Goal: Task Accomplishment & Management: Manage account settings

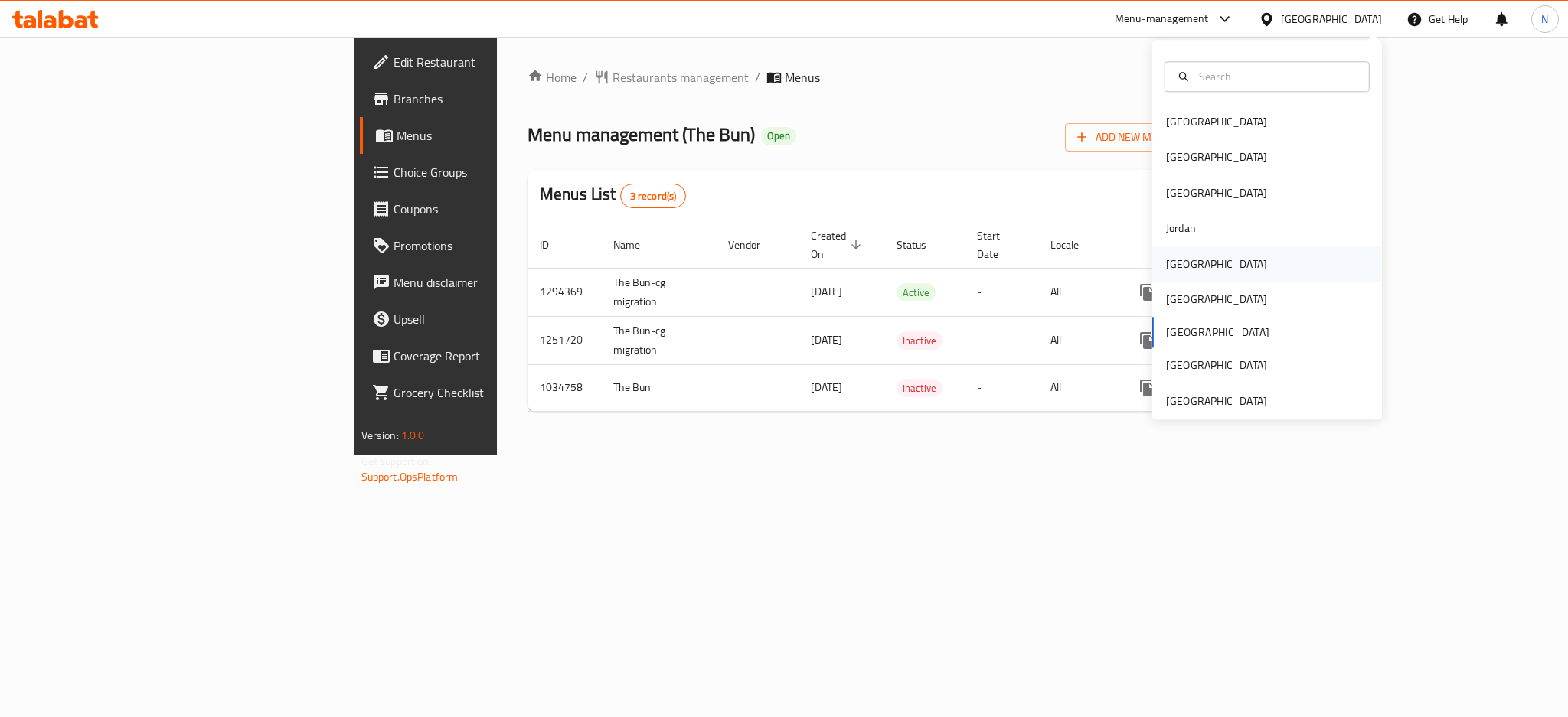
click at [1186, 262] on div "[GEOGRAPHIC_DATA]" at bounding box center [1216, 263] width 125 height 35
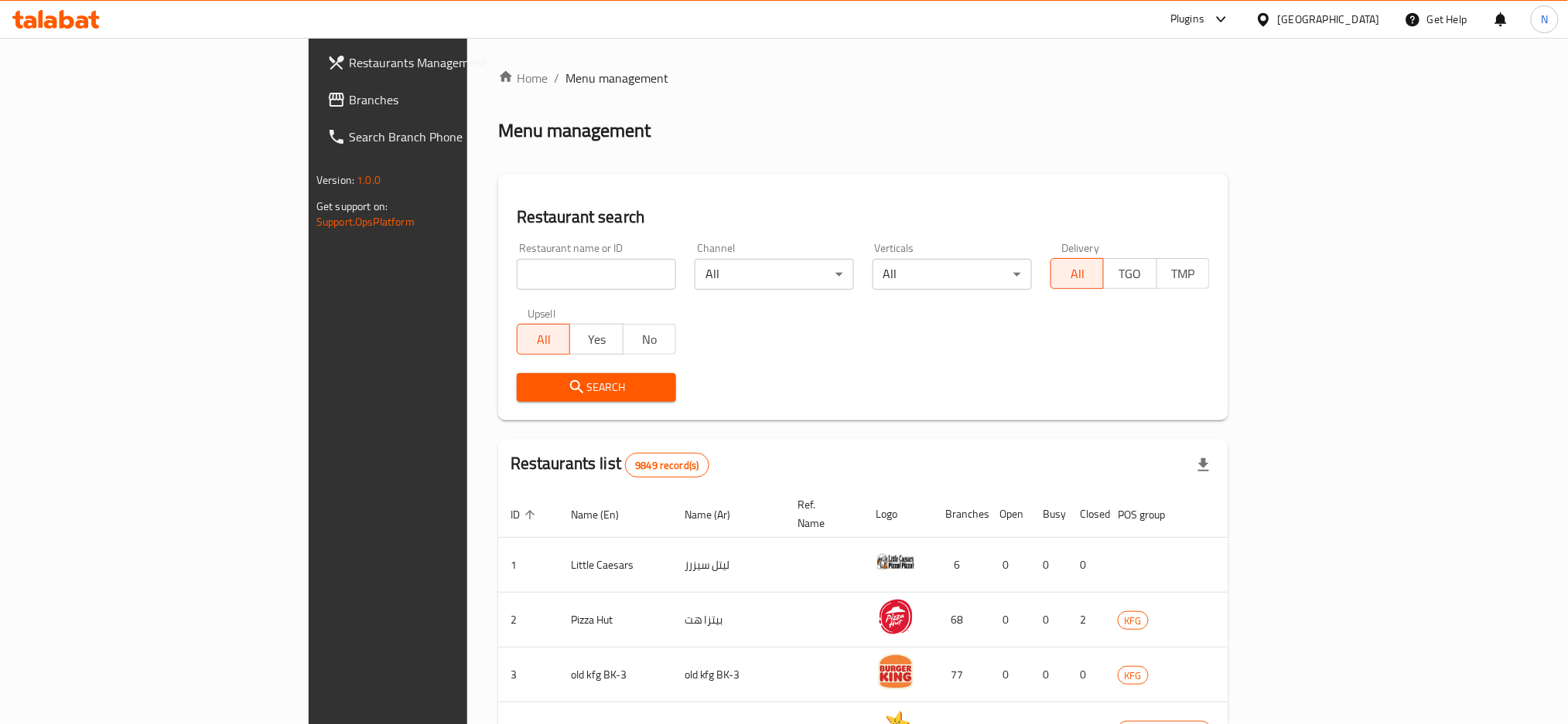
click at [349, 105] on span "Branches" at bounding box center [454, 99] width 210 height 18
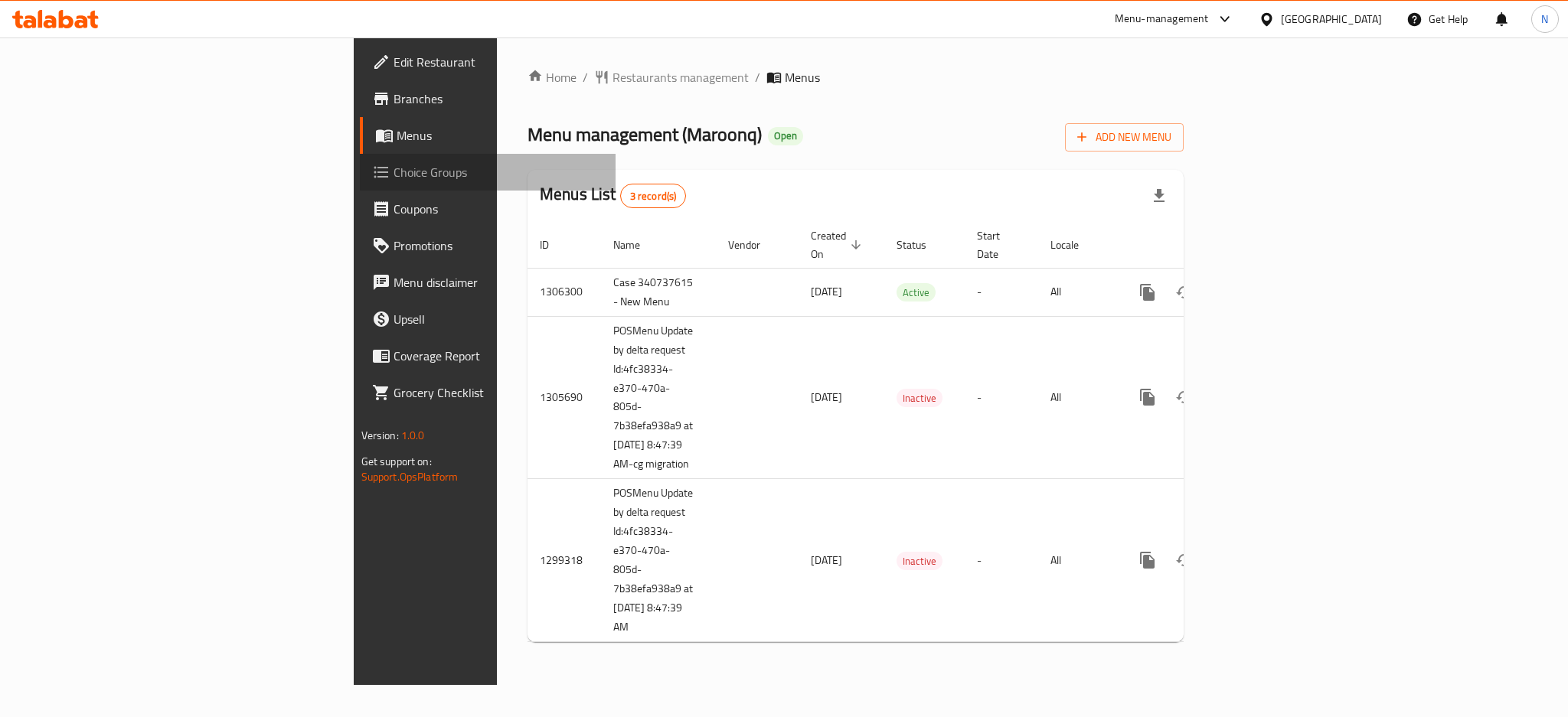
click at [393, 176] on span "Choice Groups" at bounding box center [498, 172] width 210 height 18
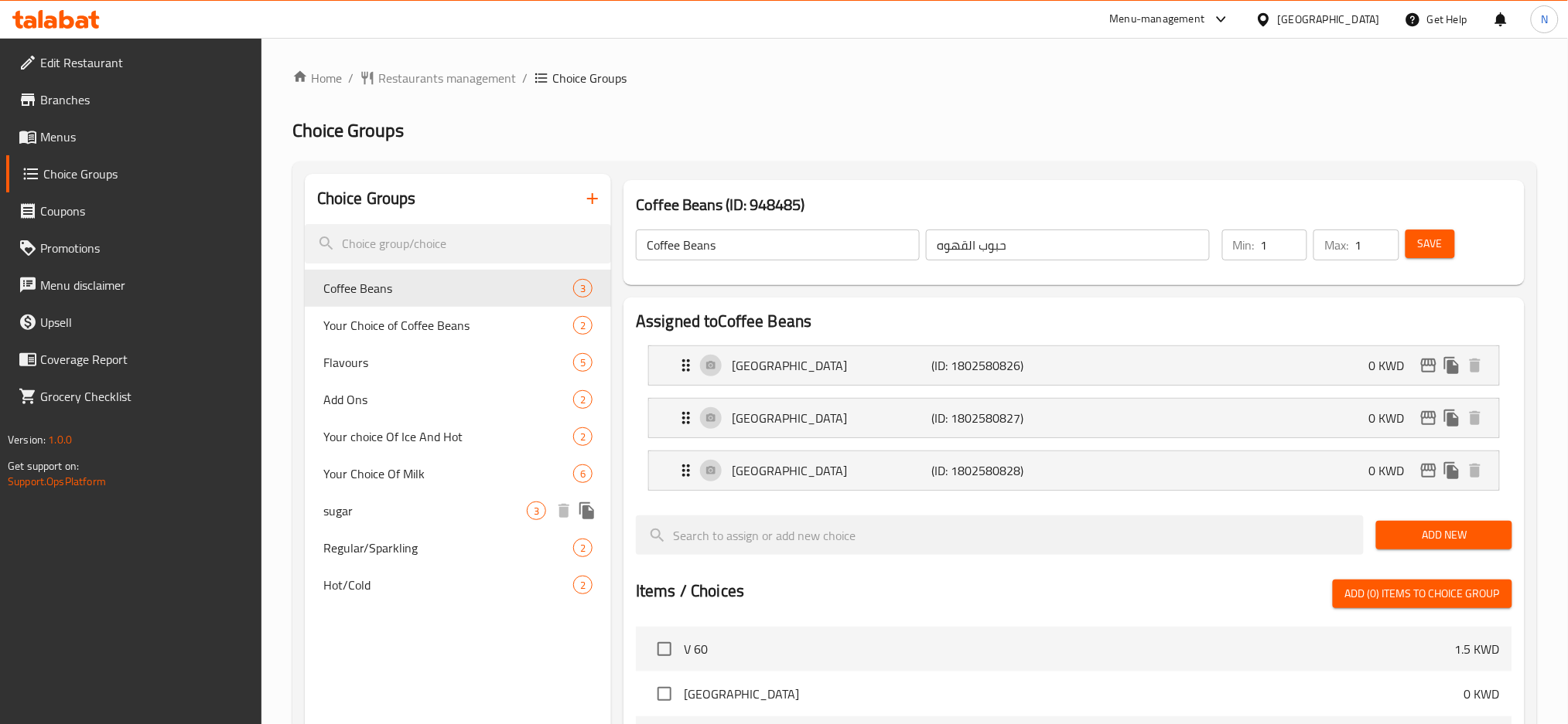
click at [368, 502] on span "sugar" at bounding box center [425, 511] width 203 height 18
type input "sugar"
type input "sugar level"
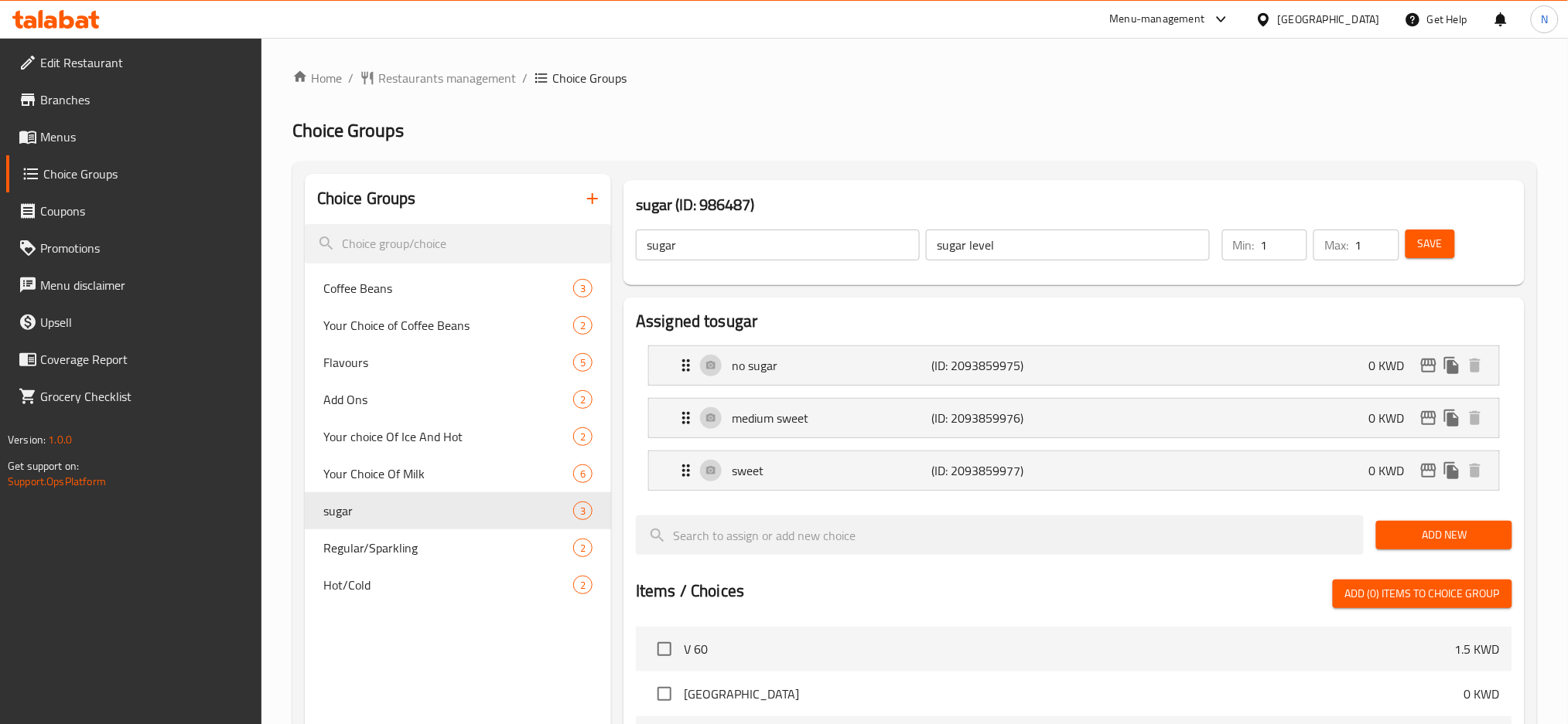
click at [1017, 244] on input "sugar level" at bounding box center [1068, 245] width 284 height 31
click at [1017, 248] on input "sugar level" at bounding box center [1068, 245] width 284 height 31
click at [772, 259] on input "sugar" at bounding box center [778, 245] width 284 height 31
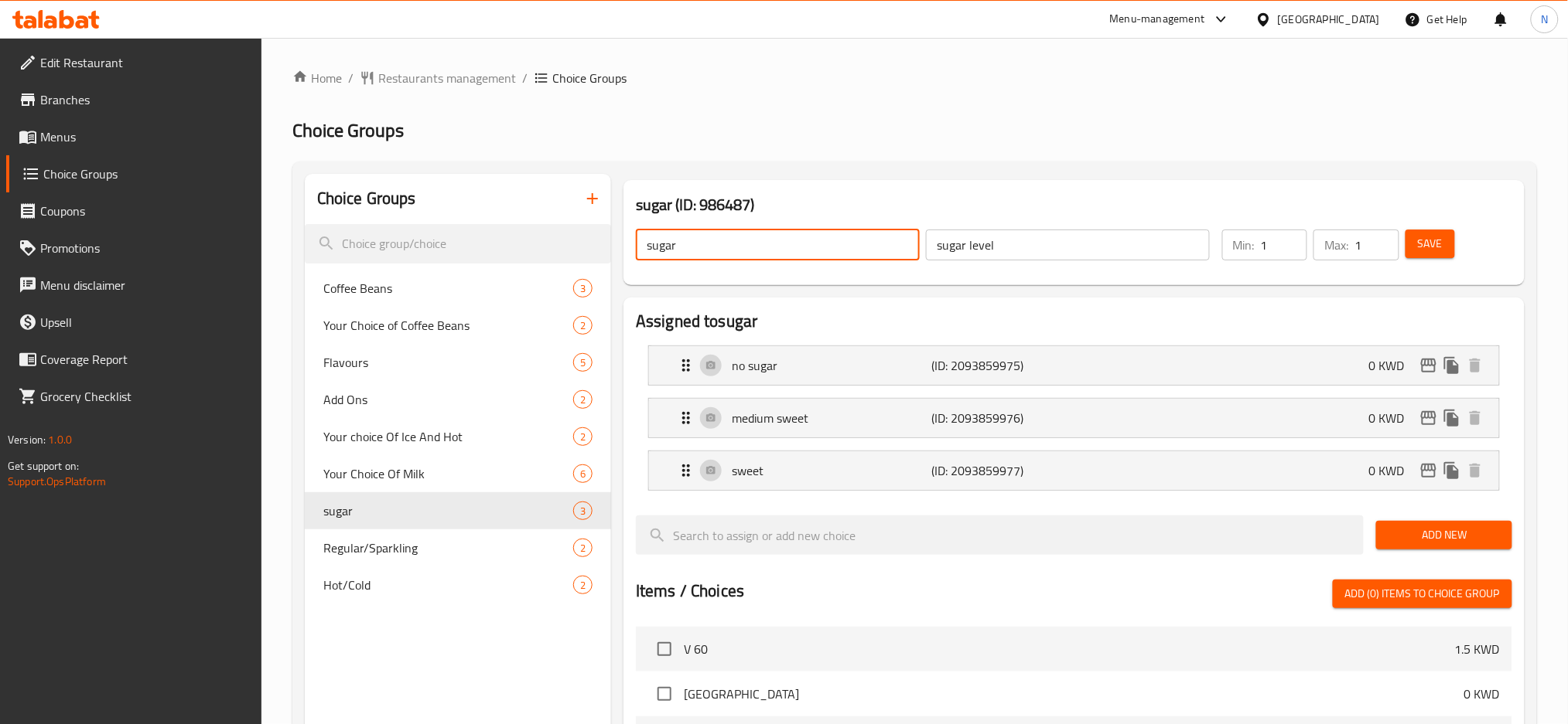
click at [772, 259] on input "sugar" at bounding box center [778, 245] width 284 height 31
paste input "level"
type input "sugar level"
click at [987, 239] on input "sugar level" at bounding box center [1068, 245] width 284 height 31
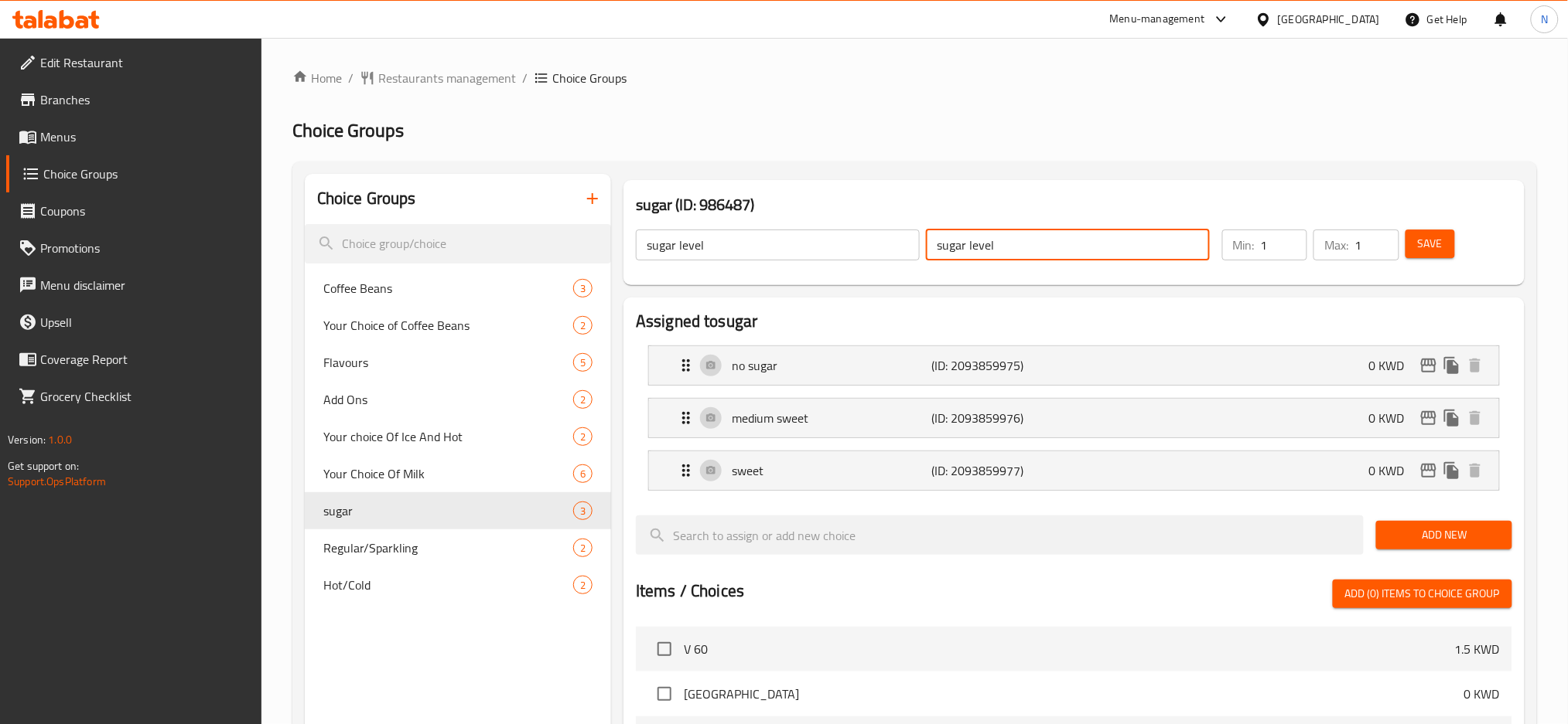
click at [987, 239] on input "sugar level" at bounding box center [1068, 245] width 284 height 31
paste input "مستوى السكر"
type input "مستوى السكر"
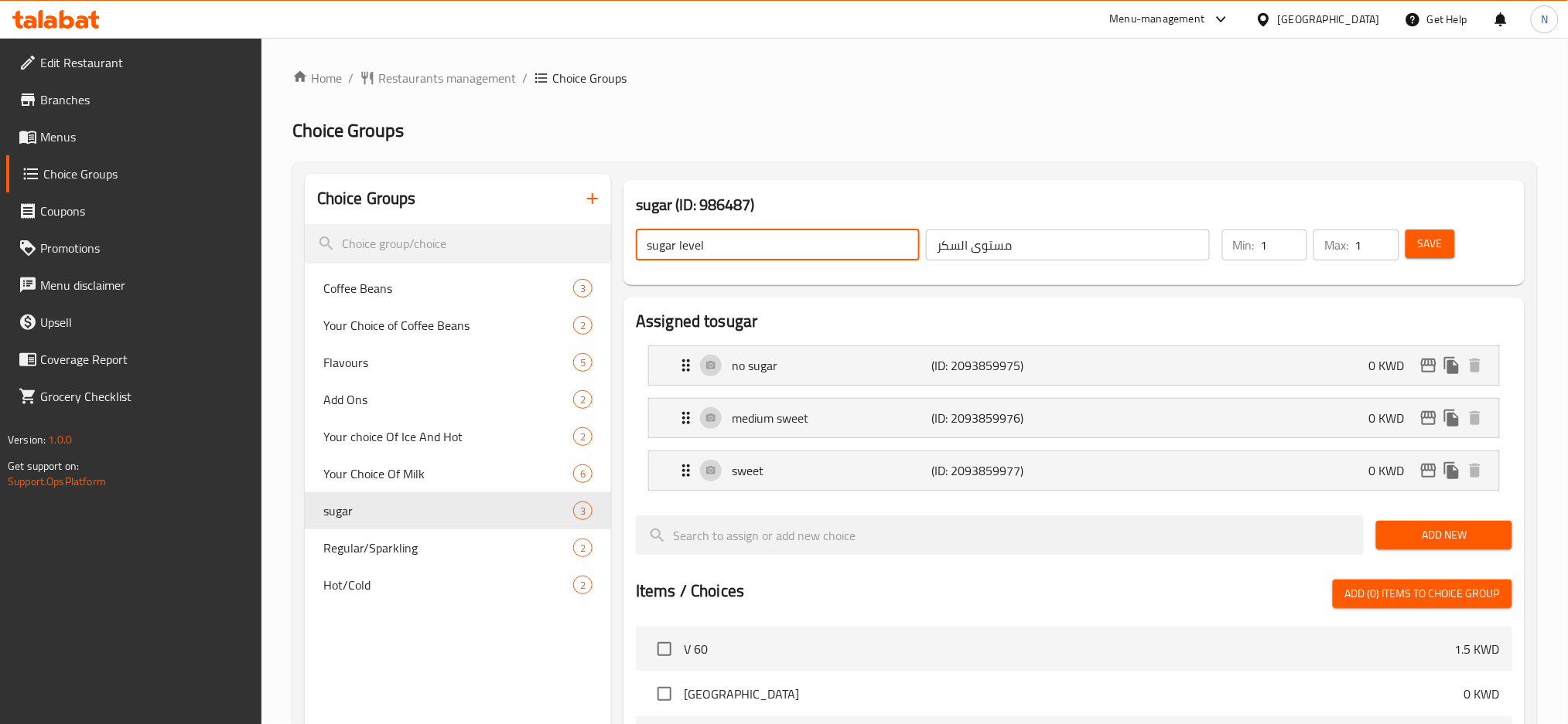
click at [813, 249] on input "sugar level" at bounding box center [778, 245] width 284 height 31
type input "Sugar Level"
click at [909, 361] on p "no sugar" at bounding box center [831, 365] width 200 height 18
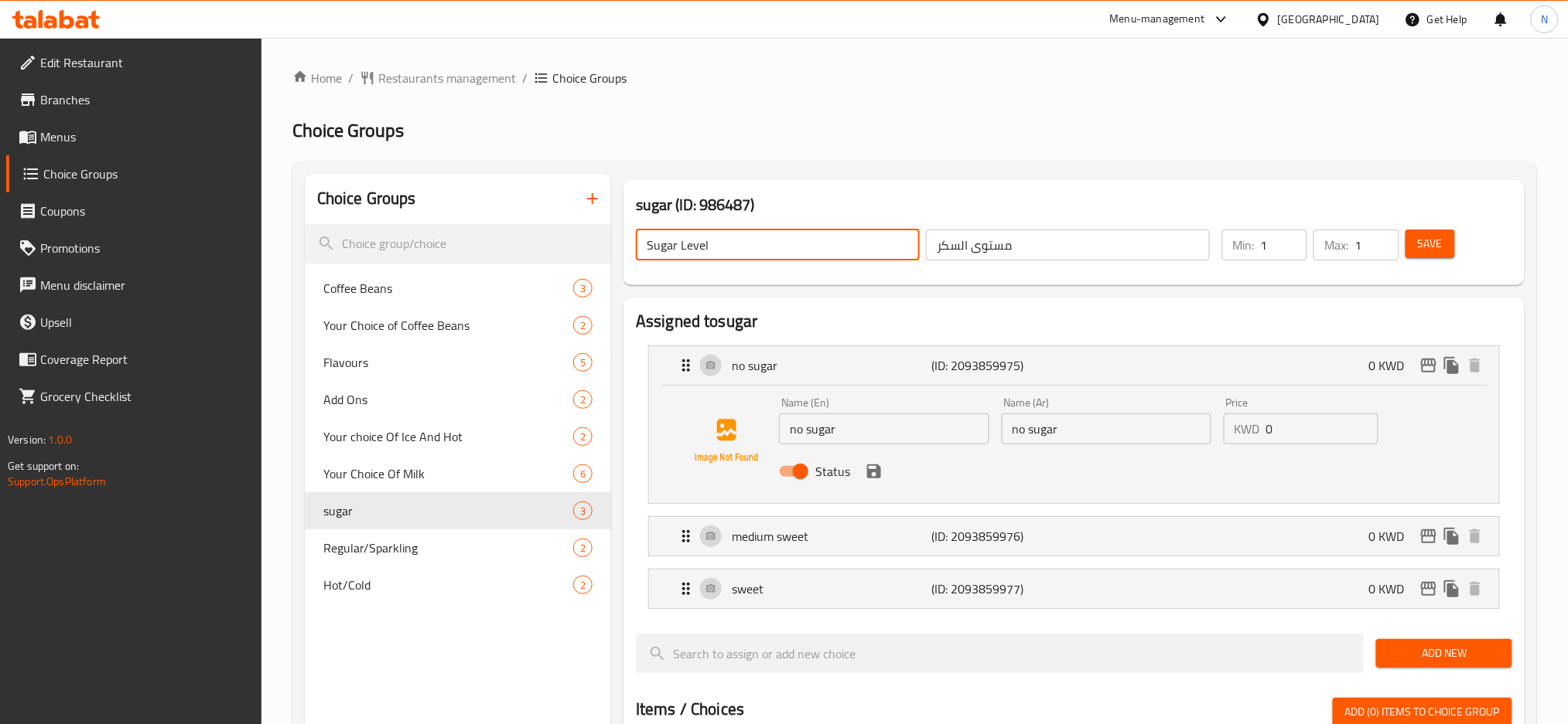
click at [908, 423] on input "no sugar" at bounding box center [884, 429] width 210 height 31
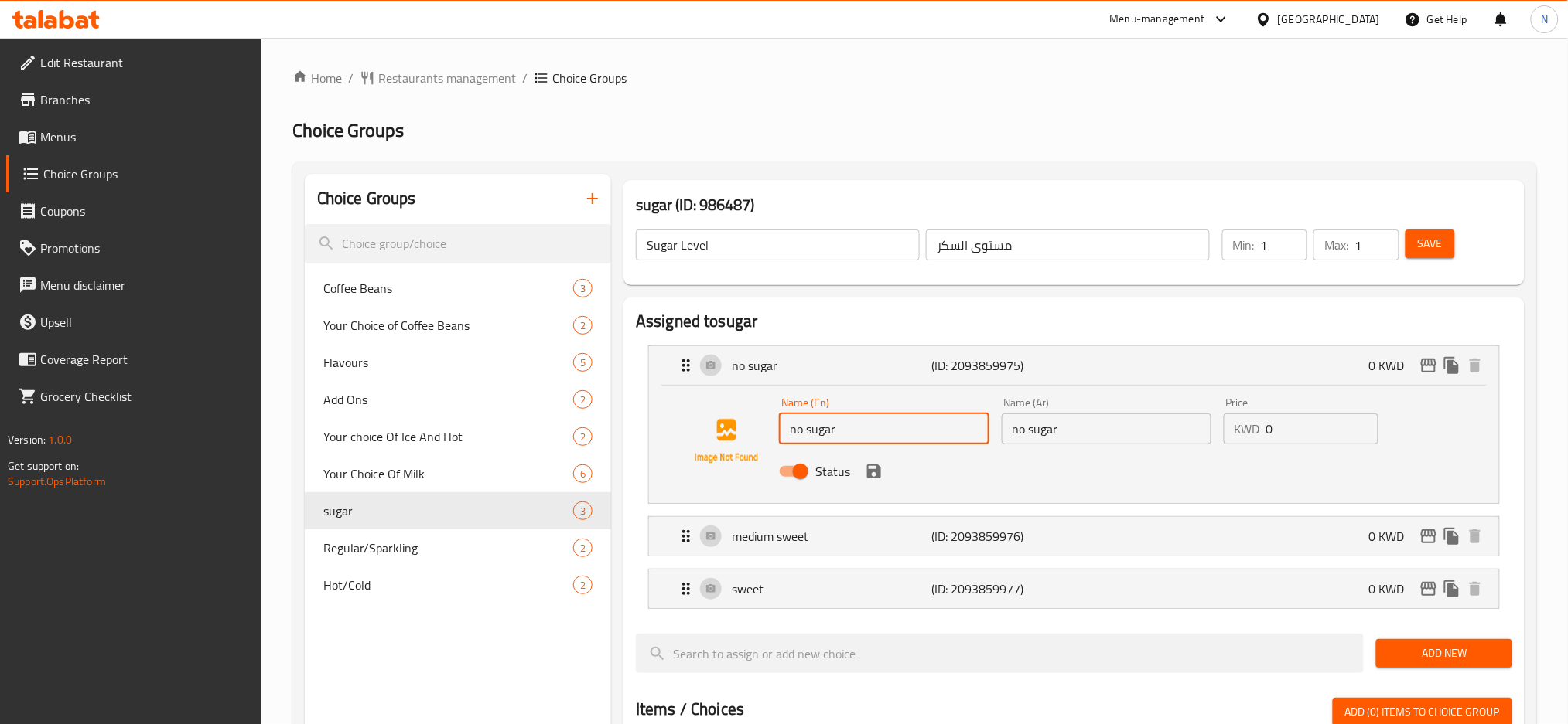
click at [908, 423] on input "no sugar" at bounding box center [884, 429] width 210 height 31
type input "No Sugar"
click at [1036, 425] on input "no sugar" at bounding box center [1106, 429] width 210 height 31
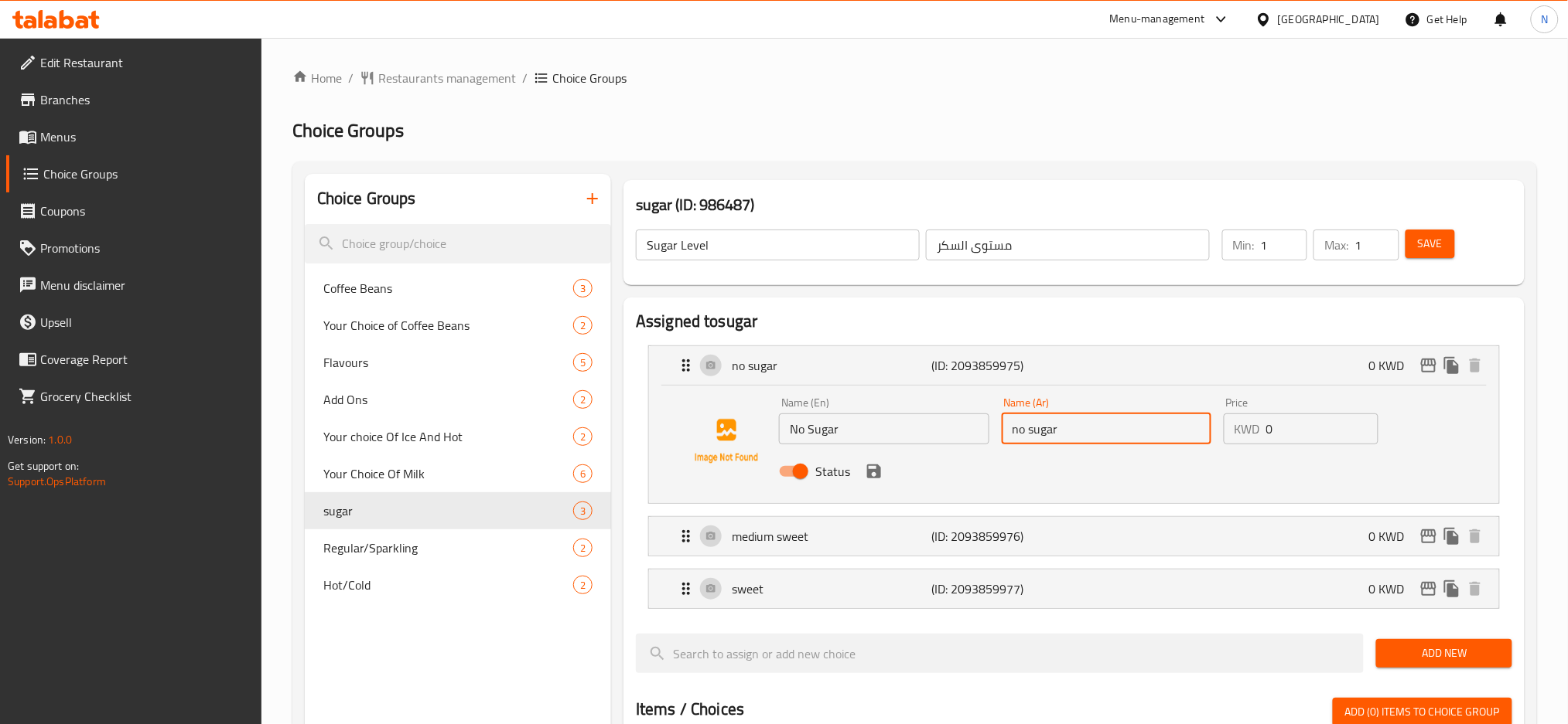
click at [1036, 425] on input "no sugar" at bounding box center [1106, 429] width 210 height 31
paste input "بدون سكر"
click at [875, 473] on icon "save" at bounding box center [874, 471] width 14 height 14
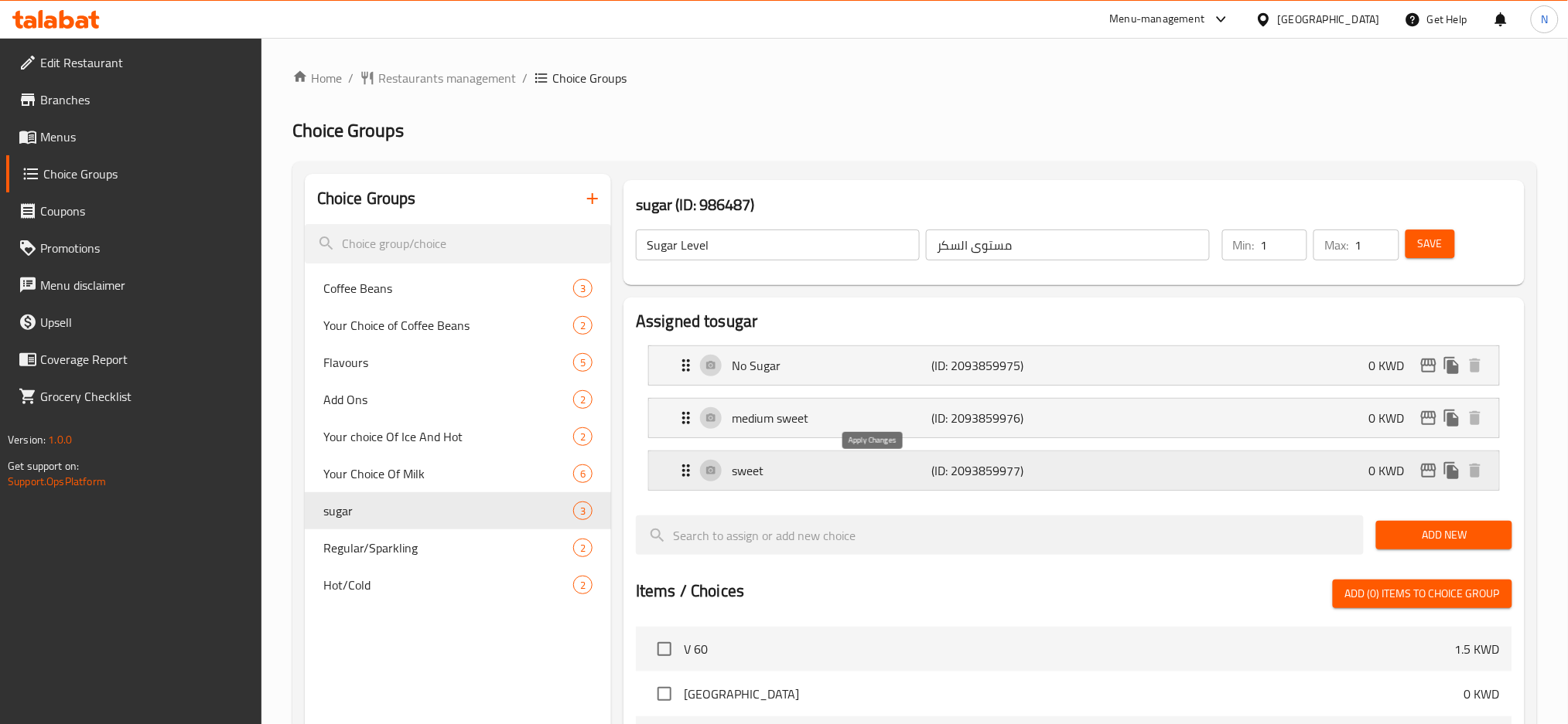
type input "بدون سكر"
click at [900, 433] on div "medium sweet (ID: 2093859976) 0 KWD" at bounding box center [1079, 418] width 804 height 38
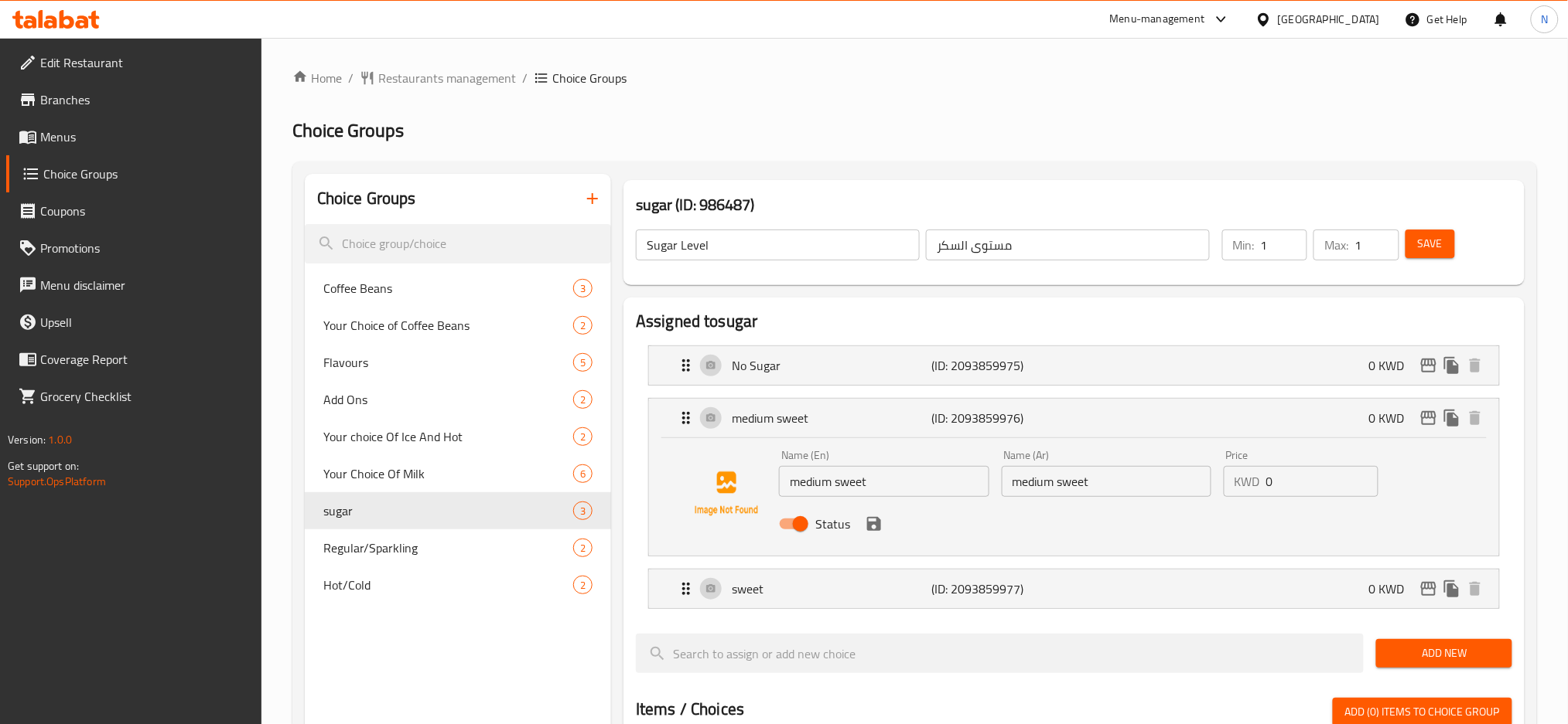
click at [861, 481] on input "medium sweet" at bounding box center [884, 482] width 210 height 31
click at [1077, 481] on input "medium sweet" at bounding box center [1106, 482] width 210 height 31
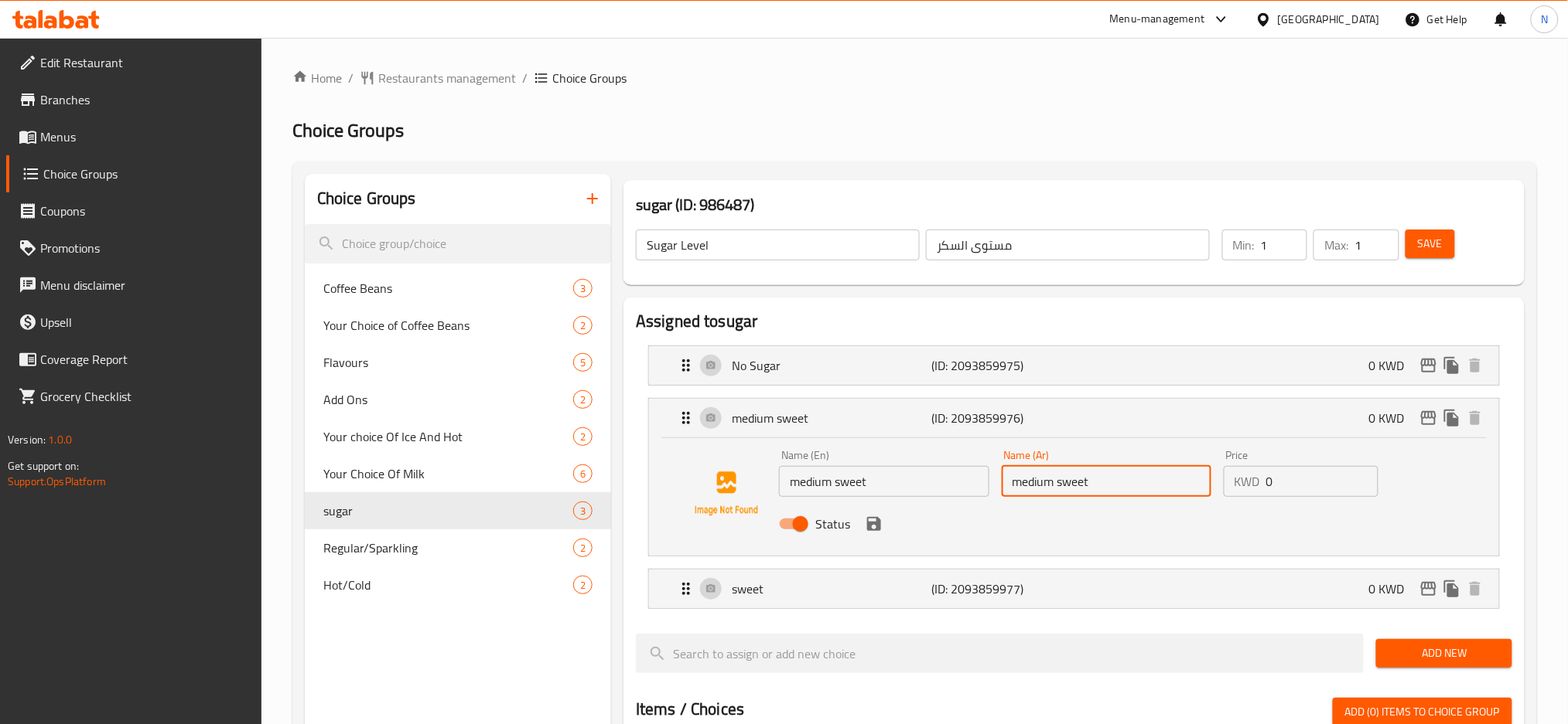
click at [1077, 481] on input "medium sweet" at bounding box center [1106, 482] width 210 height 31
paste input "متوسطة الحلاوة"
type input "متوسطة الحلاوة"
click at [857, 484] on input "medium sweet" at bounding box center [884, 482] width 210 height 31
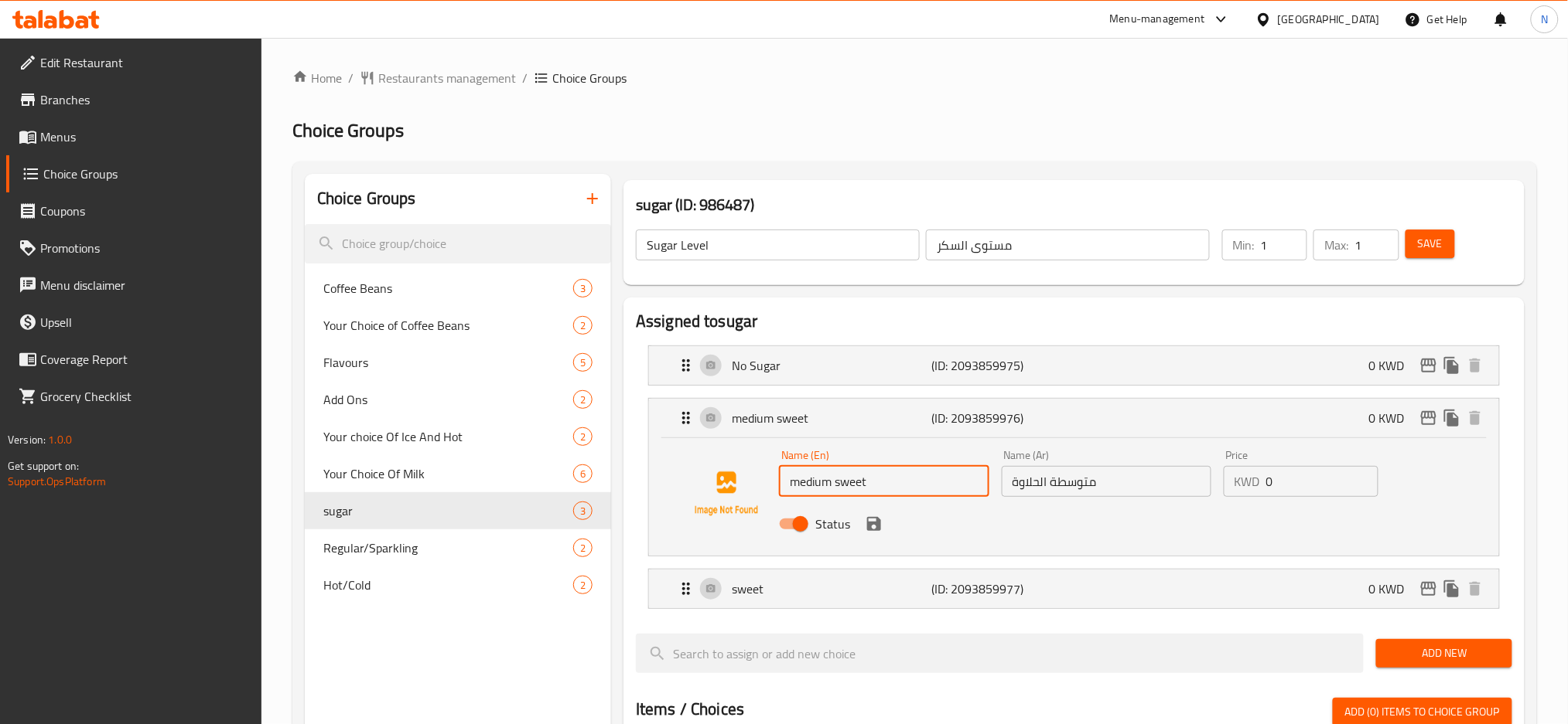
click at [857, 484] on input "medium sweet" at bounding box center [884, 482] width 210 height 31
type input "Medium Sweet"
click at [873, 535] on nav "No Sugar (ID: 2093859975) 0 KWD Name (En) No Sugar Name (En) Name (Ar) بدون سكر…" at bounding box center [1074, 477] width 876 height 289
click at [879, 529] on icon "save" at bounding box center [874, 524] width 14 height 14
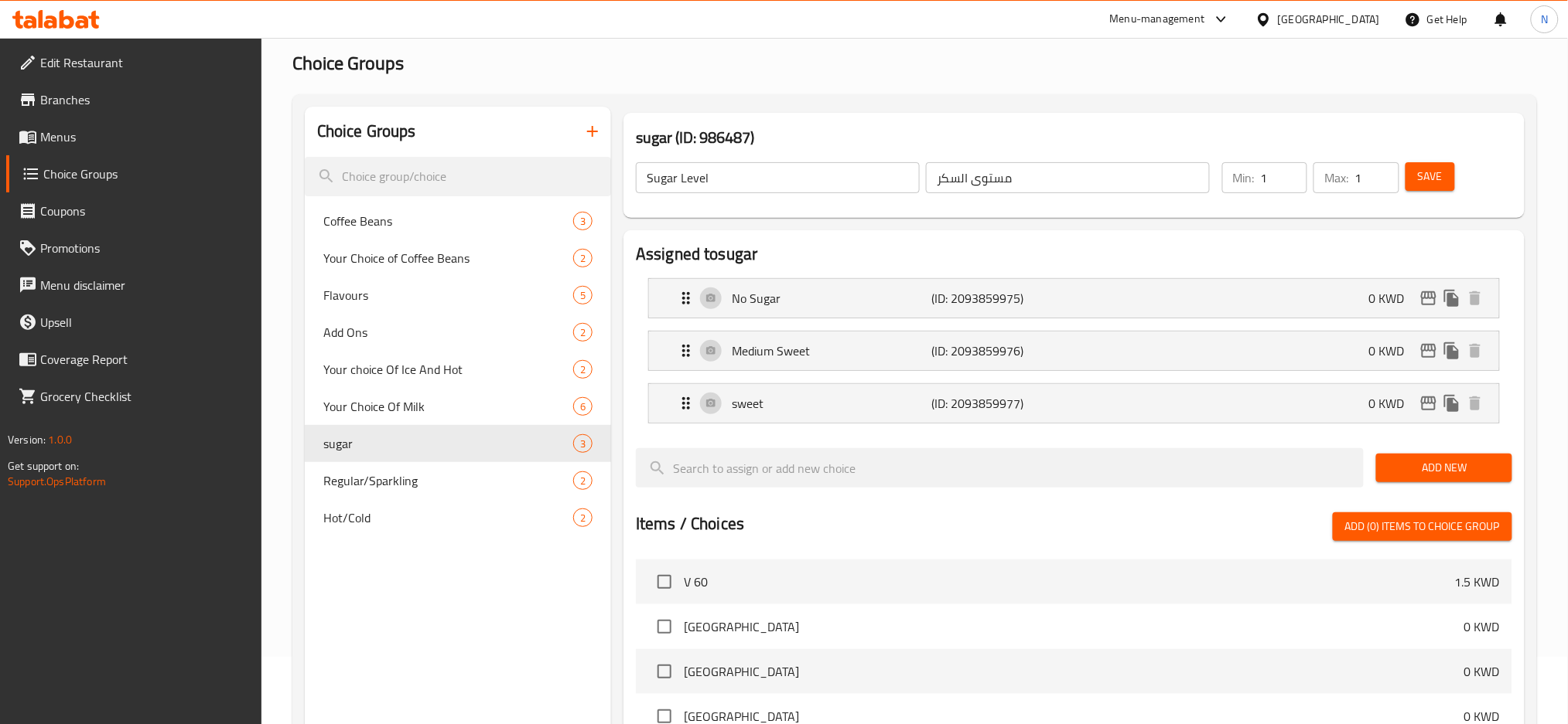
scroll to position [103, 0]
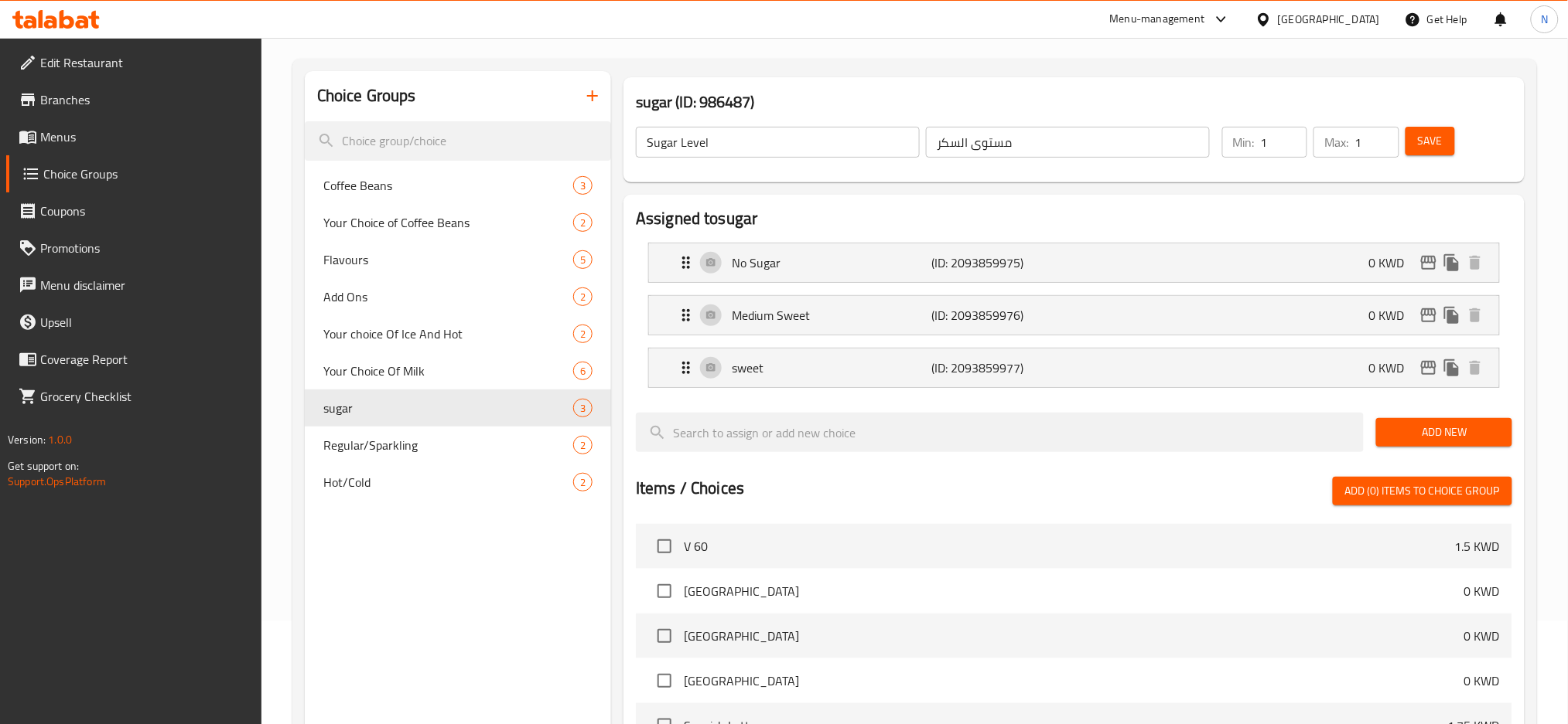
click at [944, 456] on div at bounding box center [999, 432] width 740 height 52
click at [938, 371] on p "(ID: 2093859977)" at bounding box center [999, 368] width 133 height 18
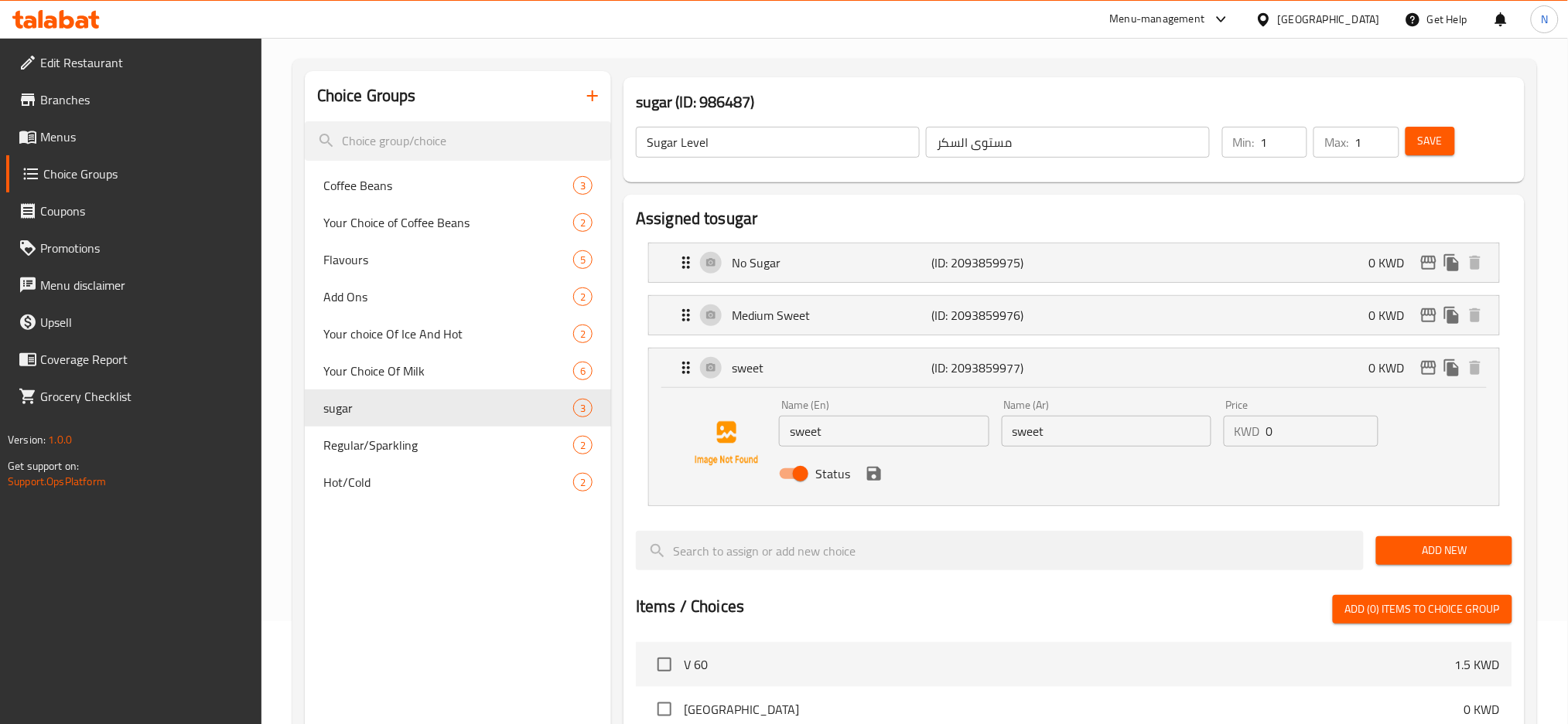
click at [885, 426] on input "sweet" at bounding box center [884, 432] width 210 height 31
click at [1036, 419] on input "sweet" at bounding box center [1106, 432] width 210 height 31
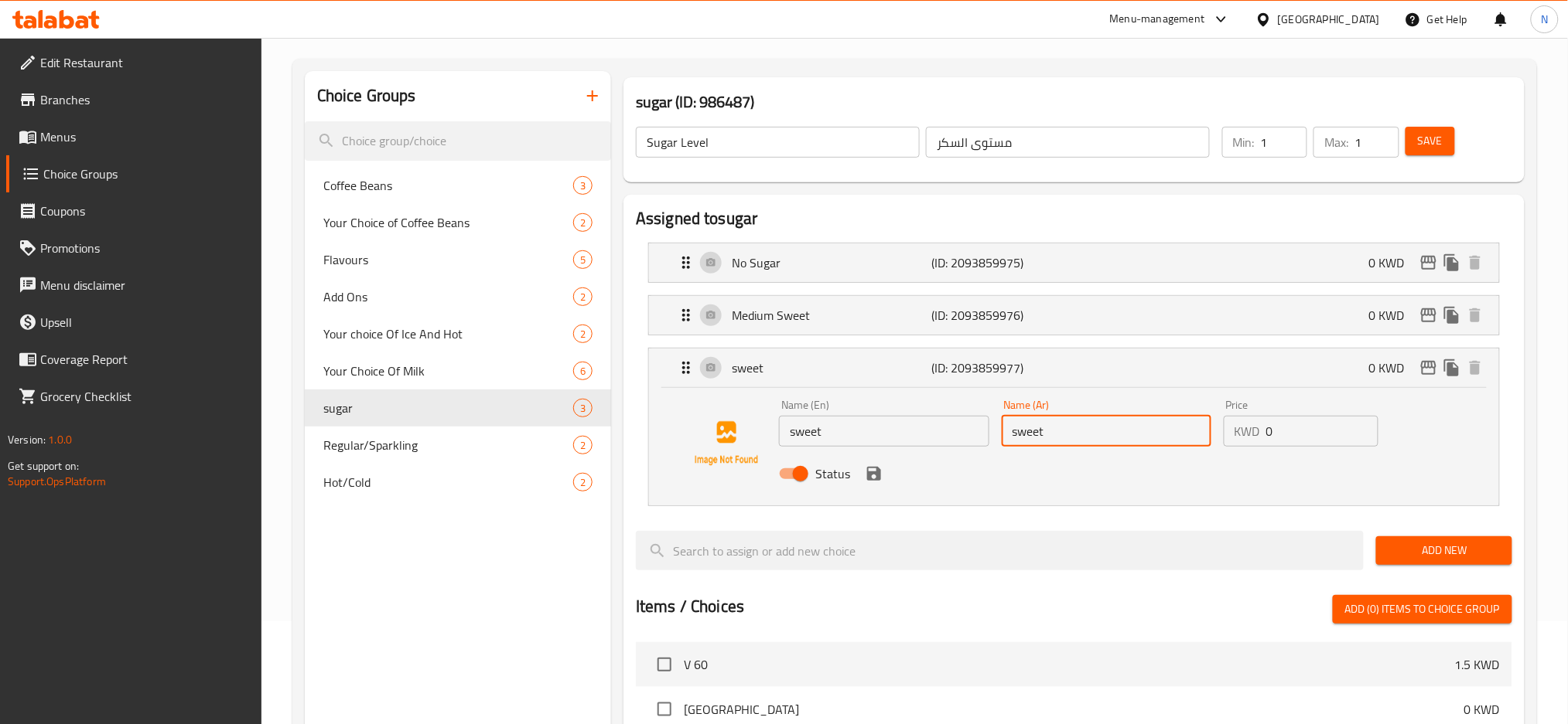
click at [1036, 419] on input "sweet" at bounding box center [1106, 432] width 210 height 31
paste input "حلو"
type input "حلو"
click at [887, 429] on input "sweet" at bounding box center [884, 432] width 210 height 31
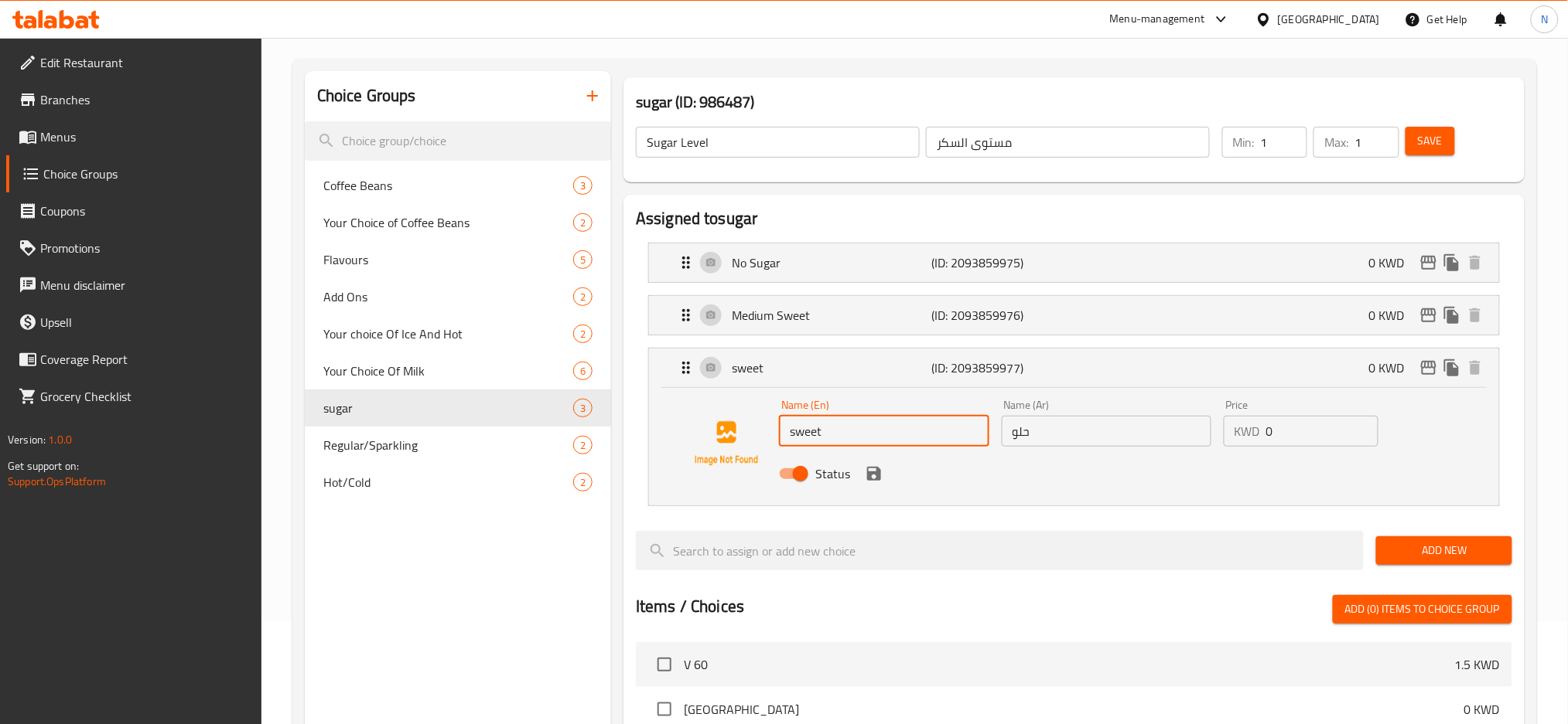
click at [887, 429] on input "sweet" at bounding box center [884, 432] width 210 height 31
type input "Sweet"
click at [880, 483] on div "Status" at bounding box center [1106, 474] width 667 height 42
click at [872, 468] on icon "save" at bounding box center [874, 474] width 18 height 18
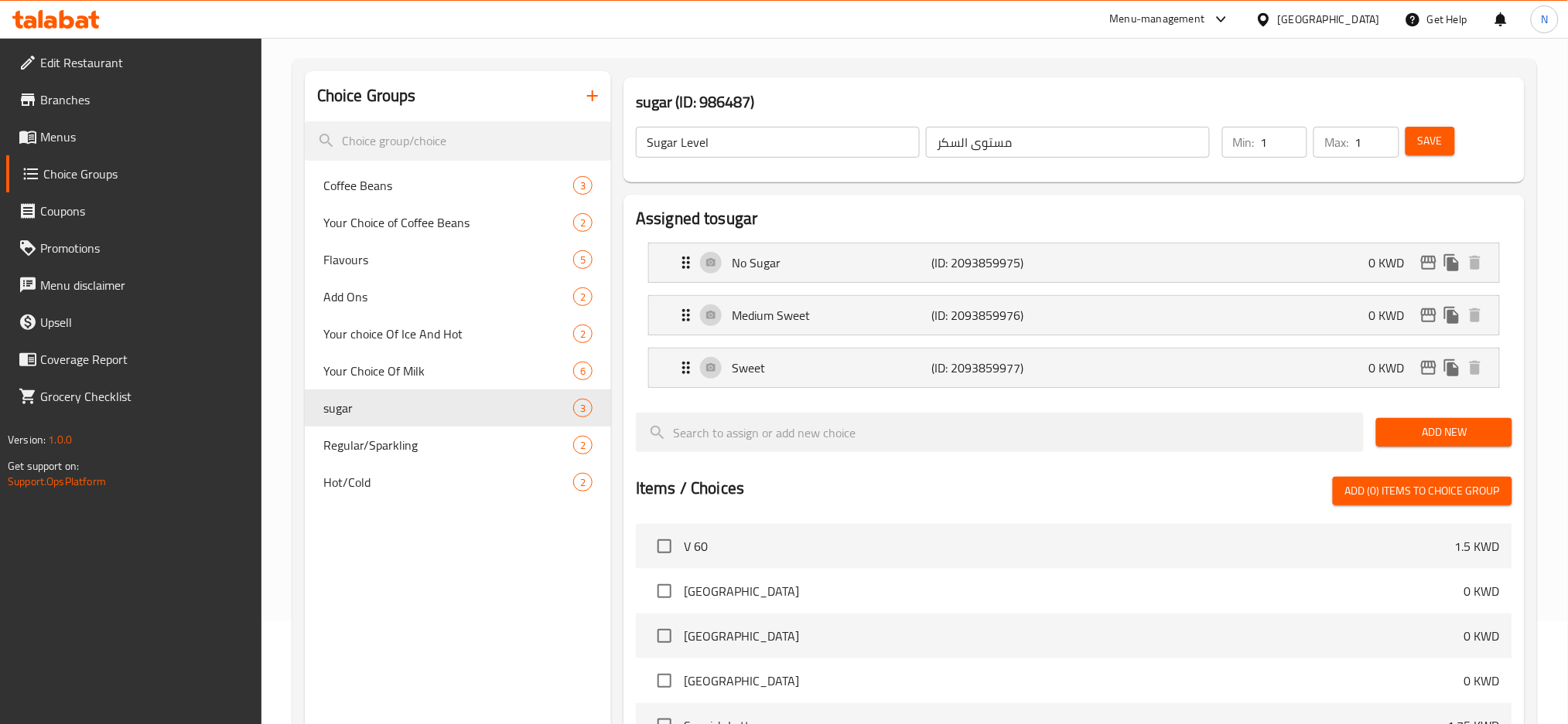
click at [1427, 154] on button "Save" at bounding box center [1430, 140] width 49 height 28
click at [1112, 370] on div "Sweet (ID: 2093859977) 0 KWD" at bounding box center [1079, 368] width 804 height 38
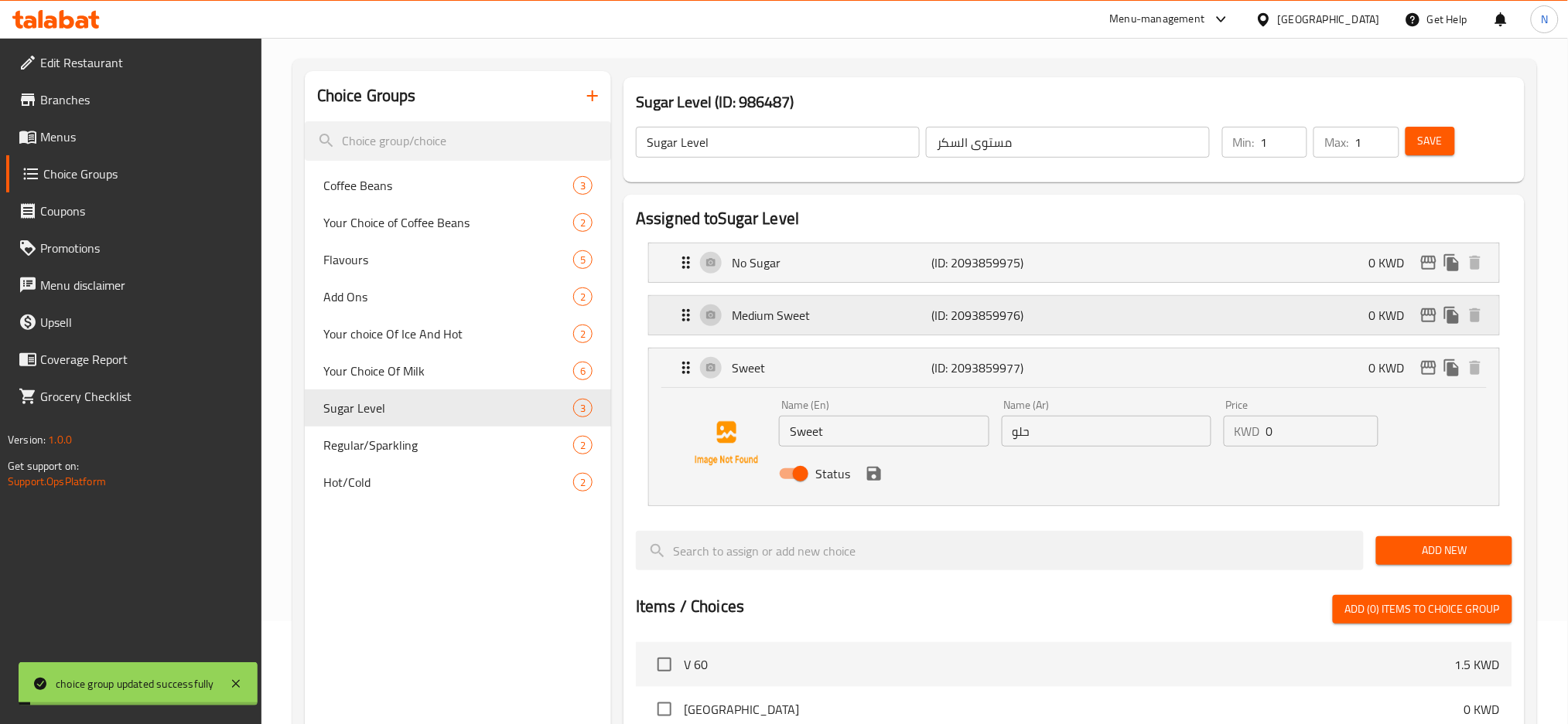
click at [1116, 320] on div "Medium Sweet (ID: 2093859976) 0 KWD" at bounding box center [1079, 315] width 804 height 38
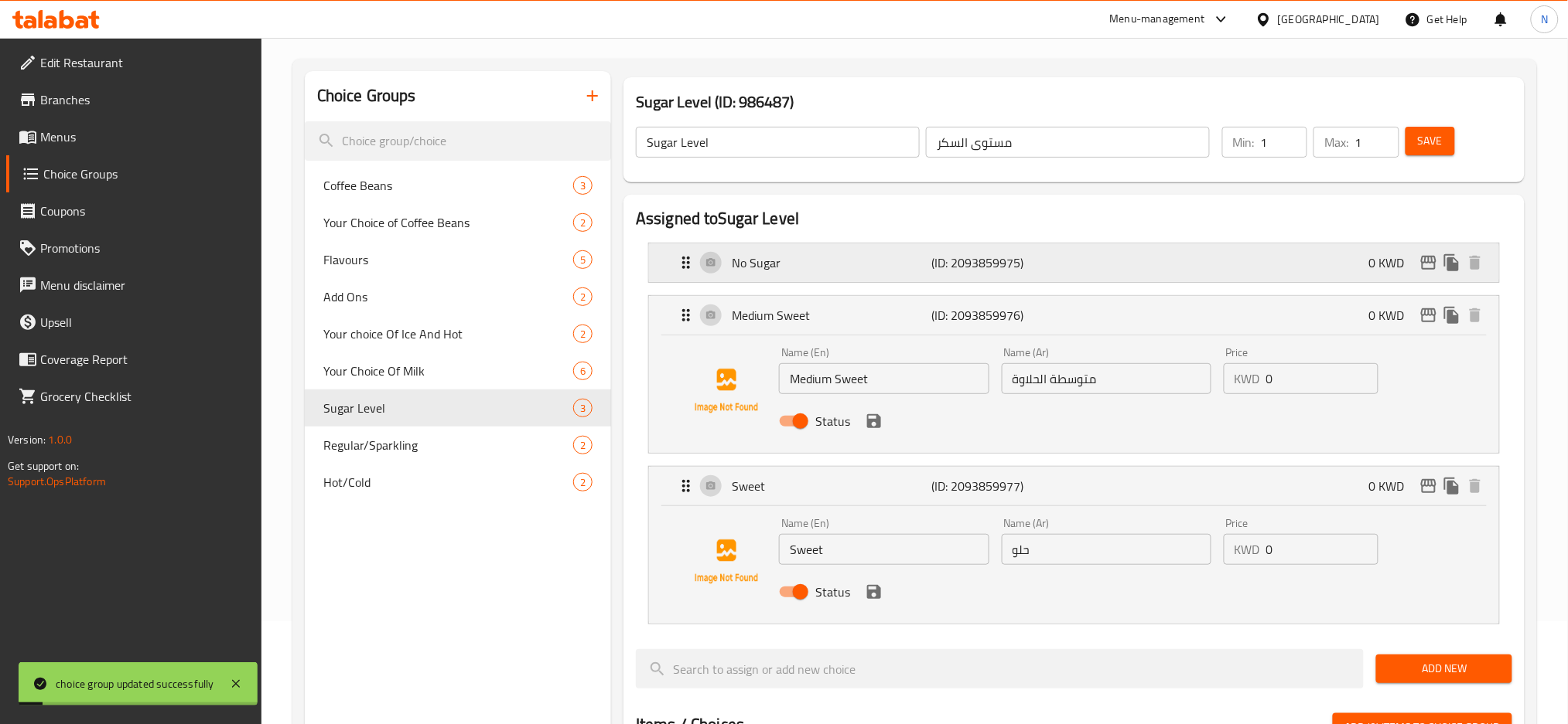
click at [1126, 250] on div "No Sugar (ID: 2093859975) 0 KWD" at bounding box center [1079, 262] width 804 height 38
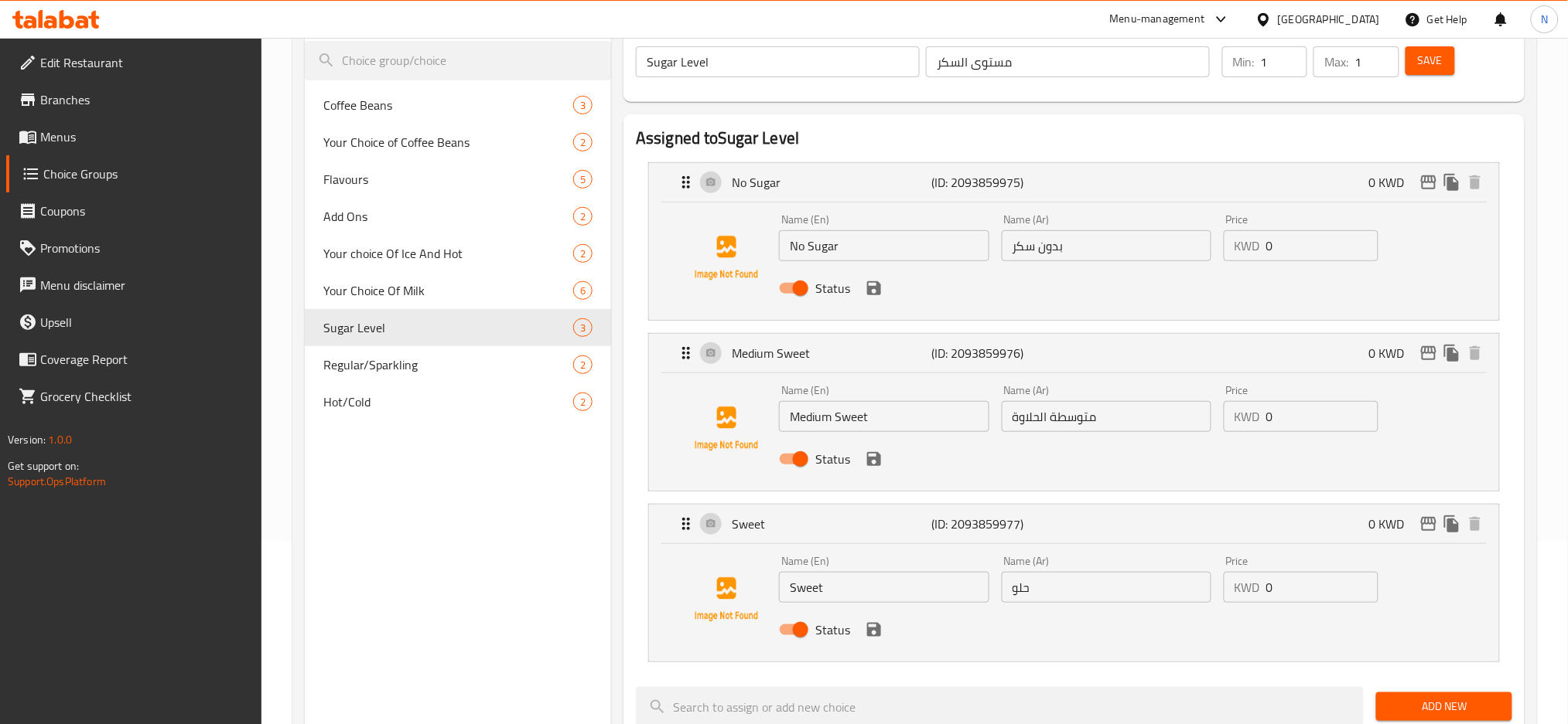
scroll to position [0, 0]
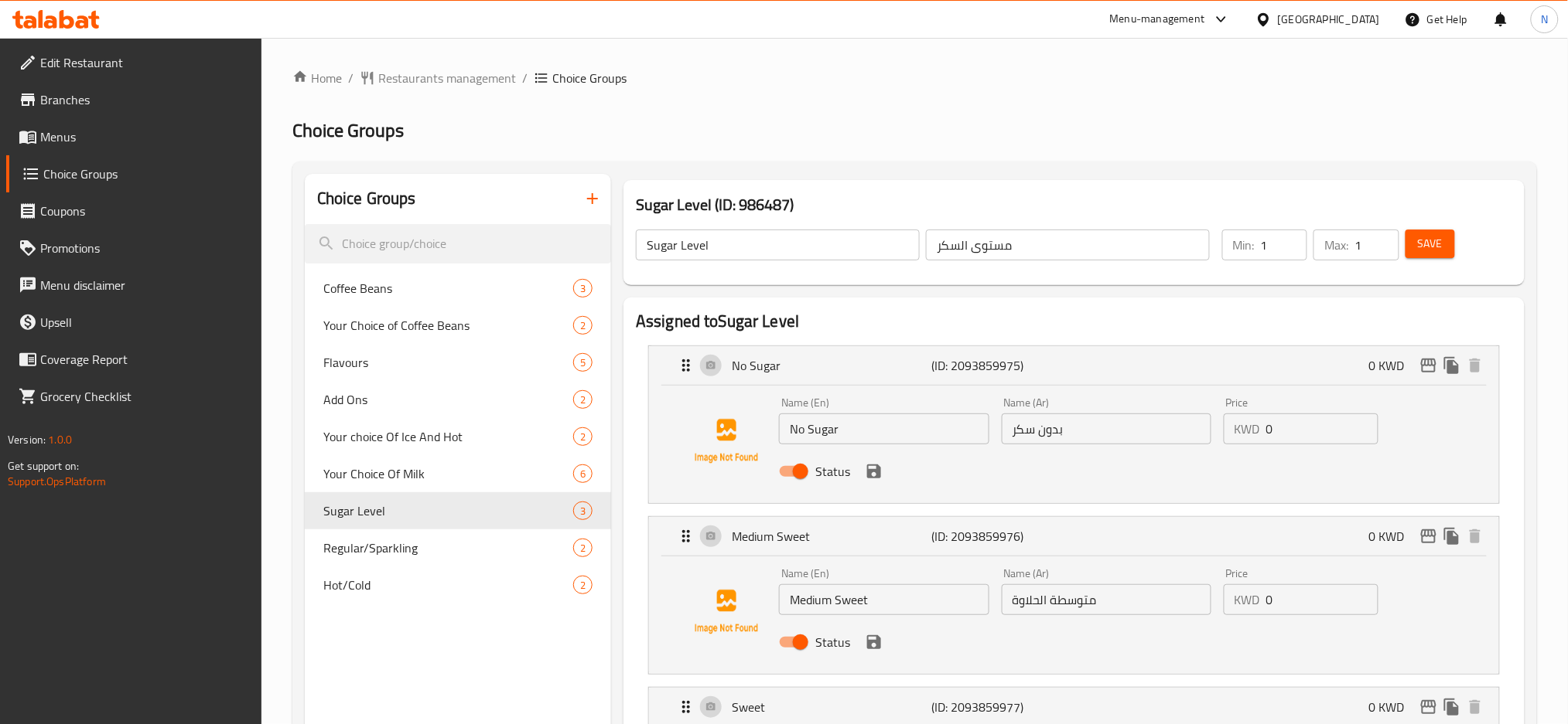
click at [1354, 20] on div "Kuwait" at bounding box center [1328, 19] width 102 height 17
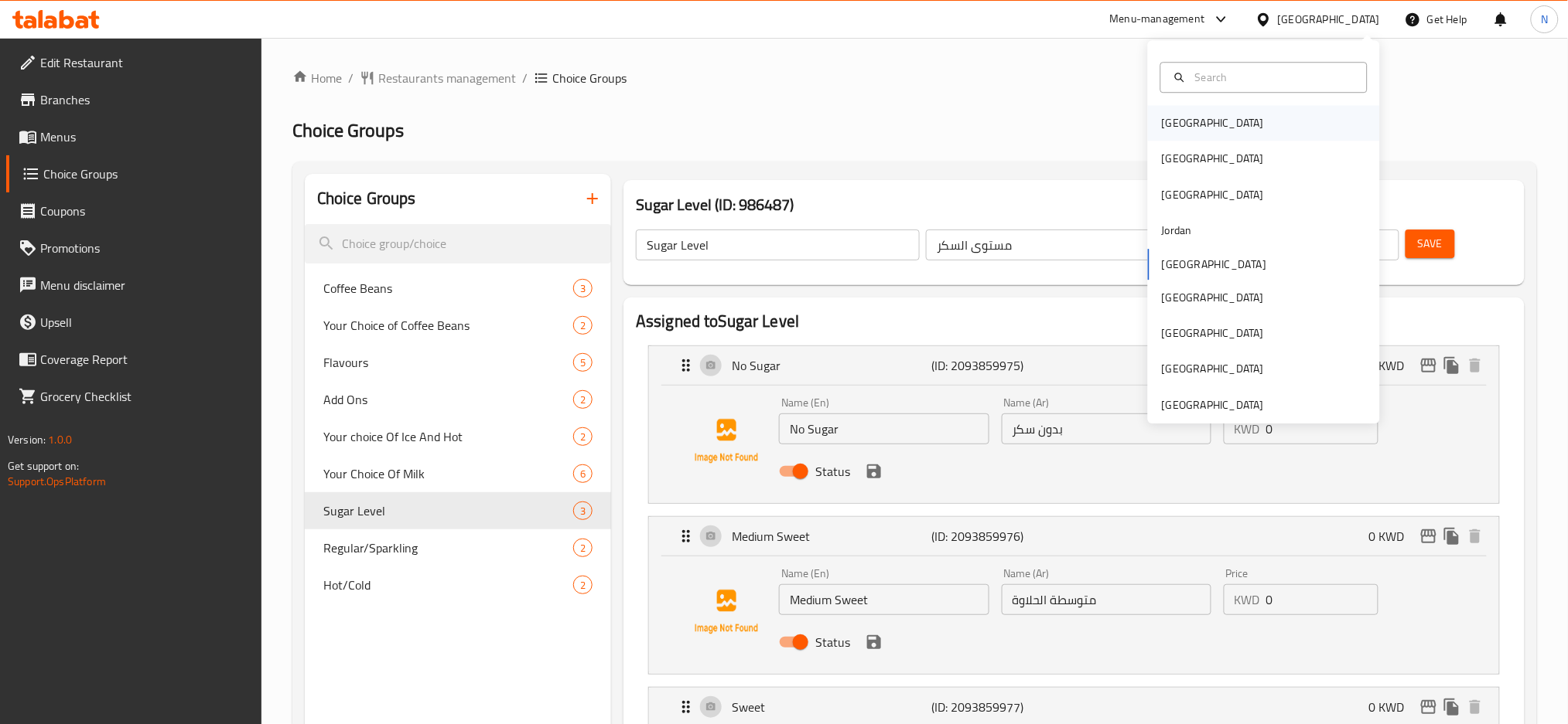
click at [1168, 115] on div "Bahrain" at bounding box center [1213, 123] width 102 height 17
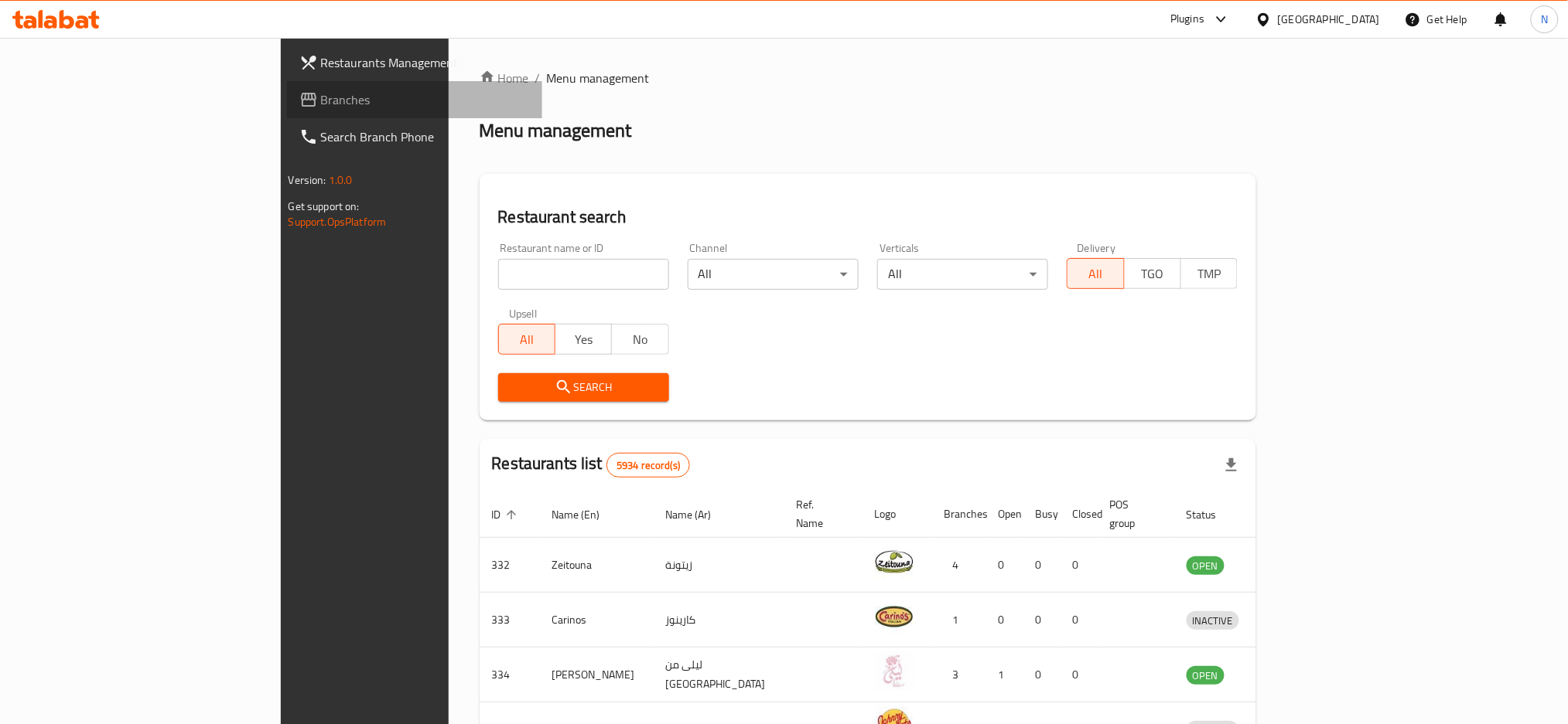
click at [321, 97] on span "Branches" at bounding box center [425, 99] width 210 height 18
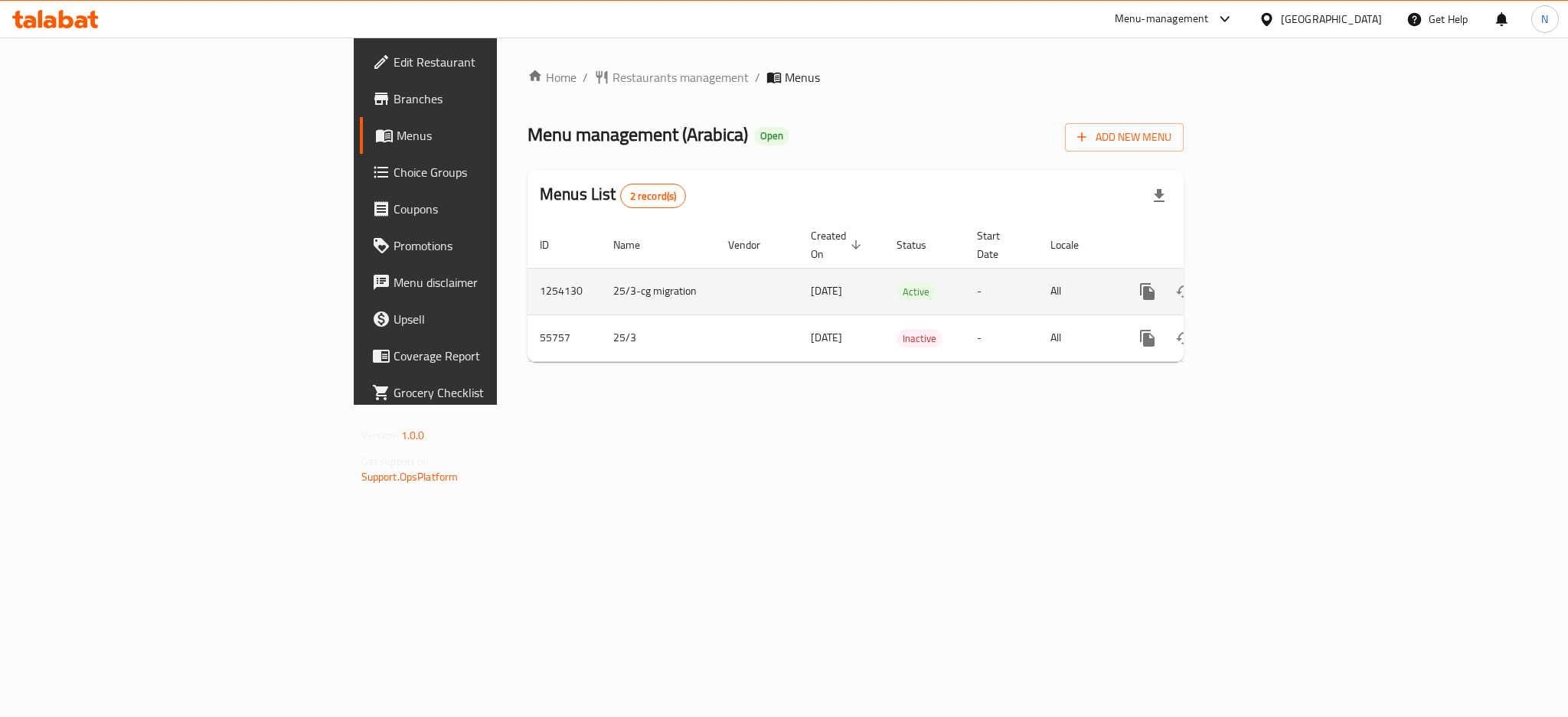
click at [1268, 282] on icon "enhanced table" at bounding box center [1258, 291] width 18 height 18
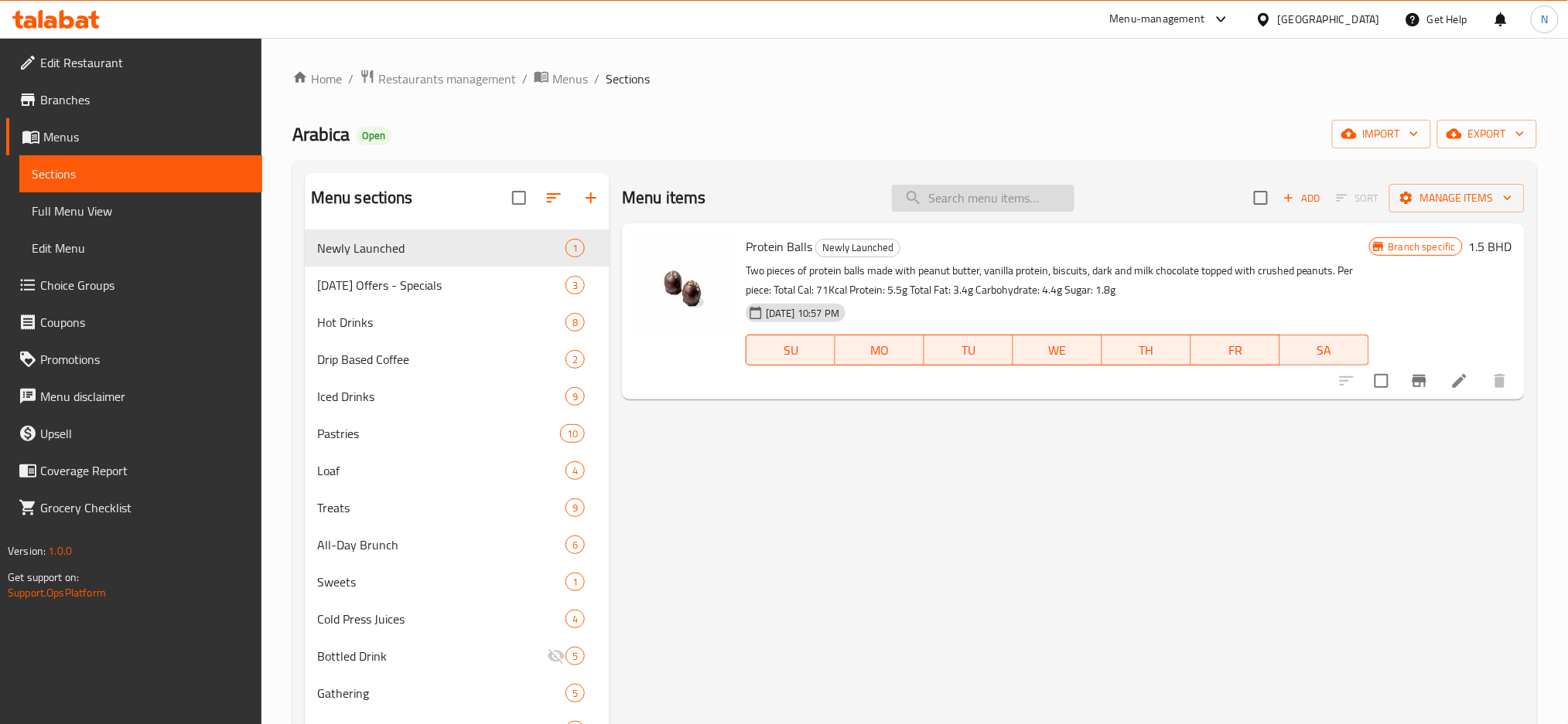
click at [959, 208] on input "search" at bounding box center [983, 199] width 182 height 27
paste input "Matcha Box"
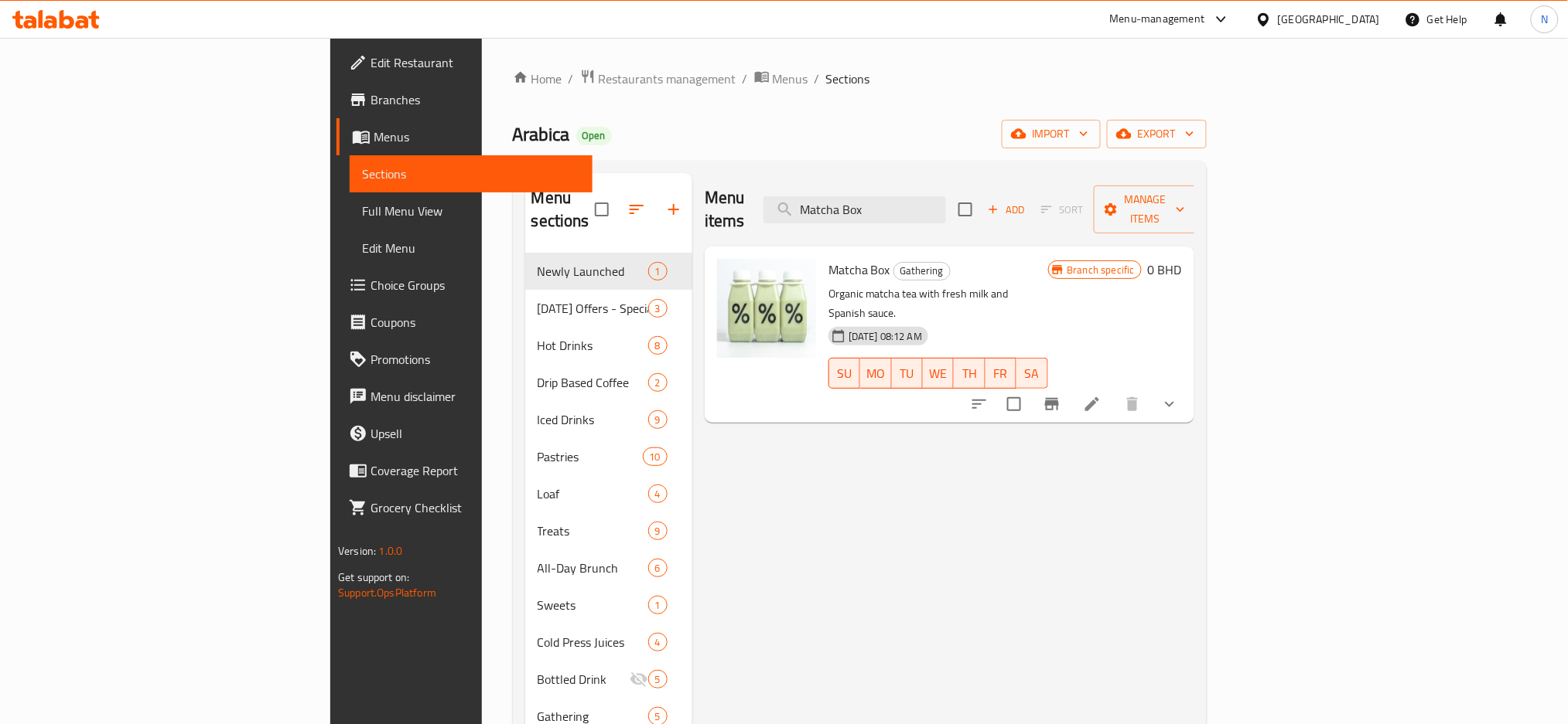
type input "Matcha Box"
click at [1268, 17] on icon at bounding box center [1263, 19] width 11 height 13
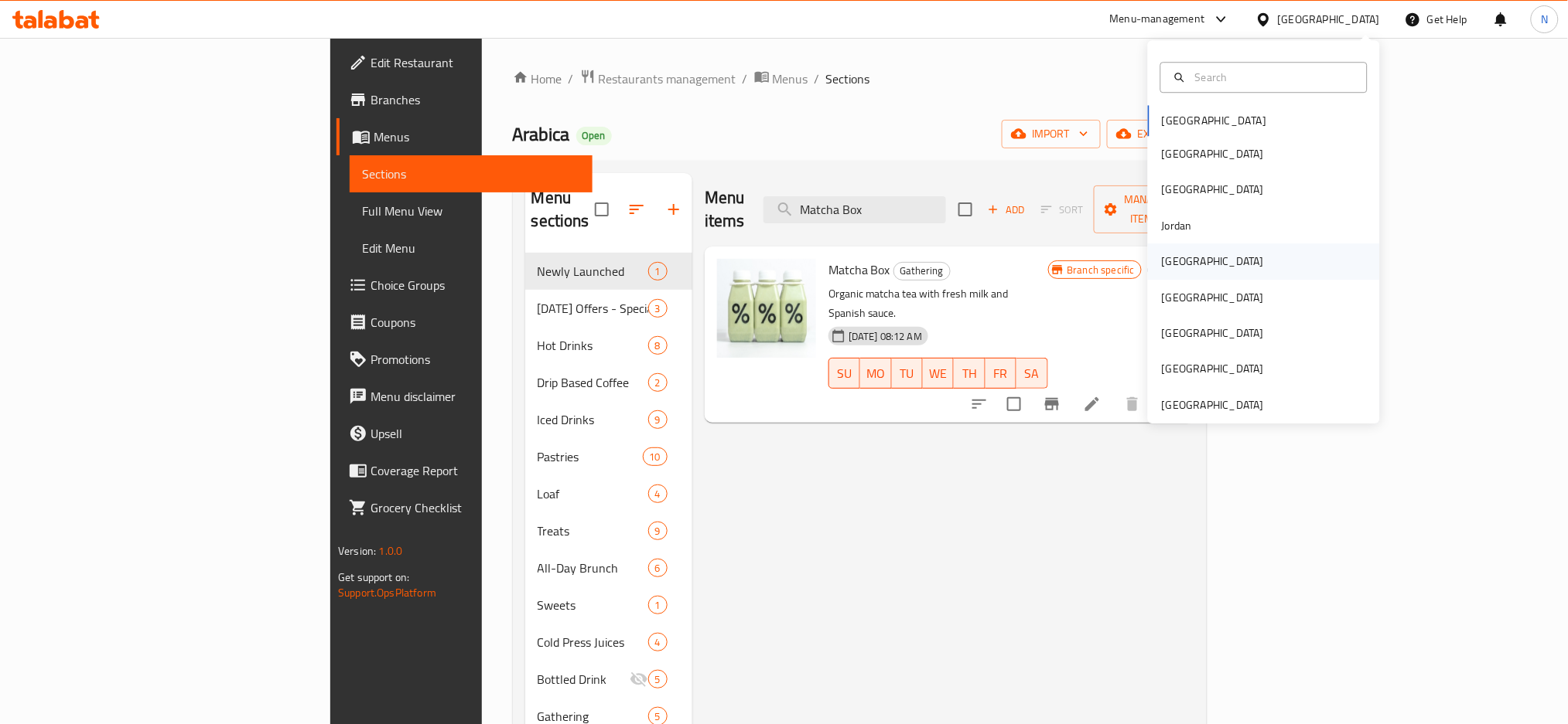
click at [1162, 264] on div "[GEOGRAPHIC_DATA]" at bounding box center [1213, 261] width 102 height 17
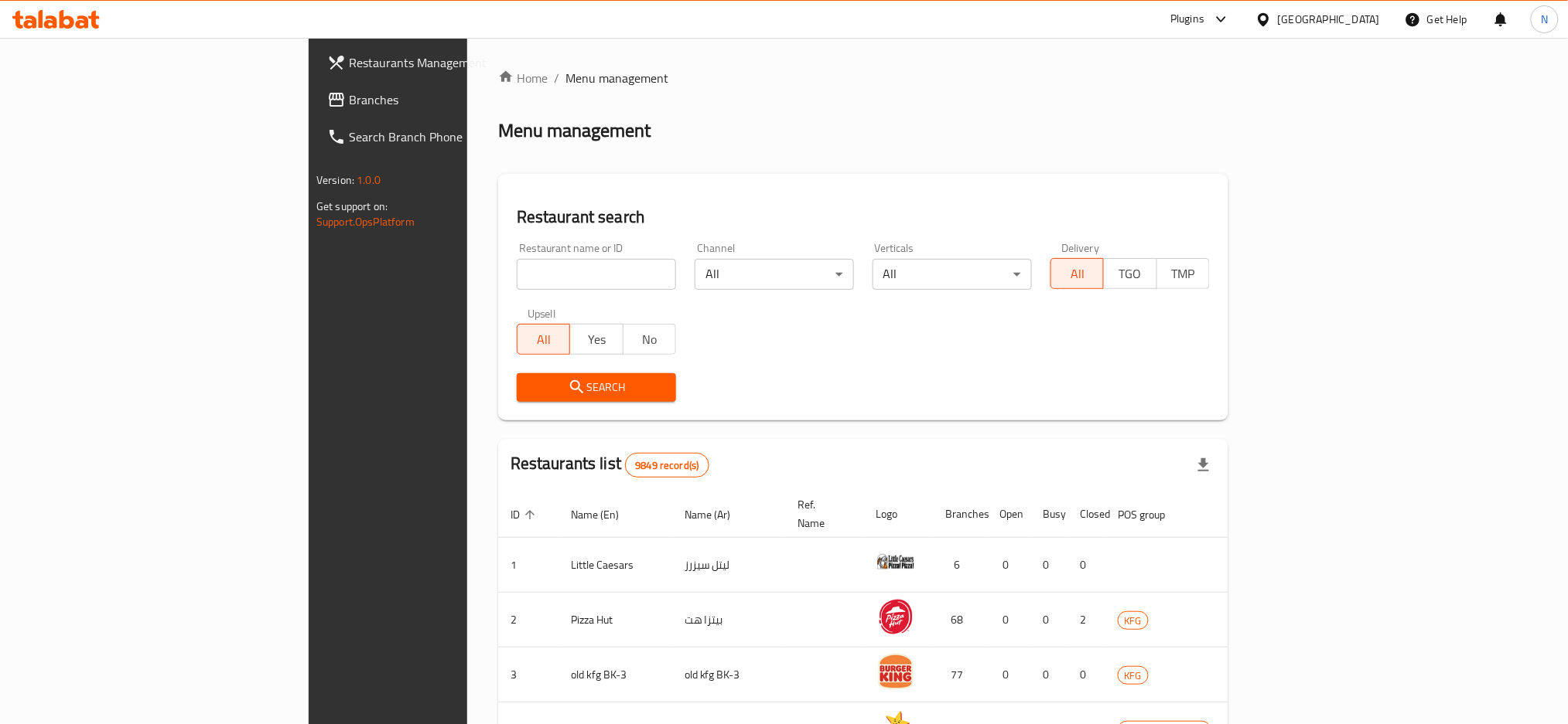
click at [349, 103] on span "Branches" at bounding box center [454, 99] width 210 height 18
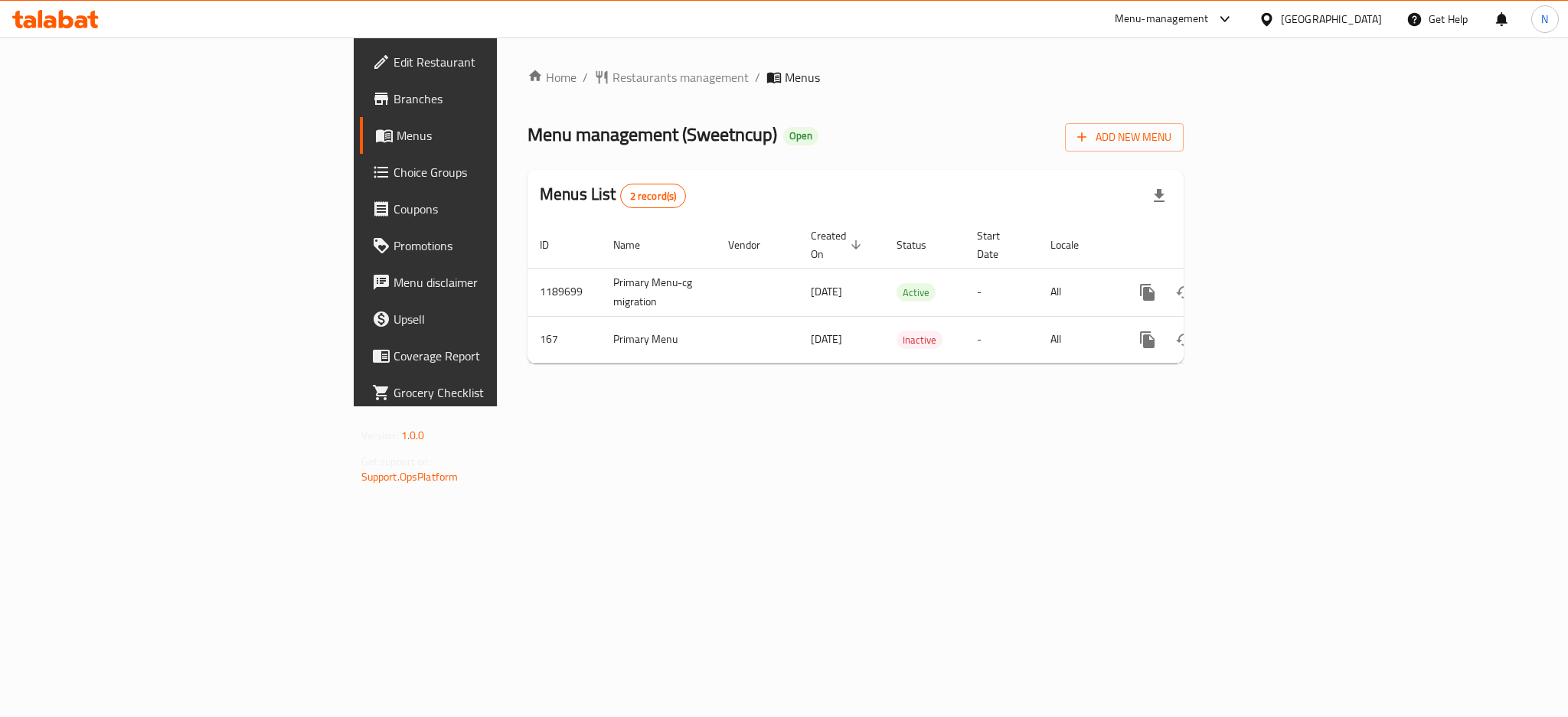
click at [1374, 23] on div "[GEOGRAPHIC_DATA]" at bounding box center [1332, 19] width 101 height 17
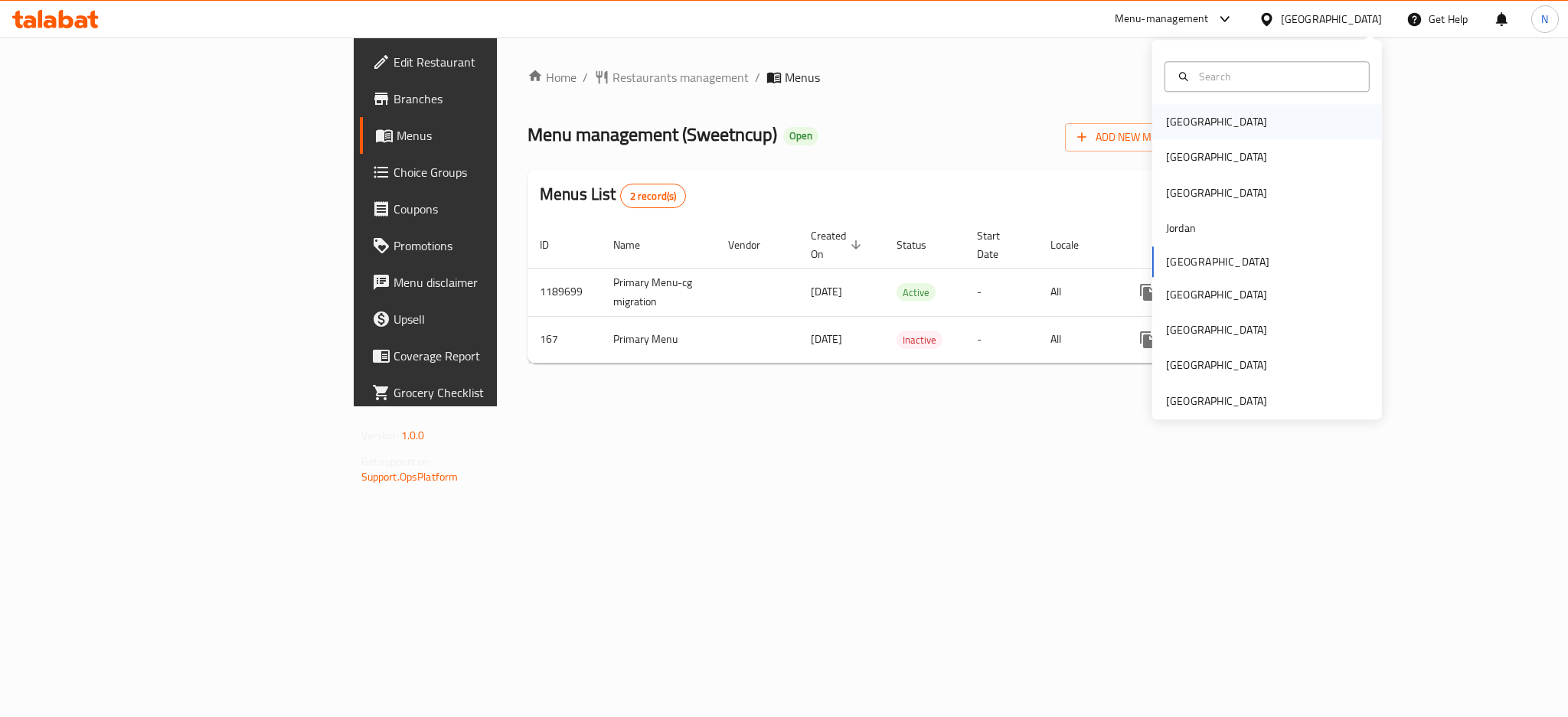
click at [1201, 119] on div "[GEOGRAPHIC_DATA]" at bounding box center [1267, 121] width 230 height 35
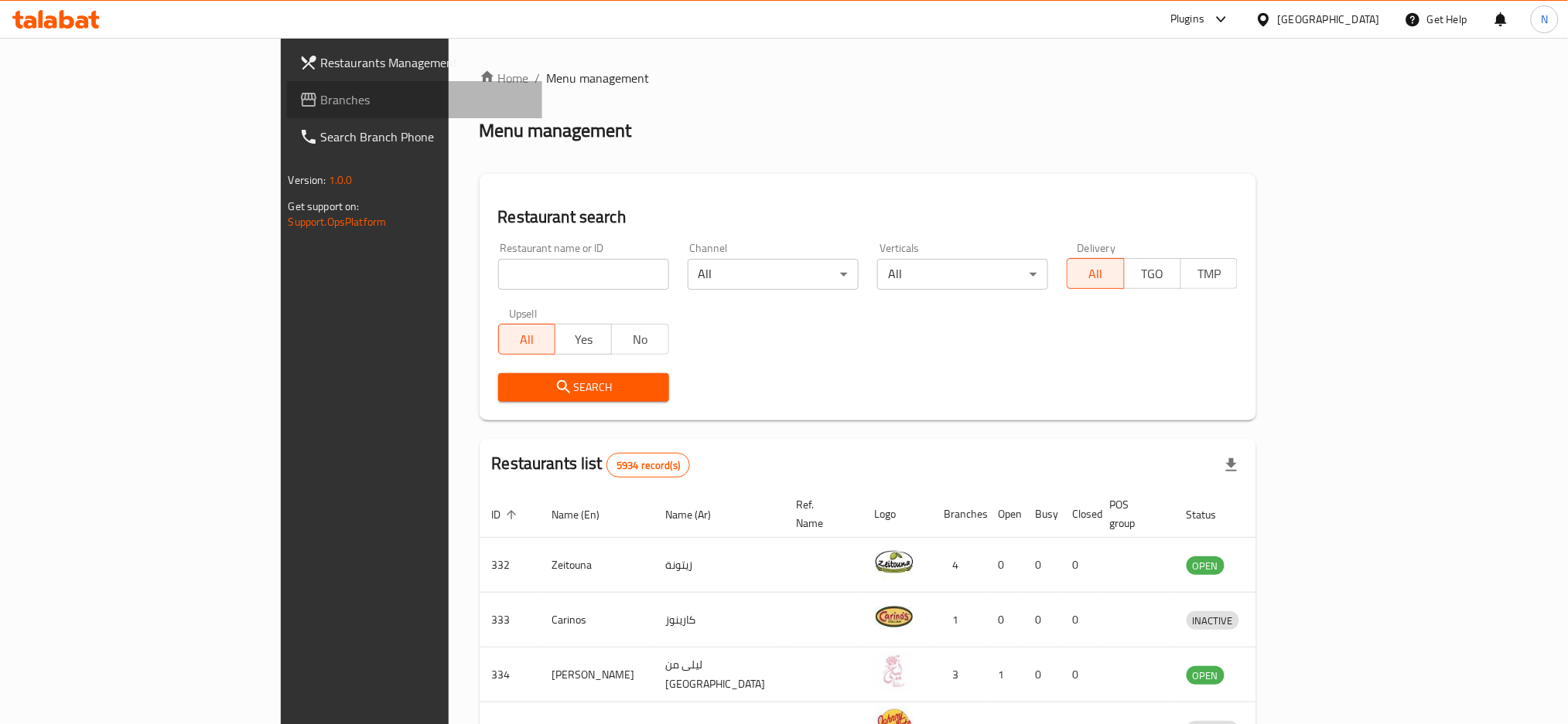
click at [321, 104] on span "Branches" at bounding box center [425, 99] width 210 height 18
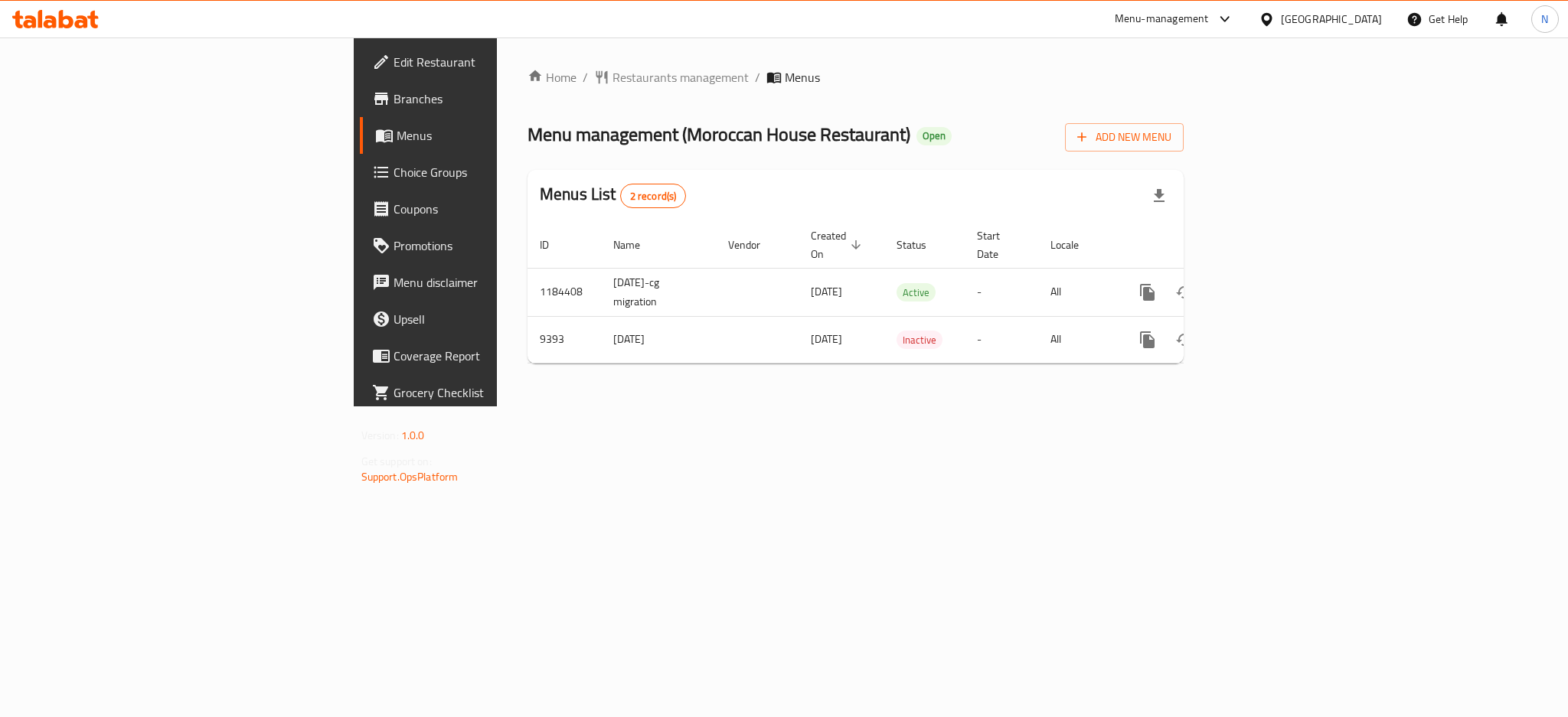
click at [1351, 14] on div "[GEOGRAPHIC_DATA]" at bounding box center [1332, 19] width 101 height 17
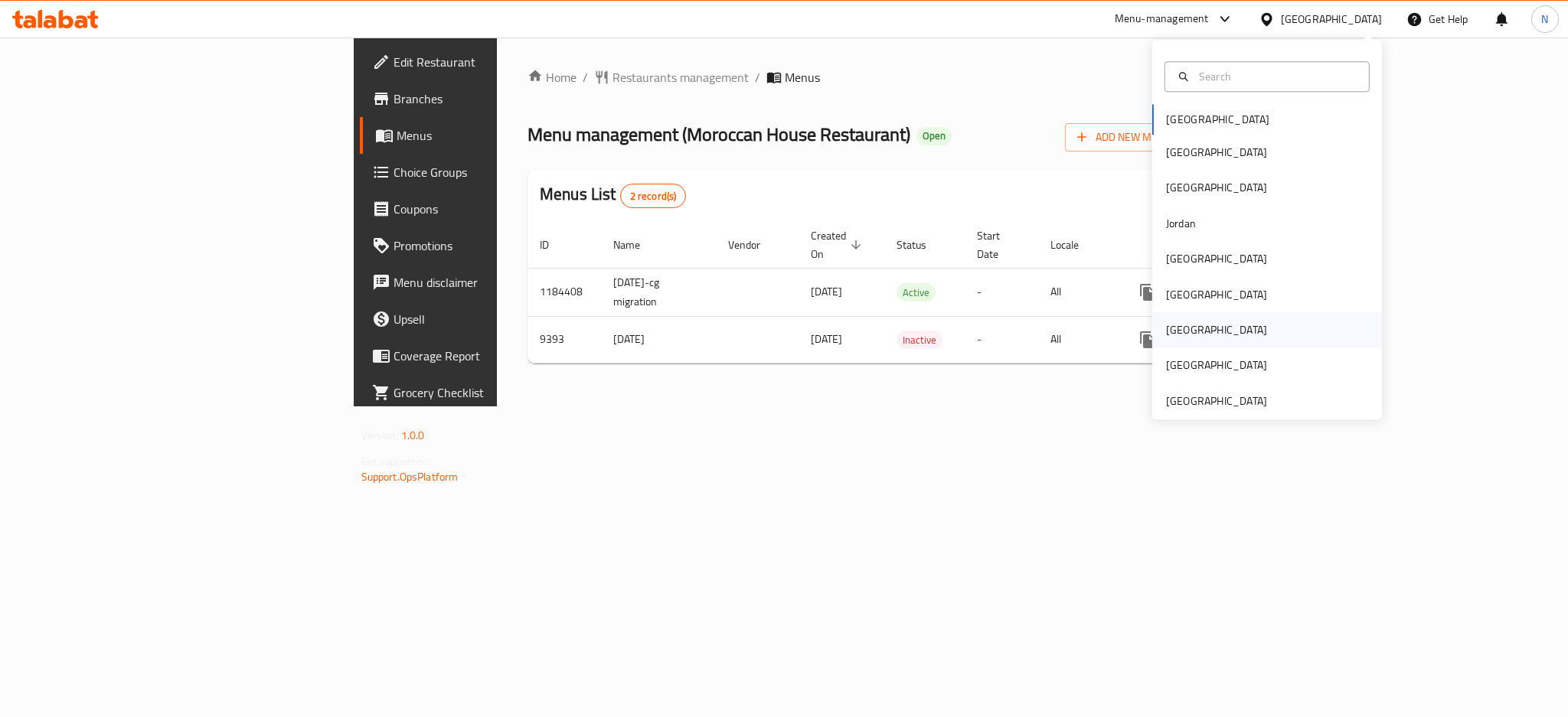
click at [1167, 324] on div "[GEOGRAPHIC_DATA]" at bounding box center [1217, 330] width 101 height 17
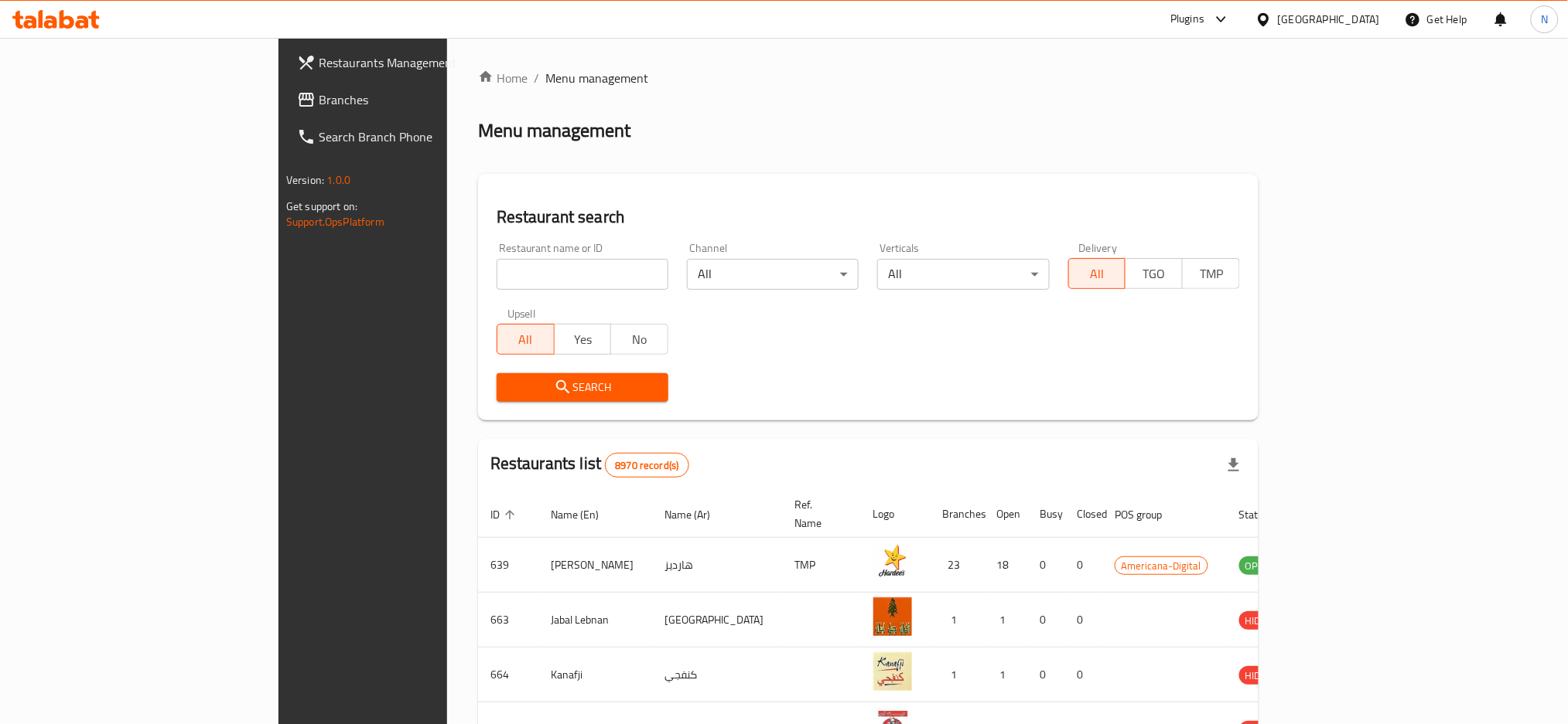
click at [319, 106] on span "Branches" at bounding box center [424, 99] width 210 height 18
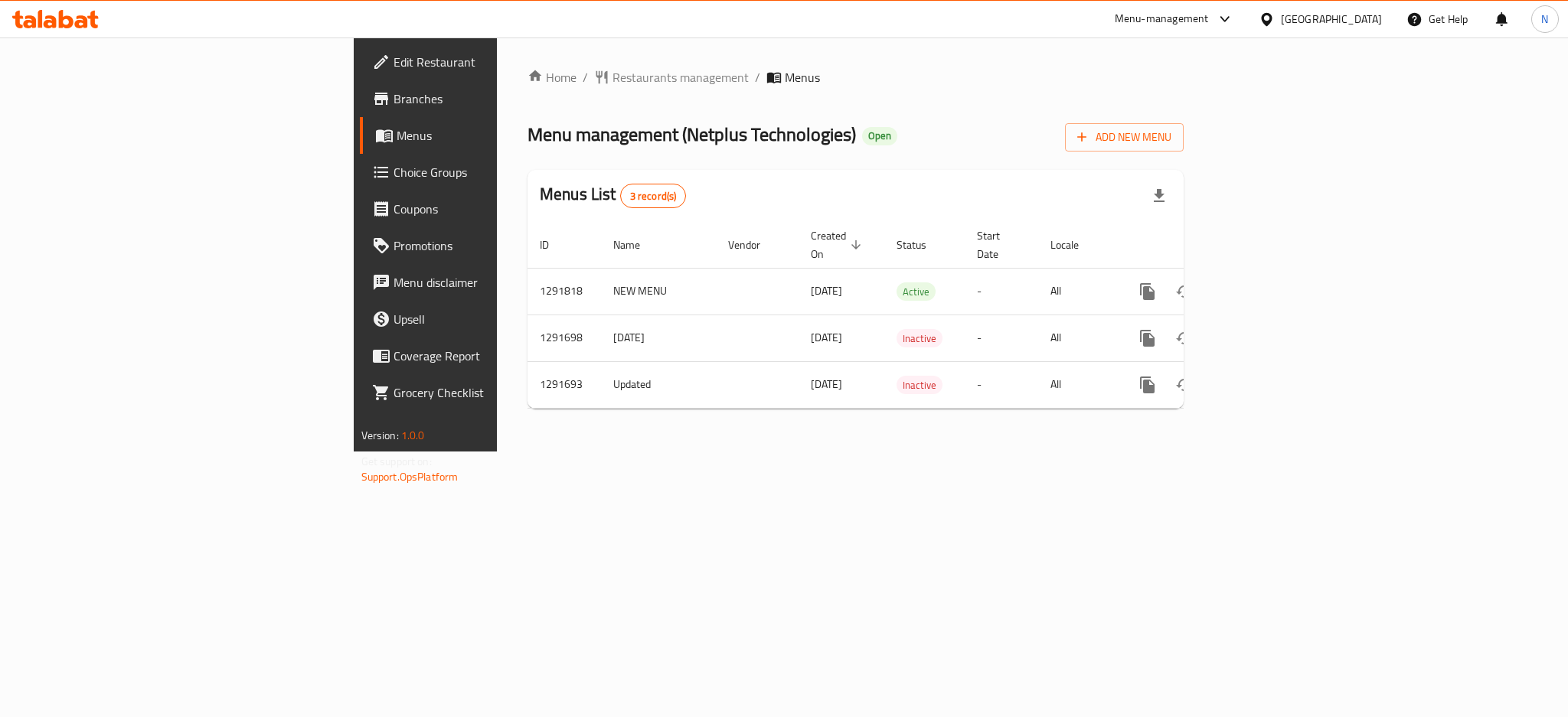
click at [1366, 15] on div "[GEOGRAPHIC_DATA]" at bounding box center [1332, 19] width 101 height 17
click at [1193, 125] on div "[GEOGRAPHIC_DATA]" at bounding box center [1216, 121] width 125 height 35
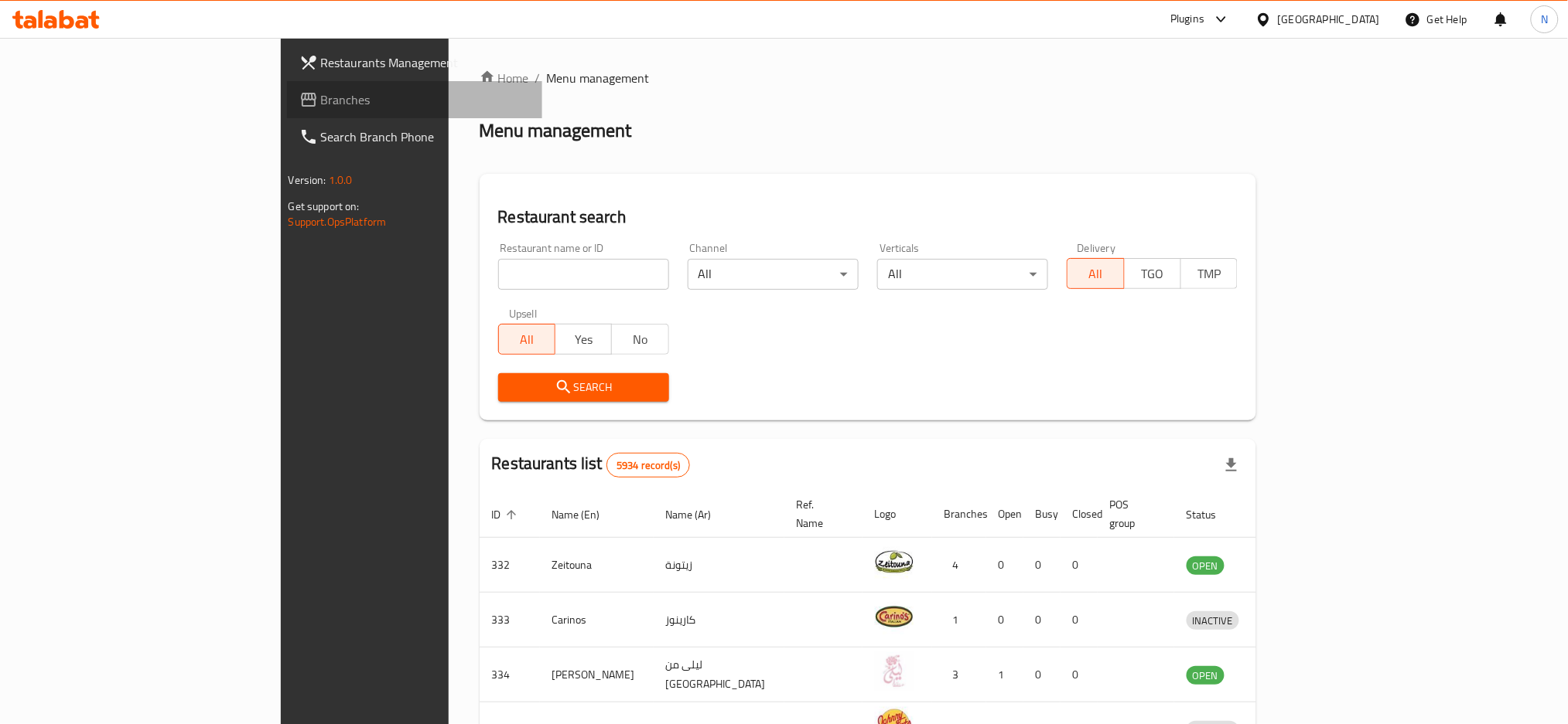
click at [321, 103] on span "Branches" at bounding box center [425, 99] width 210 height 18
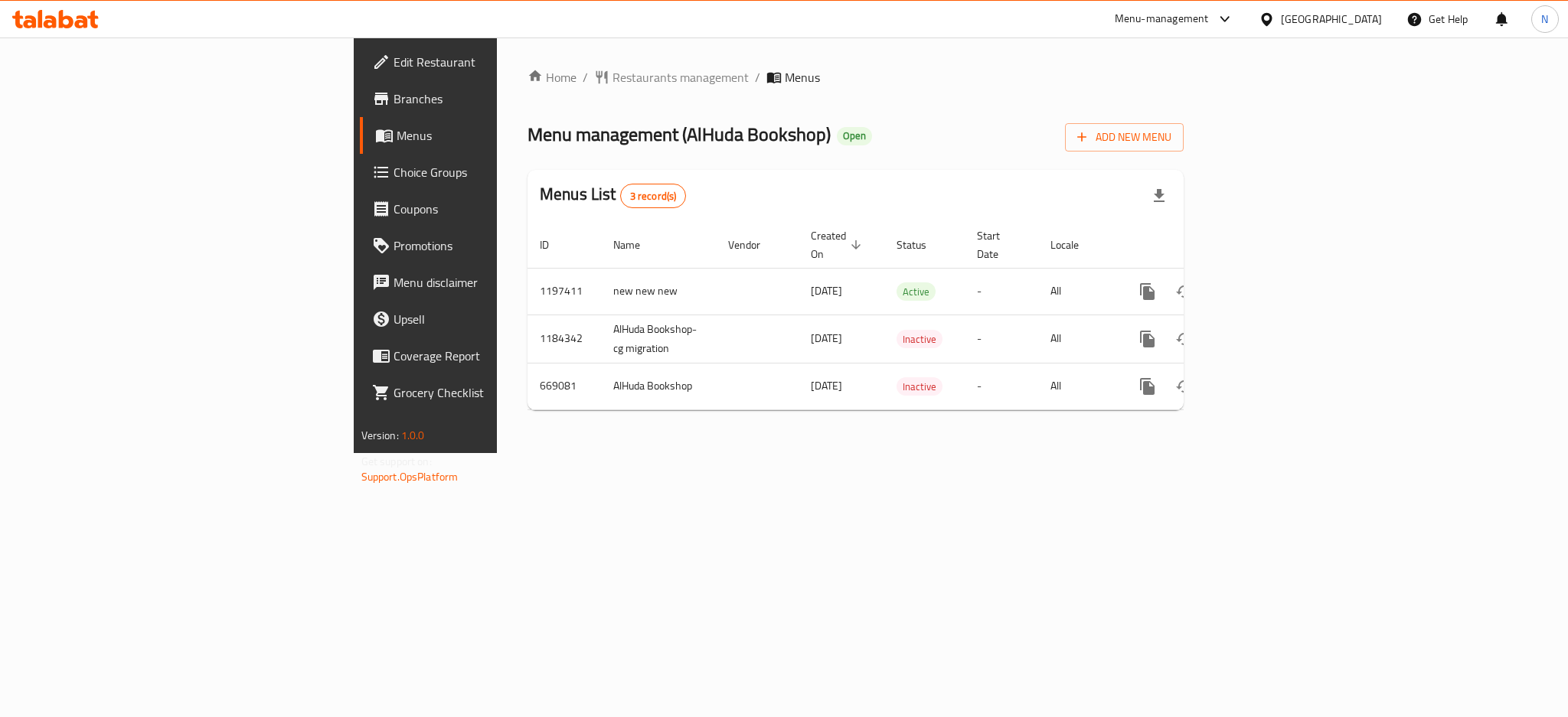
click at [393, 60] on span "Edit Restaurant" at bounding box center [498, 62] width 210 height 18
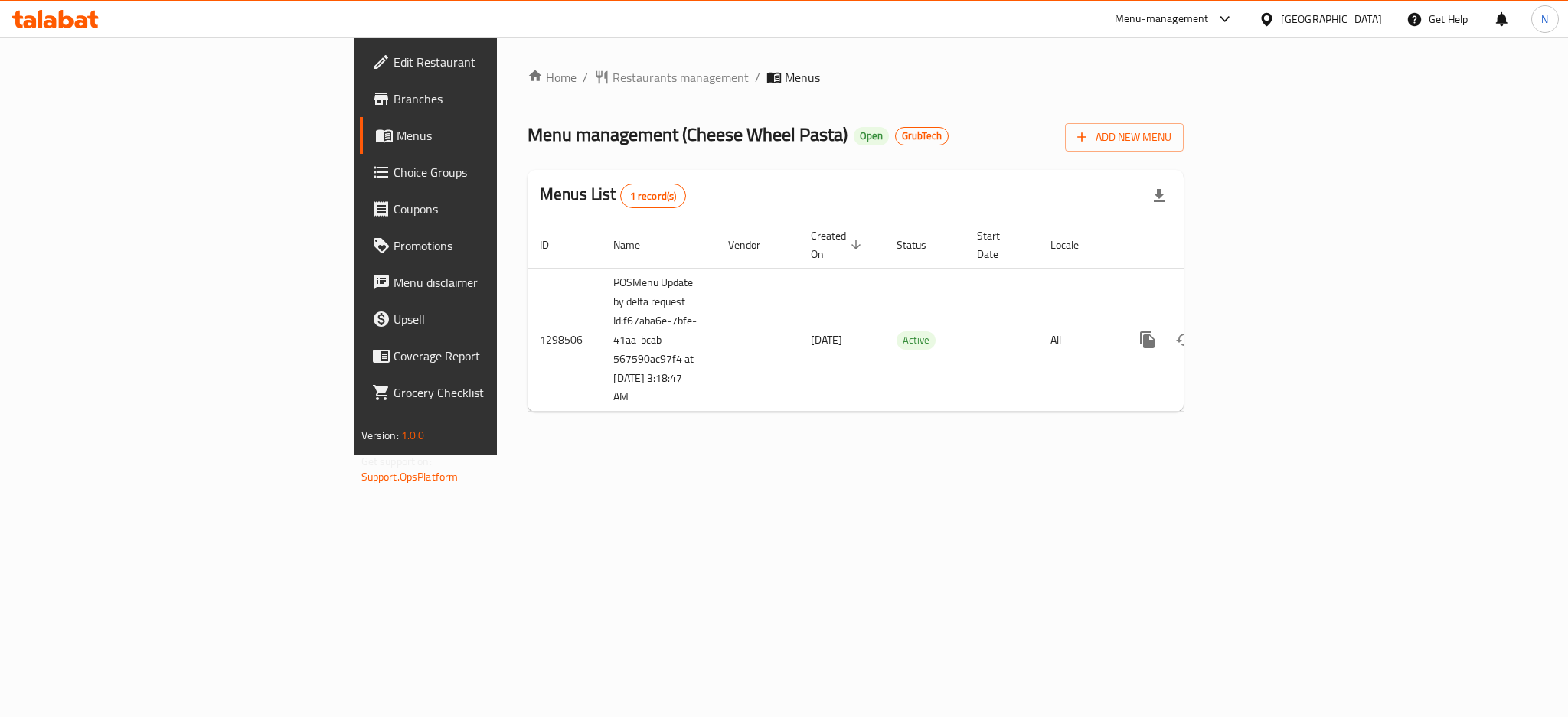
click at [393, 103] on span "Branches" at bounding box center [498, 98] width 210 height 18
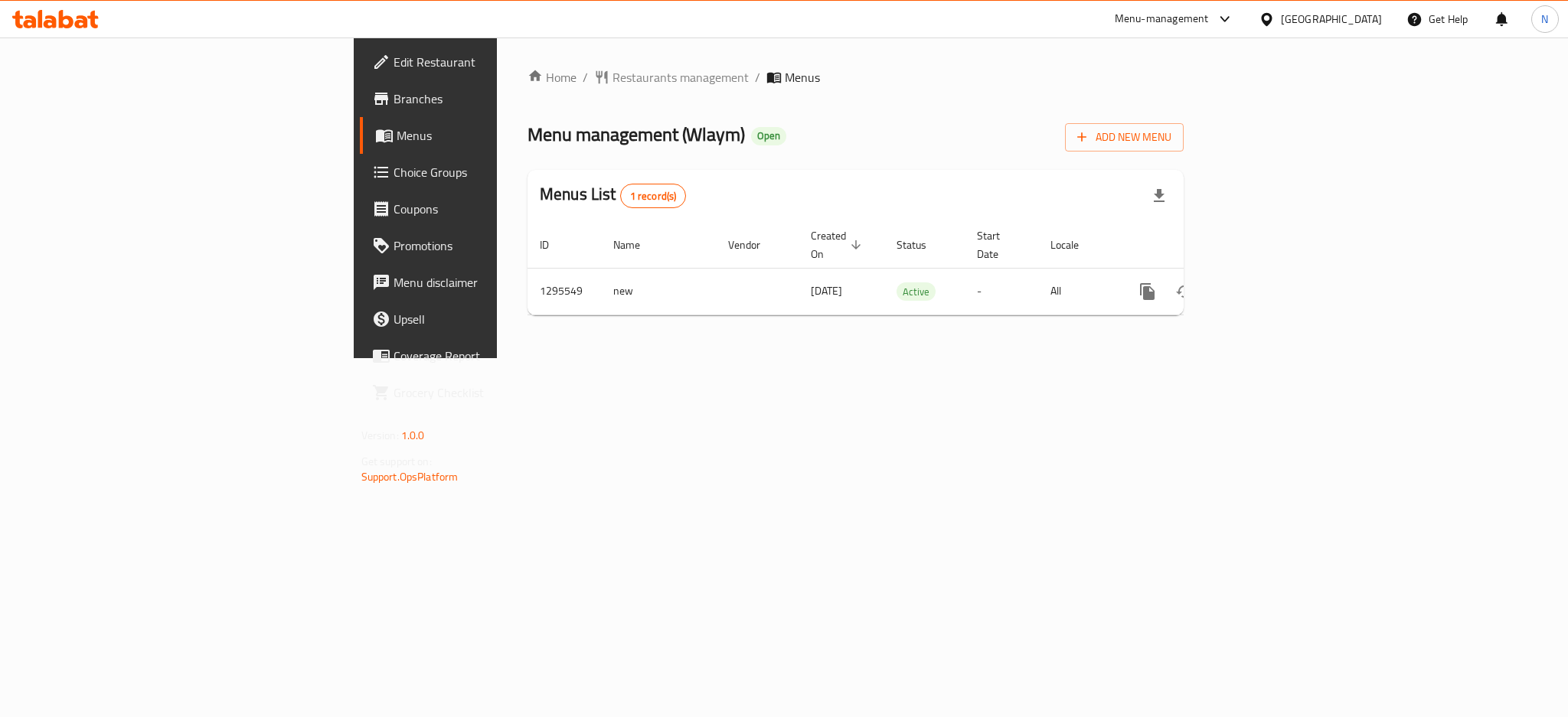
click at [1363, 18] on div "[GEOGRAPHIC_DATA]" at bounding box center [1332, 19] width 101 height 17
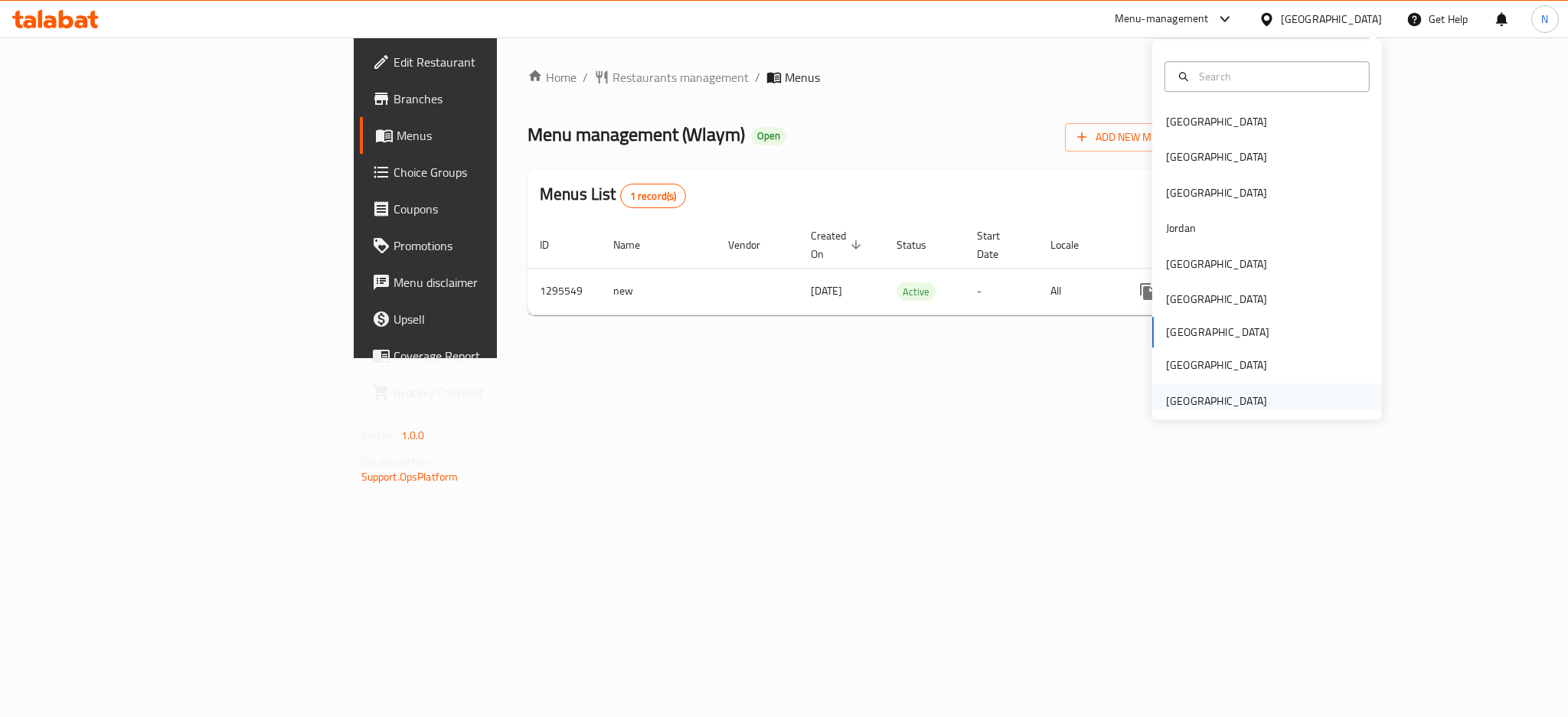
click at [1215, 404] on div "[GEOGRAPHIC_DATA]" at bounding box center [1217, 400] width 101 height 17
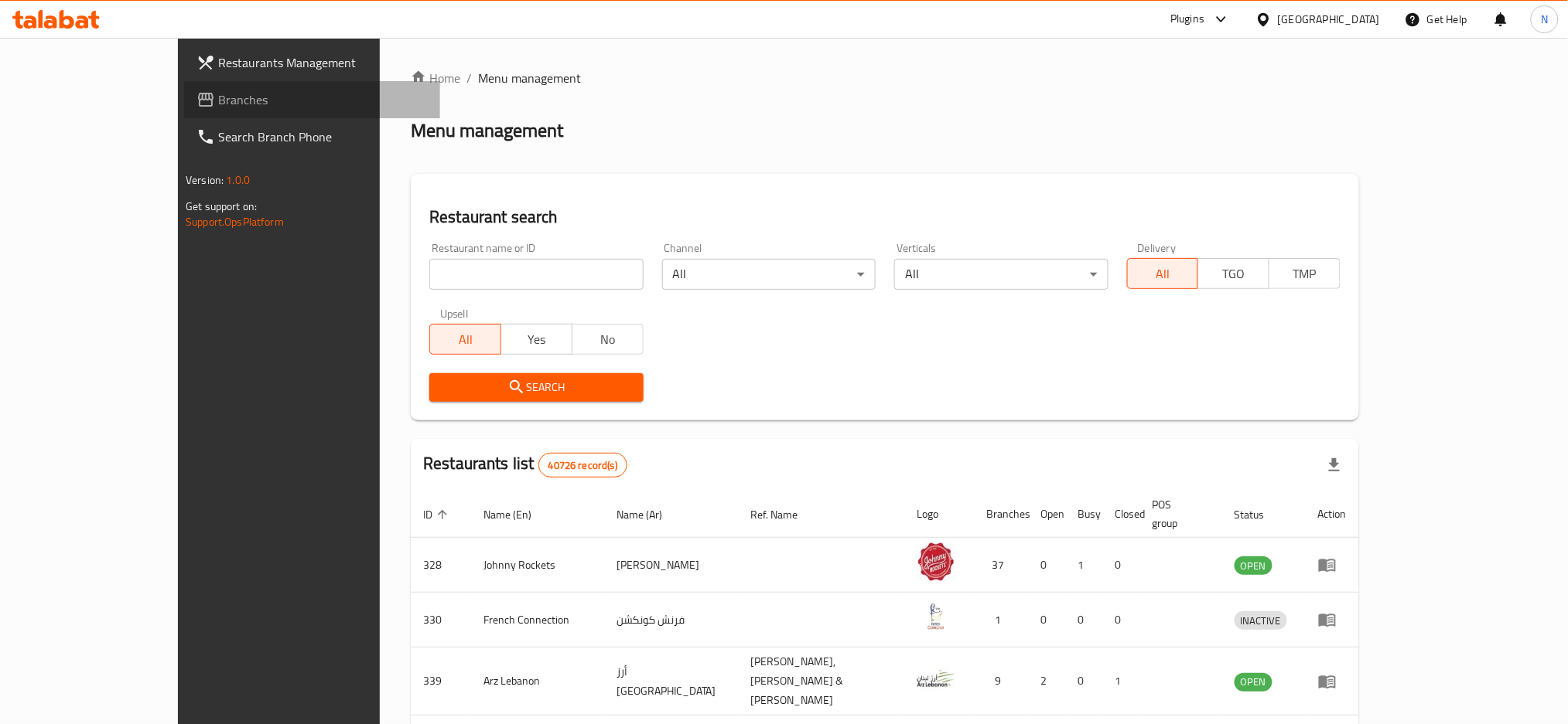
click at [218, 92] on span "Branches" at bounding box center [323, 99] width 210 height 18
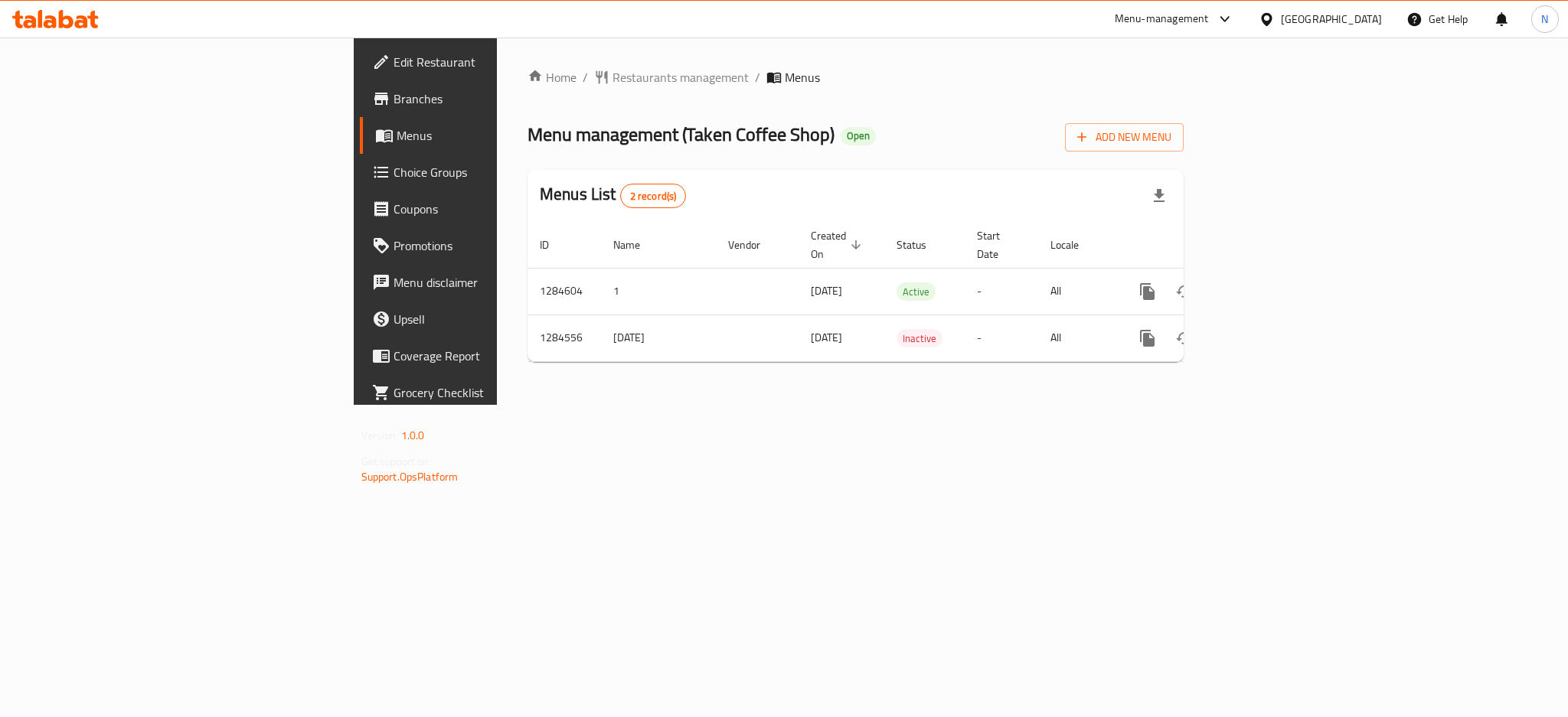
click at [1345, 16] on div "[GEOGRAPHIC_DATA]" at bounding box center [1332, 19] width 101 height 17
click at [1179, 164] on div "[GEOGRAPHIC_DATA]" at bounding box center [1216, 157] width 125 height 35
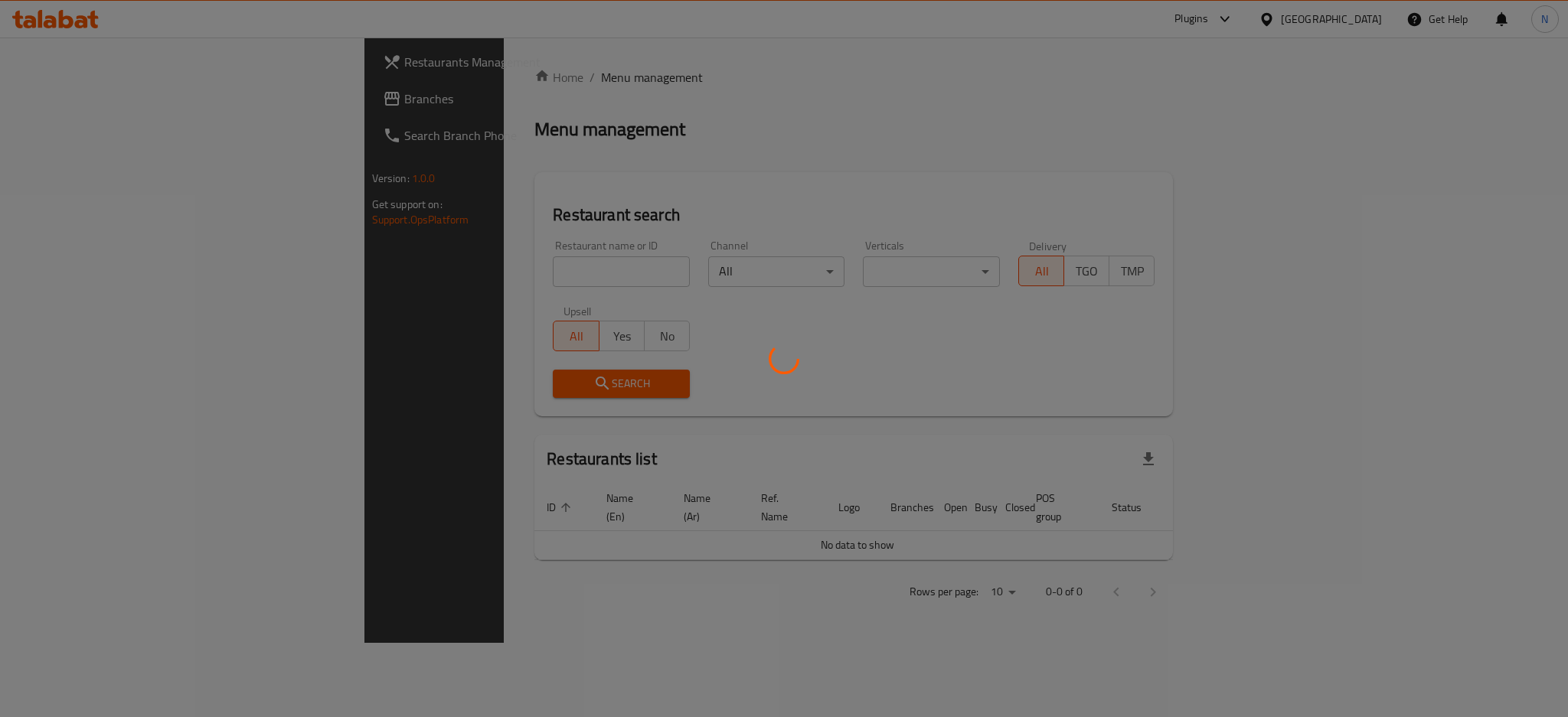
click at [93, 87] on div at bounding box center [784, 358] width 1568 height 717
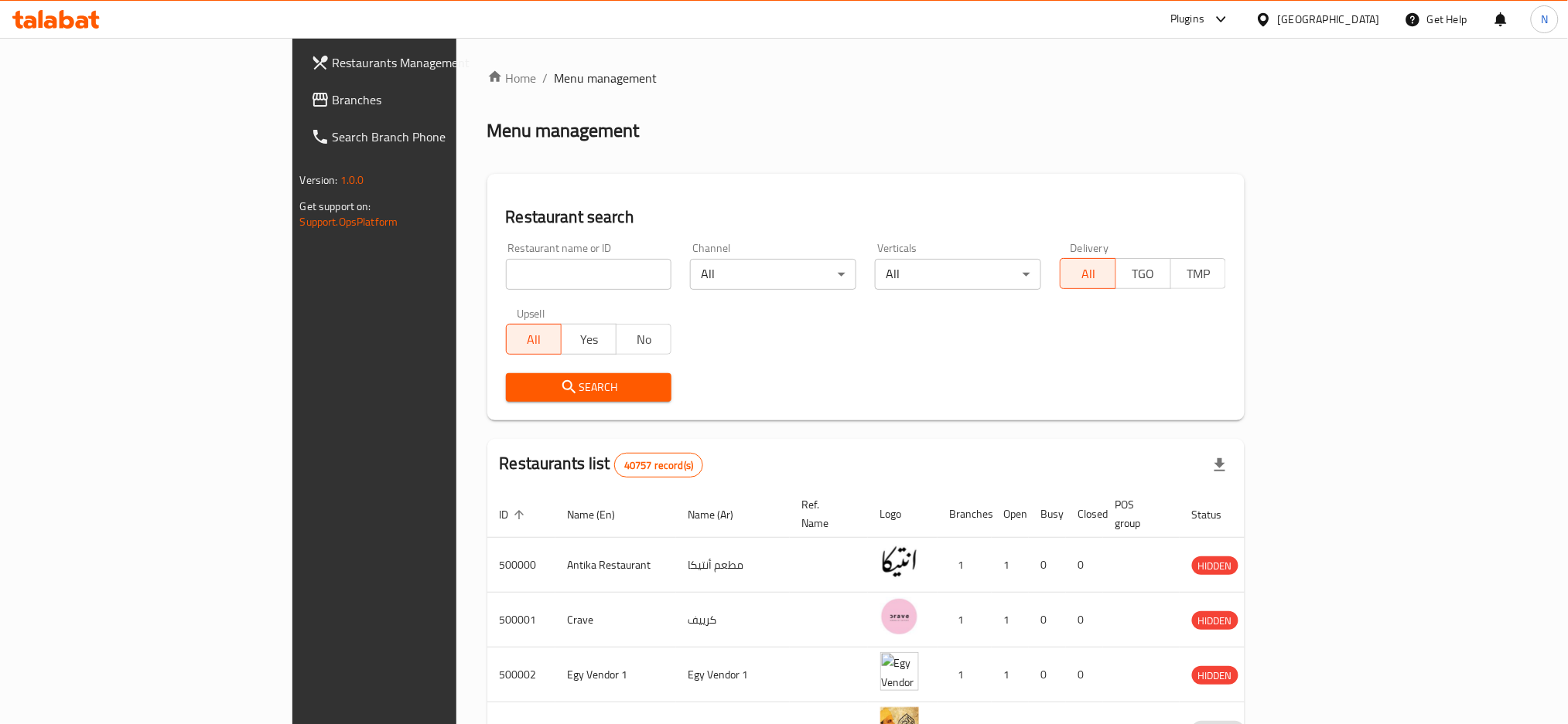
click at [333, 96] on span "Branches" at bounding box center [437, 99] width 210 height 18
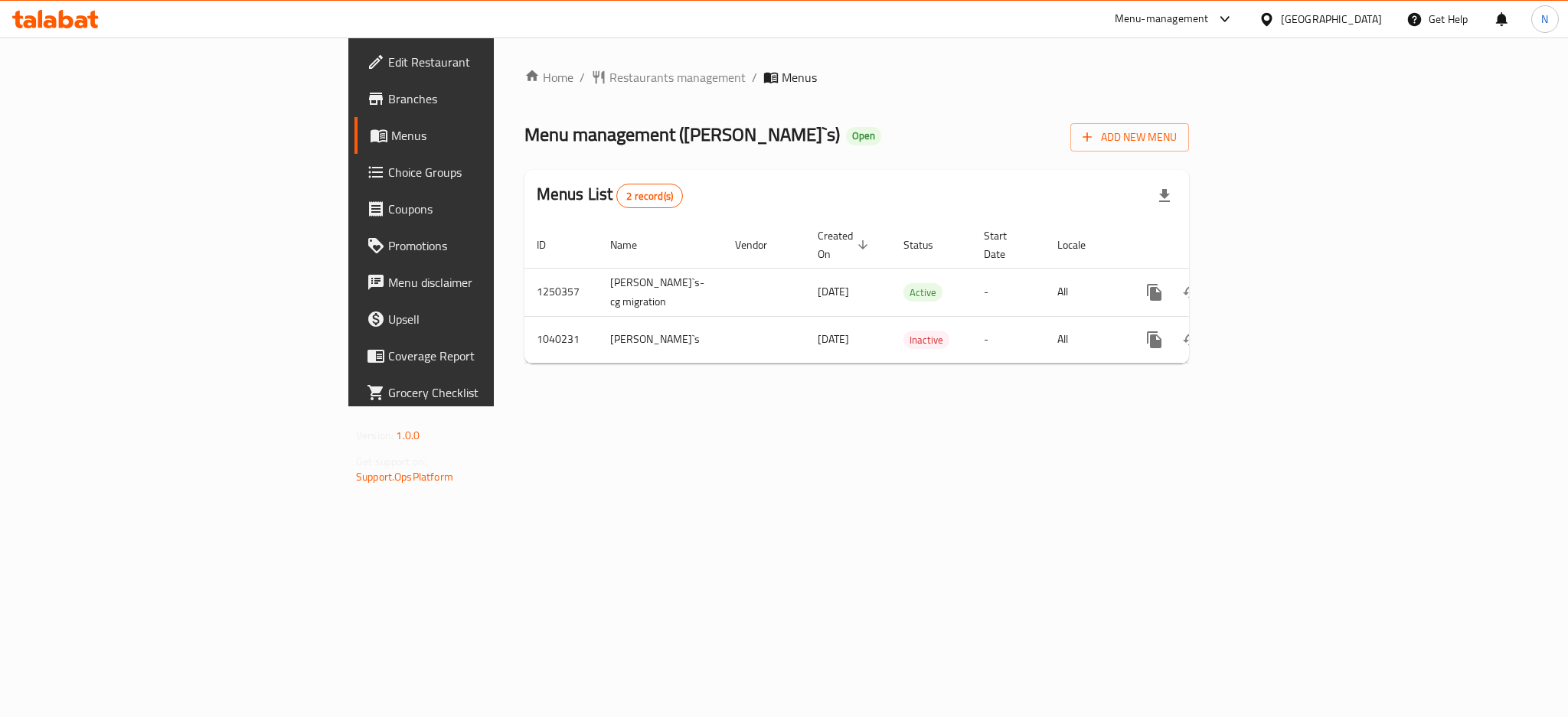
click at [388, 171] on span "Choice Groups" at bounding box center [493, 172] width 210 height 18
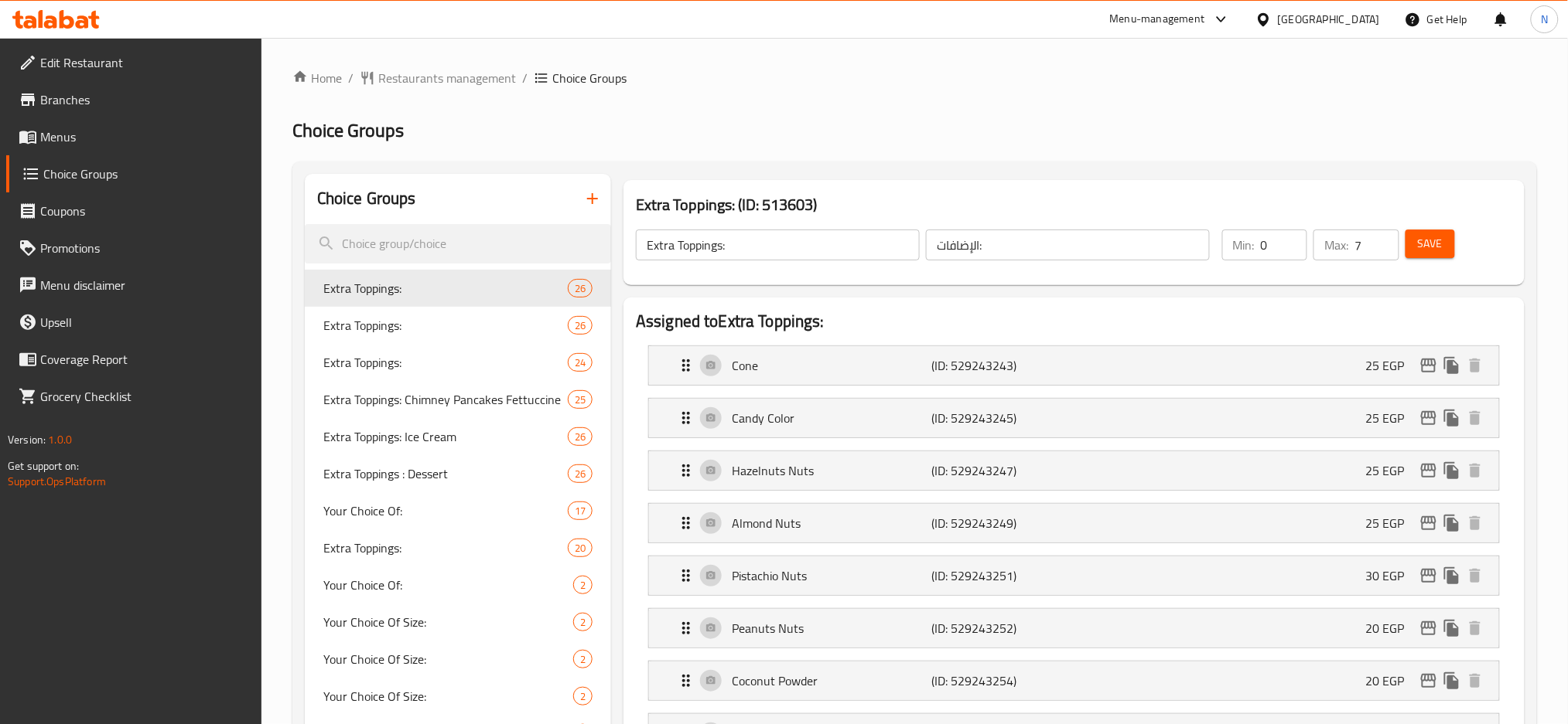
click at [419, 311] on div "Extra Toppings: 26" at bounding box center [457, 325] width 306 height 37
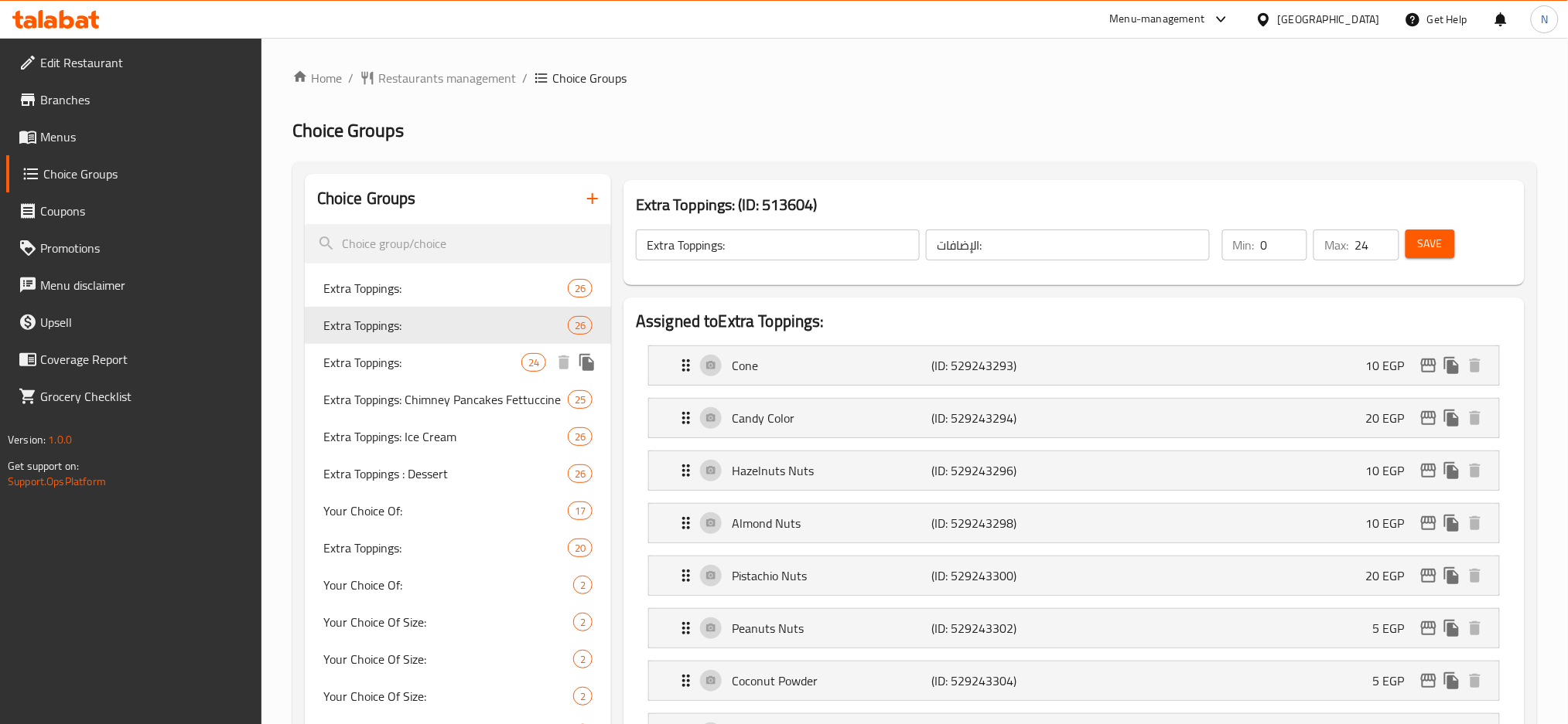
click at [377, 358] on span "Extra Toppings:" at bounding box center [422, 362] width 198 height 18
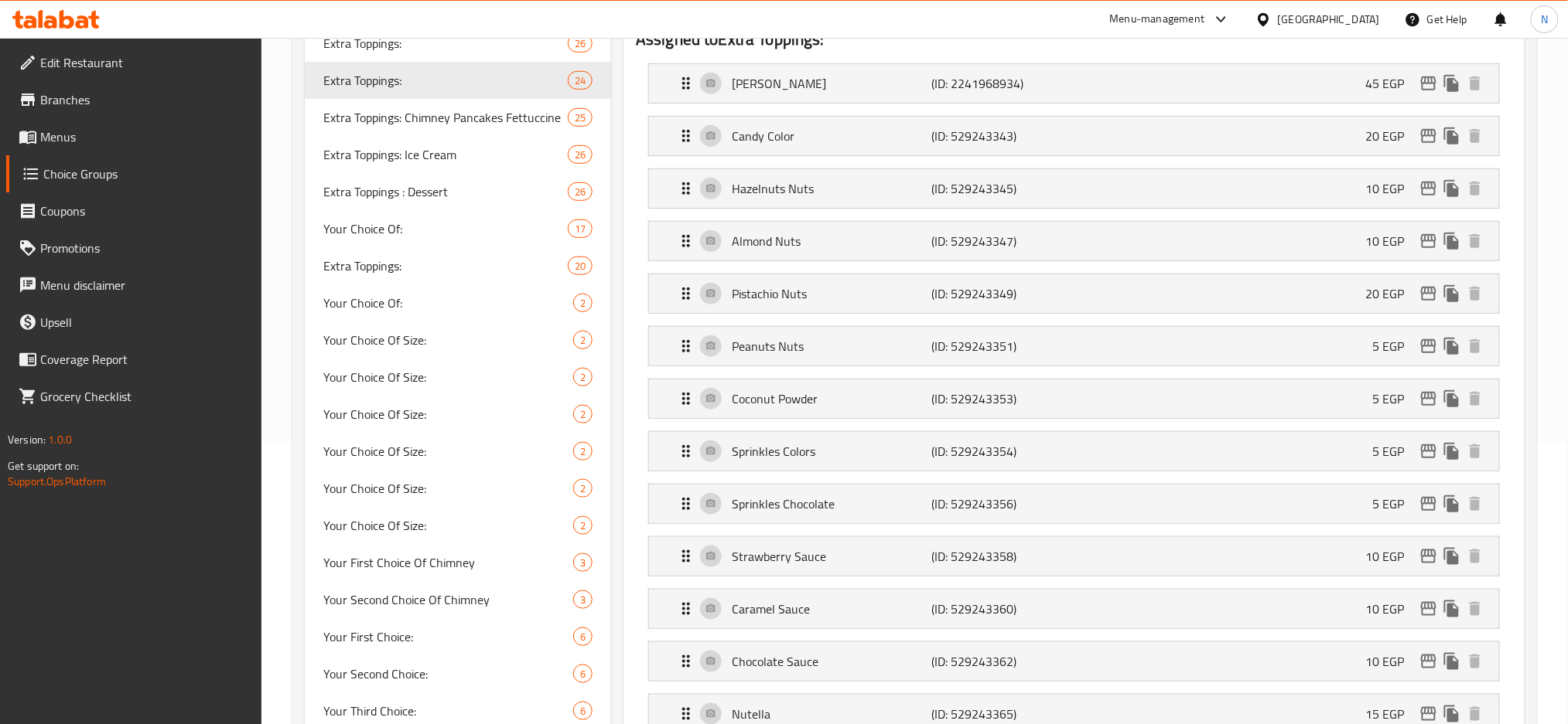
scroll to position [310, 0]
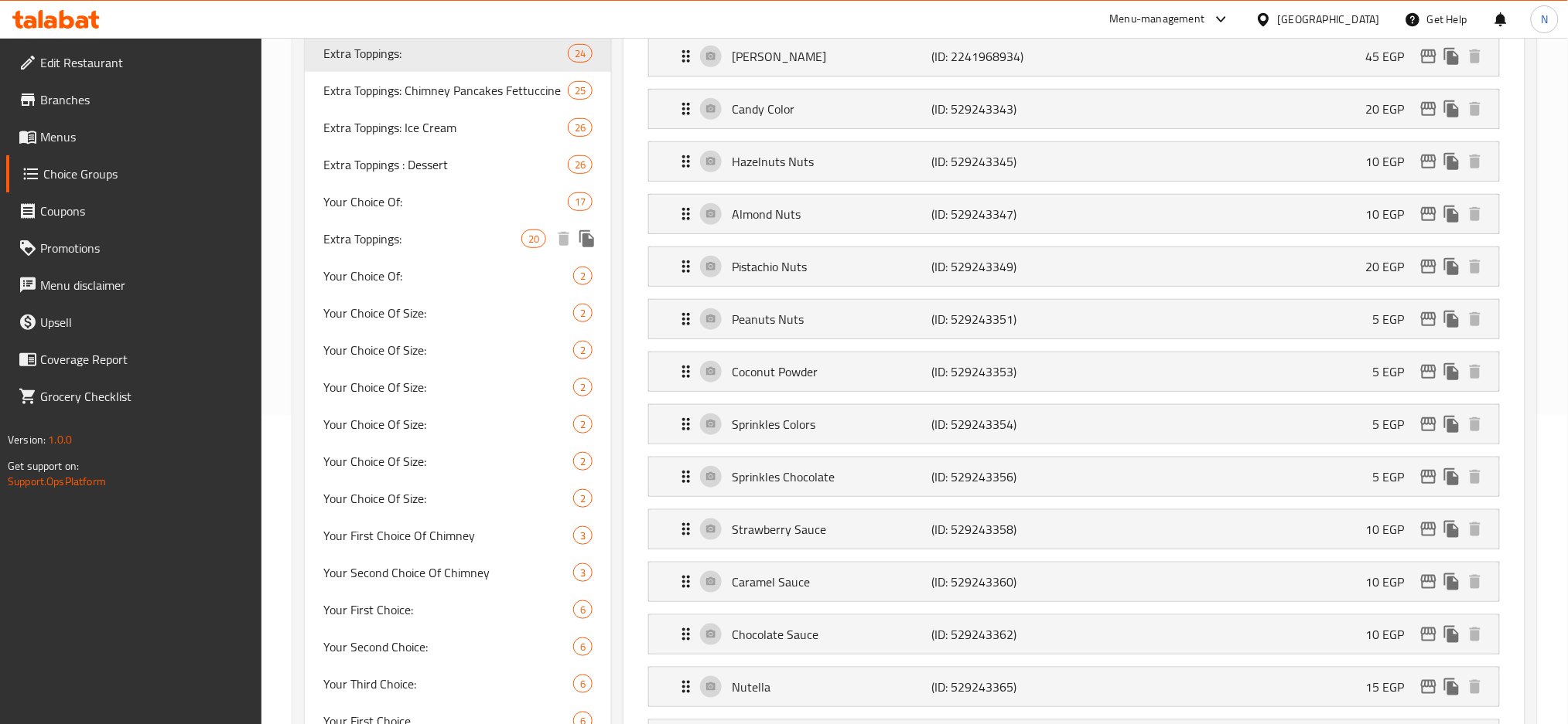
click at [418, 240] on span "Extra Toppings:" at bounding box center [422, 239] width 198 height 18
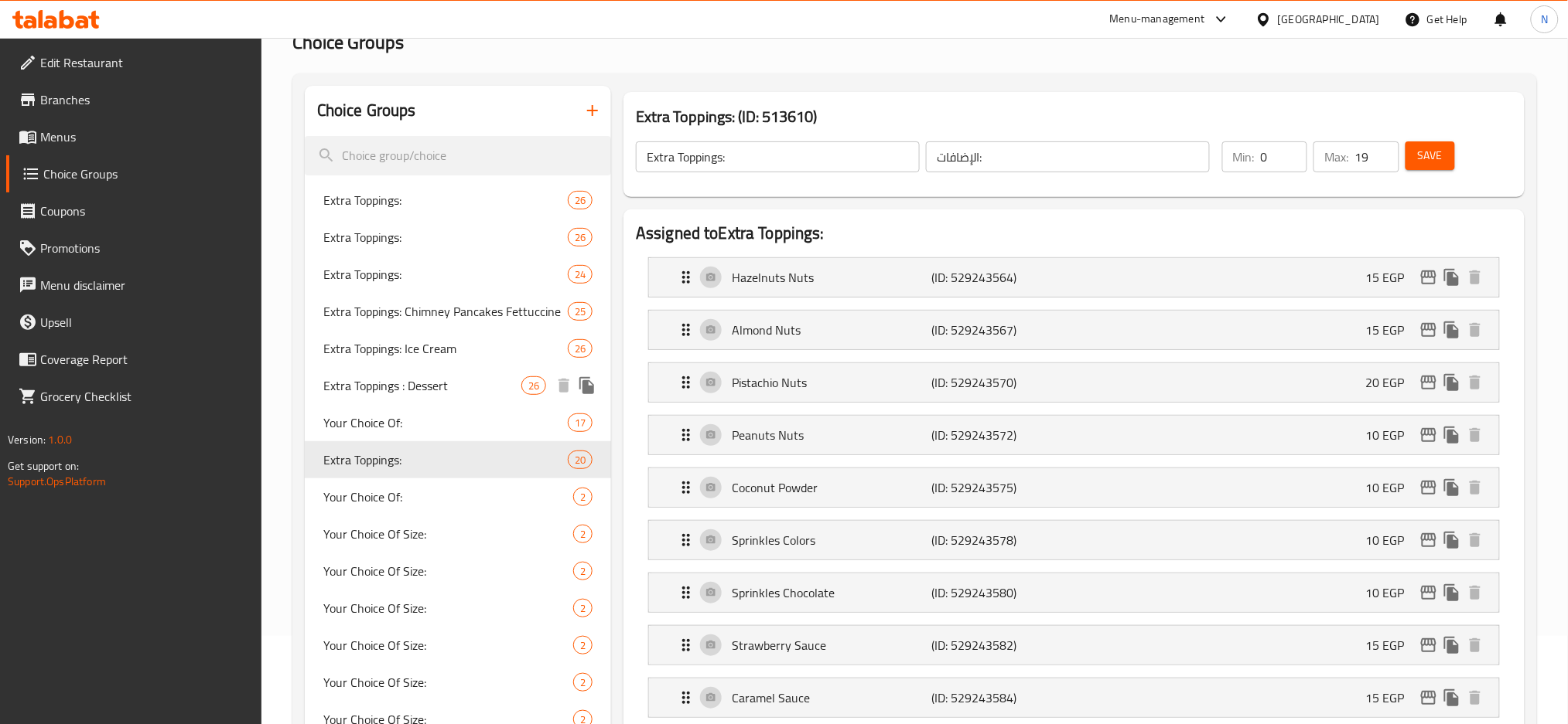
scroll to position [0, 0]
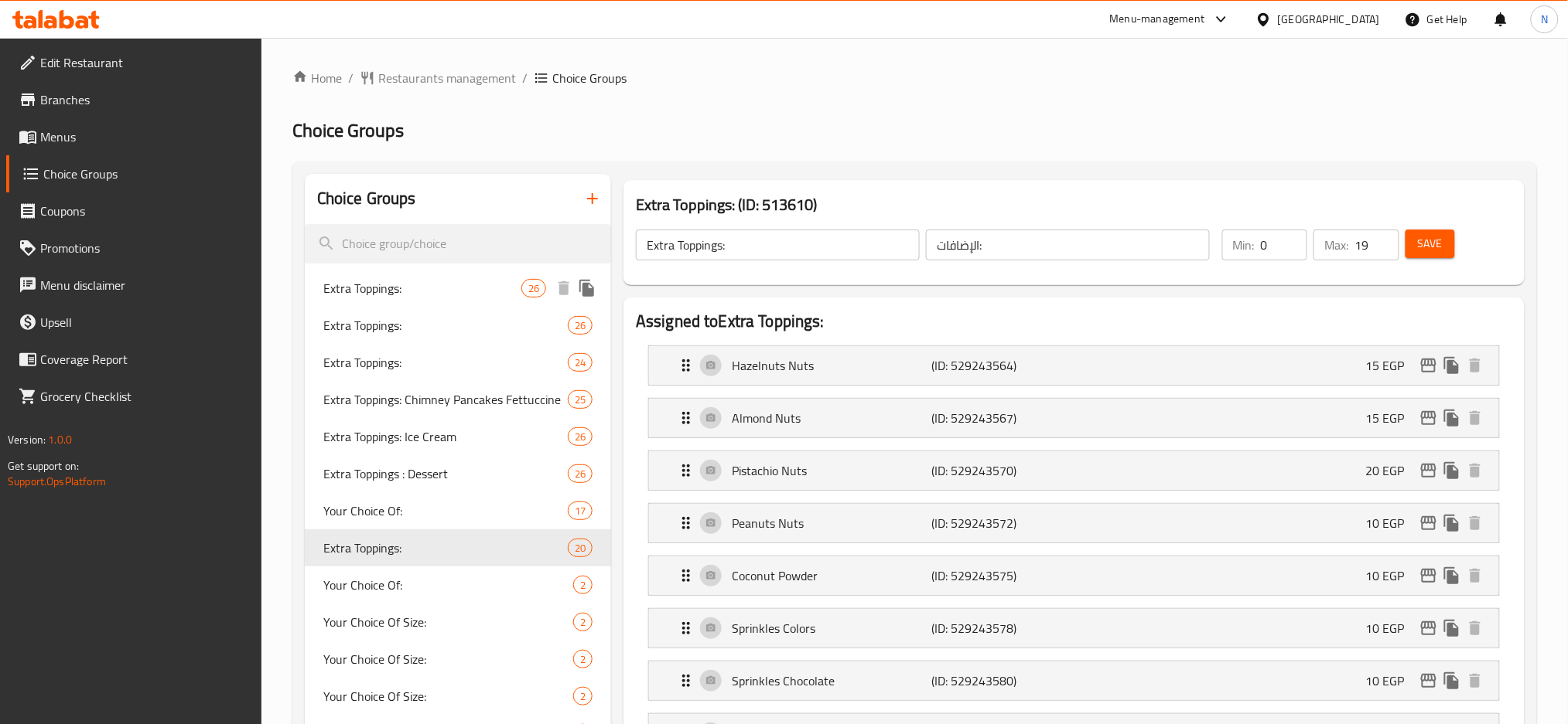
click at [421, 303] on div "Extra Toppings: 26" at bounding box center [457, 288] width 306 height 37
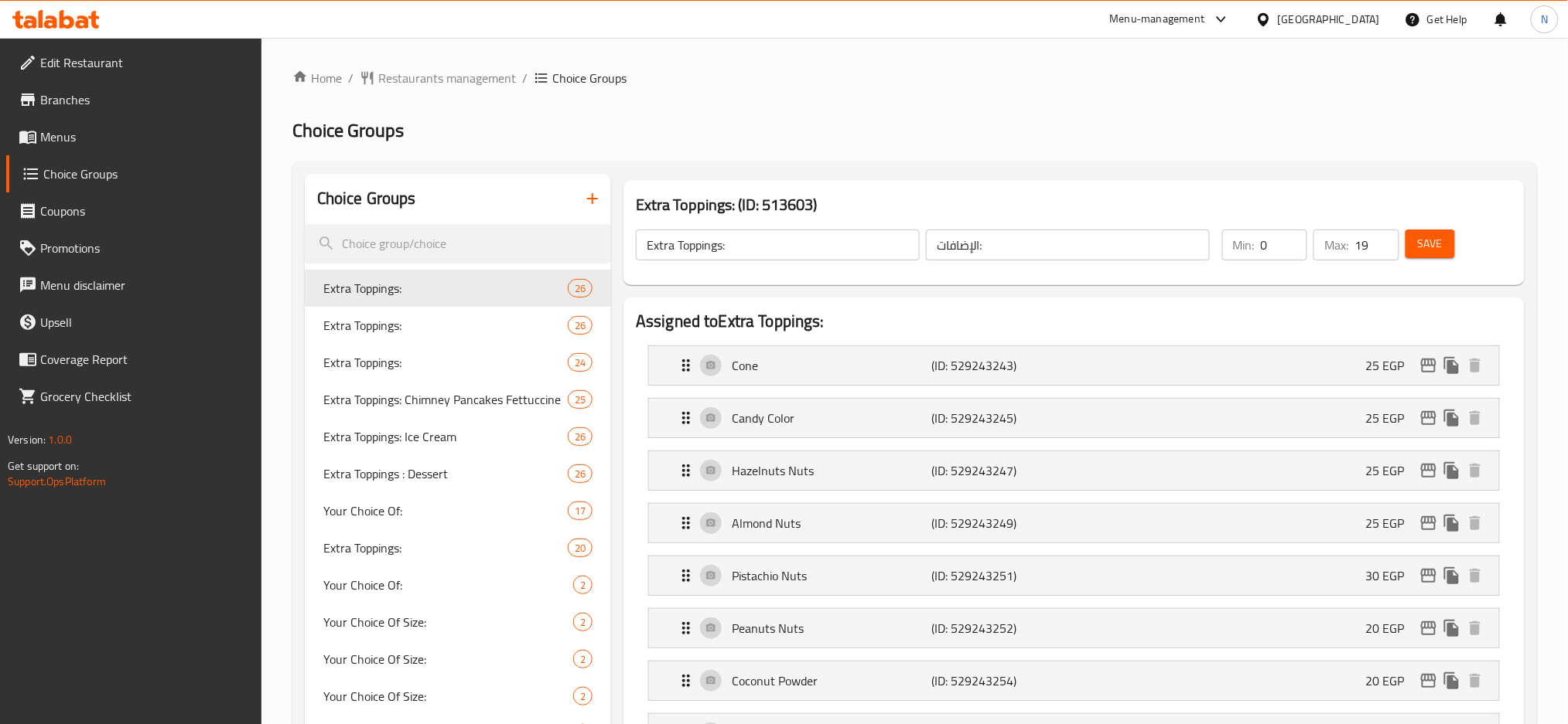
type input "7"
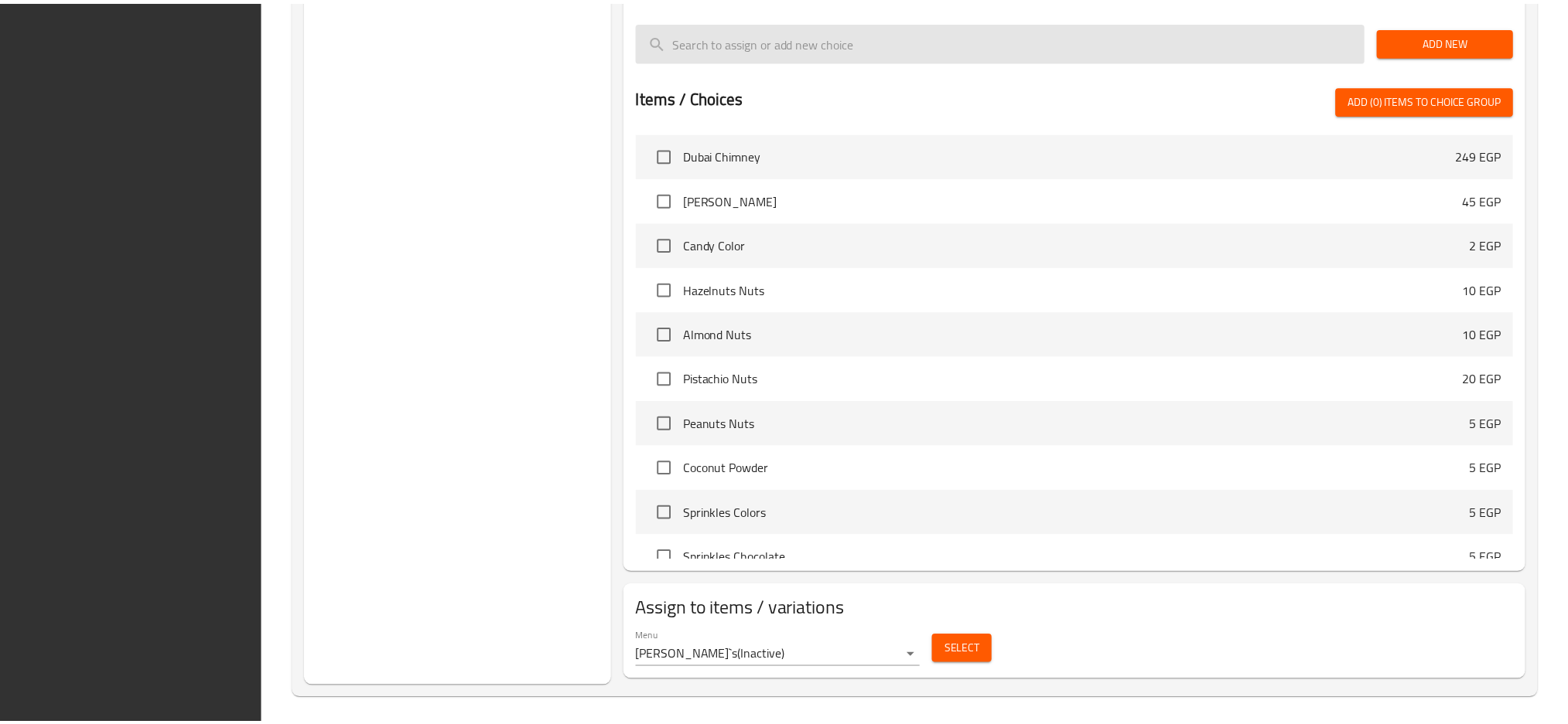
scroll to position [1712, 0]
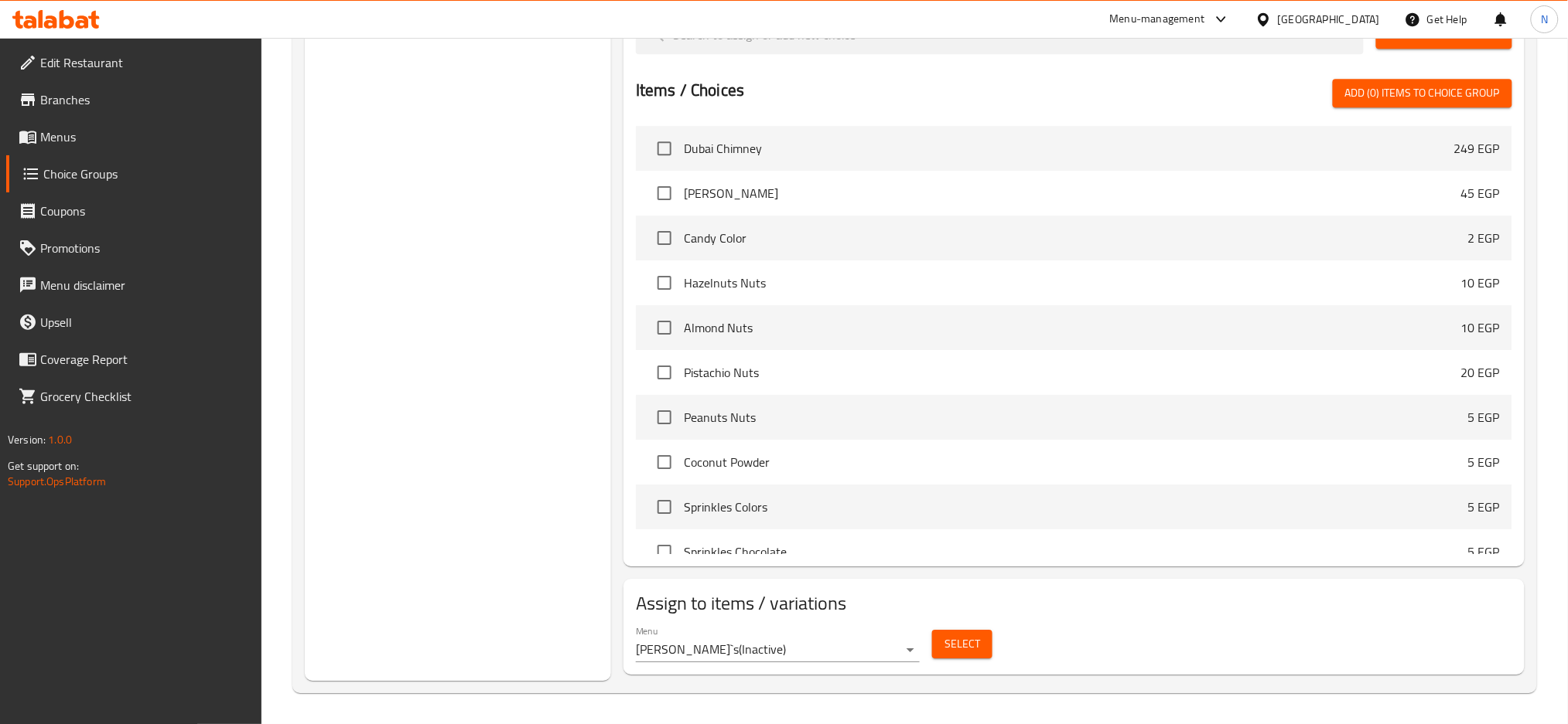
click at [1364, 22] on div "Egypt" at bounding box center [1328, 19] width 102 height 17
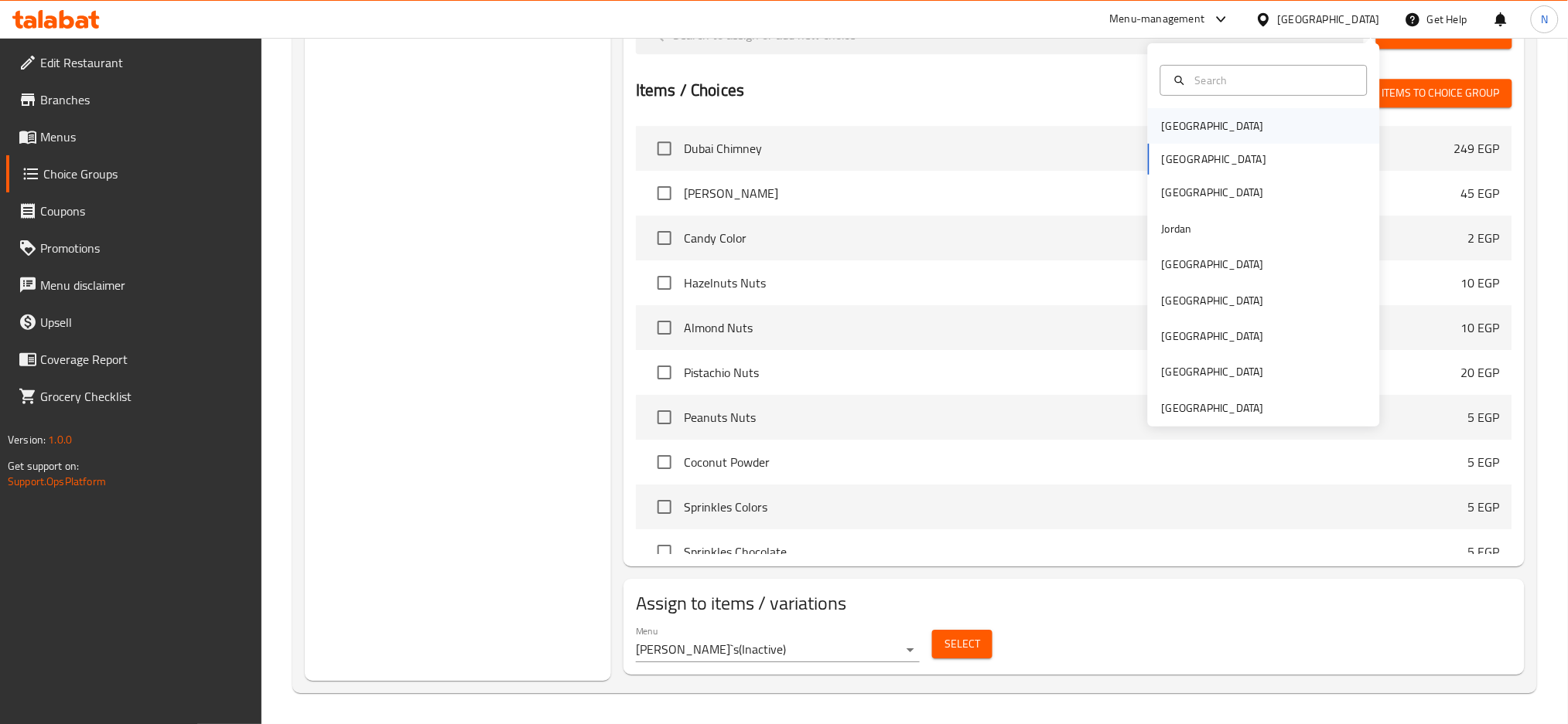
click at [1196, 118] on div "Bahrain" at bounding box center [1264, 126] width 232 height 36
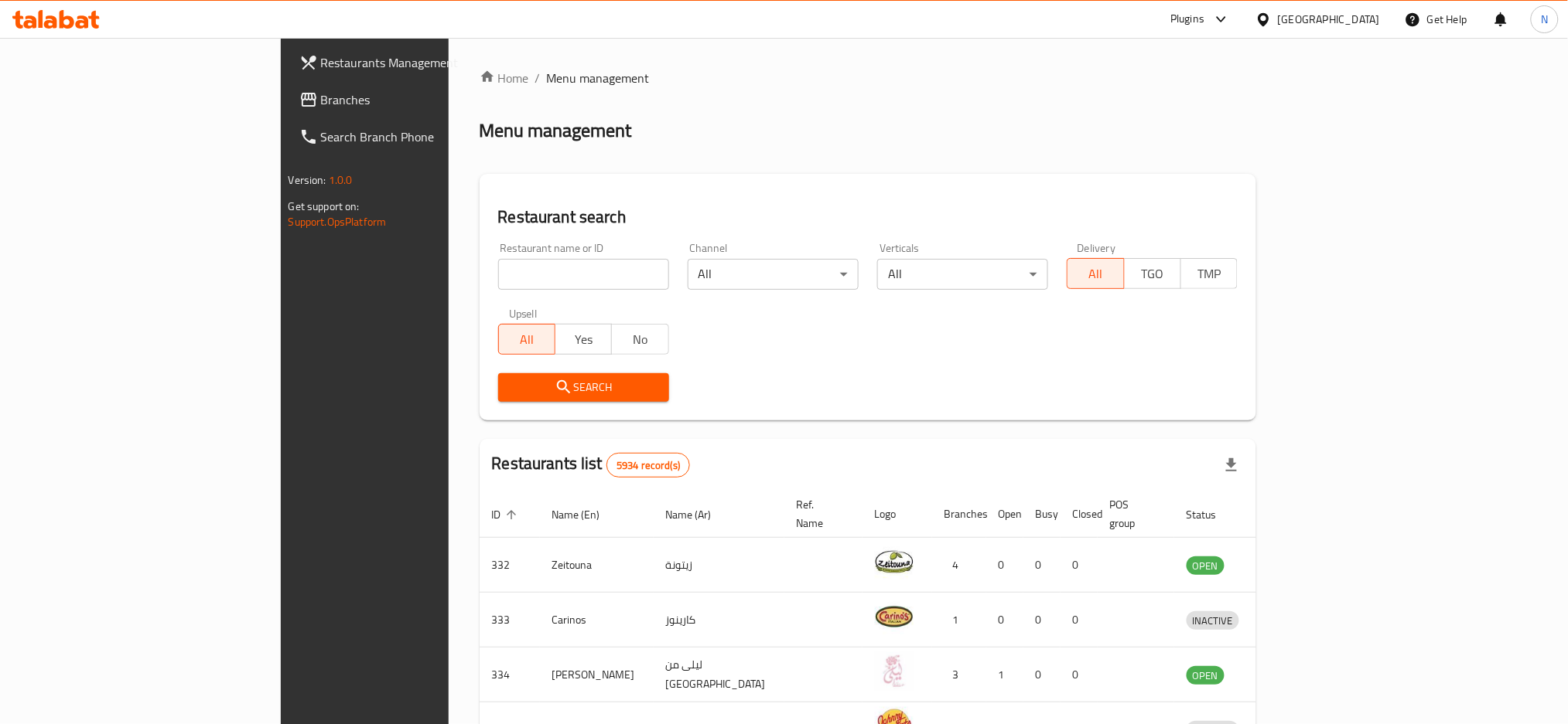
click at [321, 109] on span "Branches" at bounding box center [425, 99] width 210 height 18
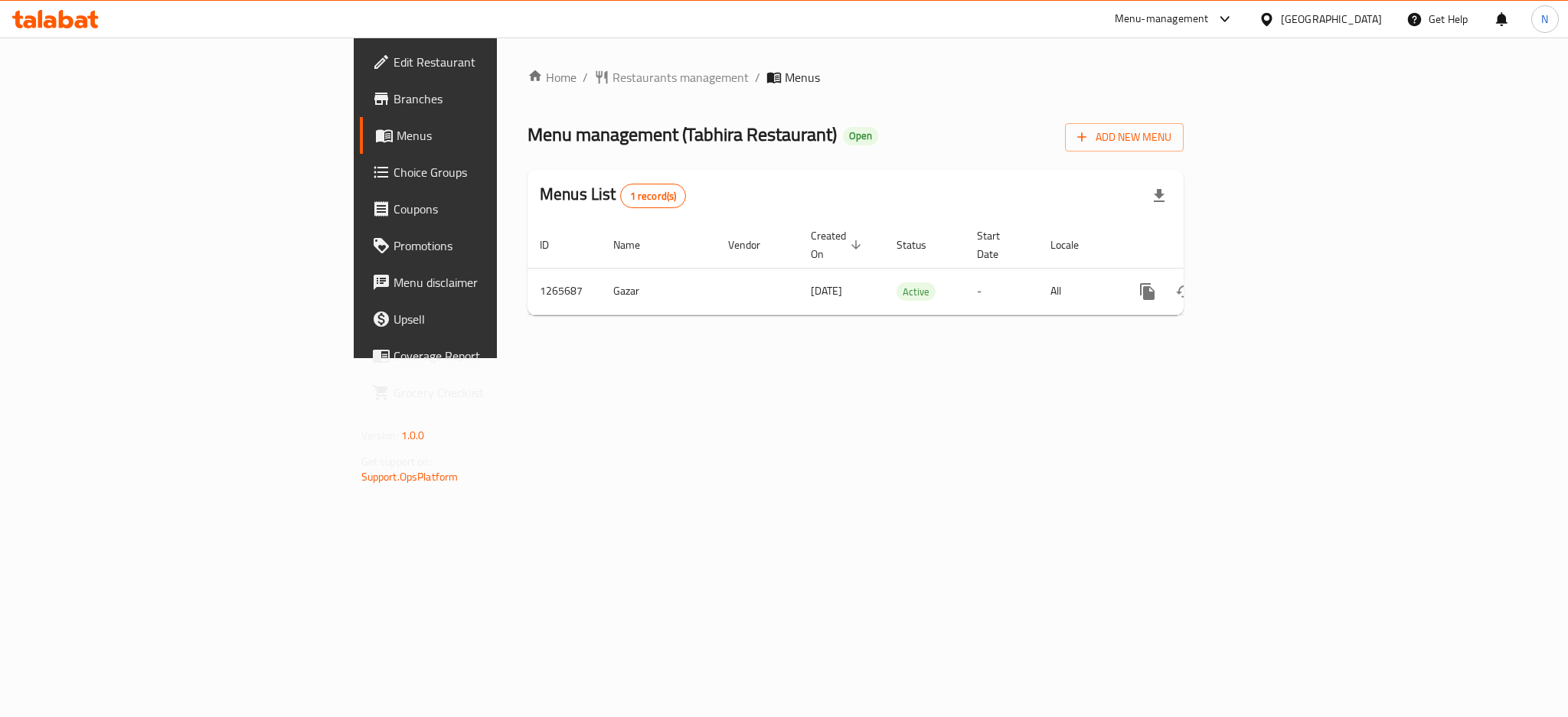
click at [393, 54] on span "Edit Restaurant" at bounding box center [498, 62] width 210 height 18
click at [1344, 19] on div "[GEOGRAPHIC_DATA]" at bounding box center [1332, 19] width 101 height 17
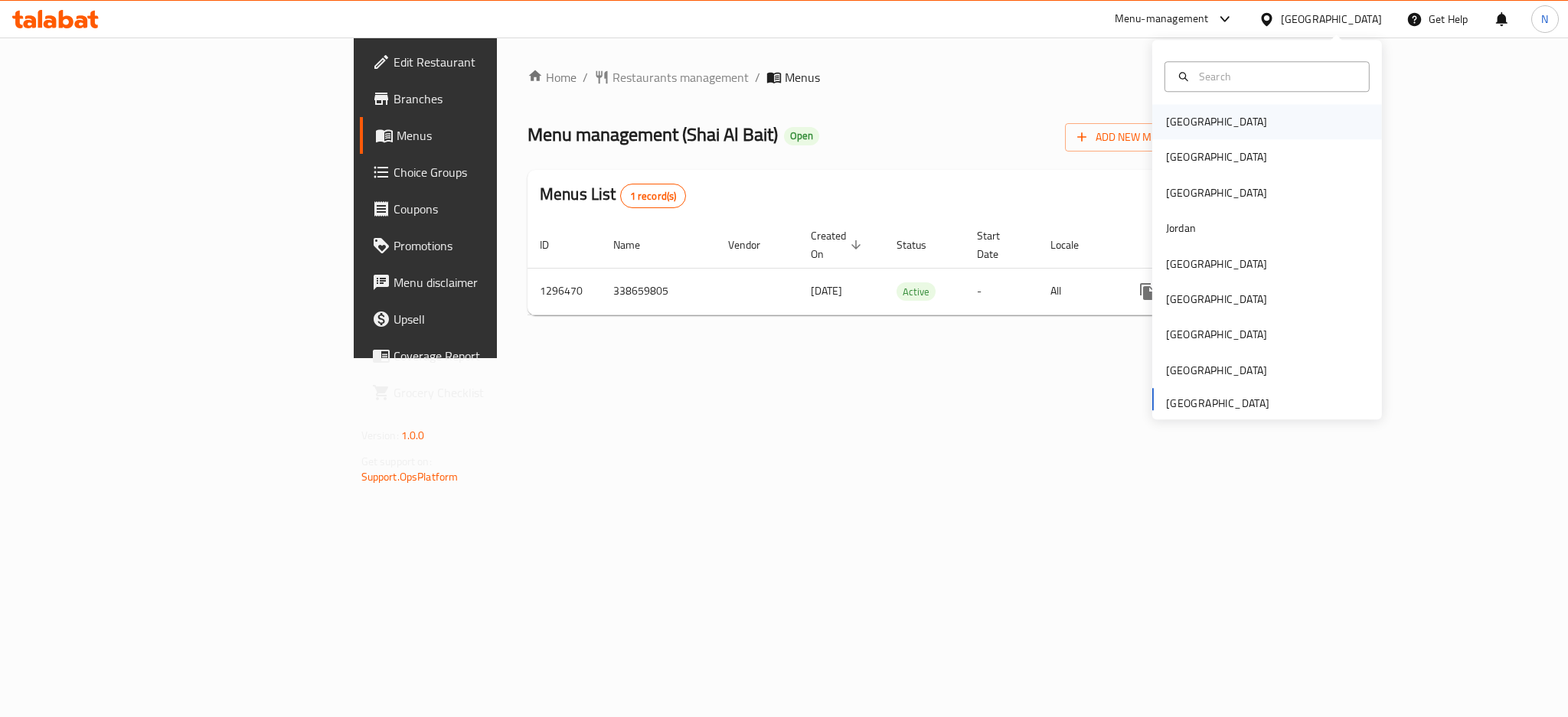
click at [1218, 129] on div "[GEOGRAPHIC_DATA]" at bounding box center [1267, 121] width 230 height 35
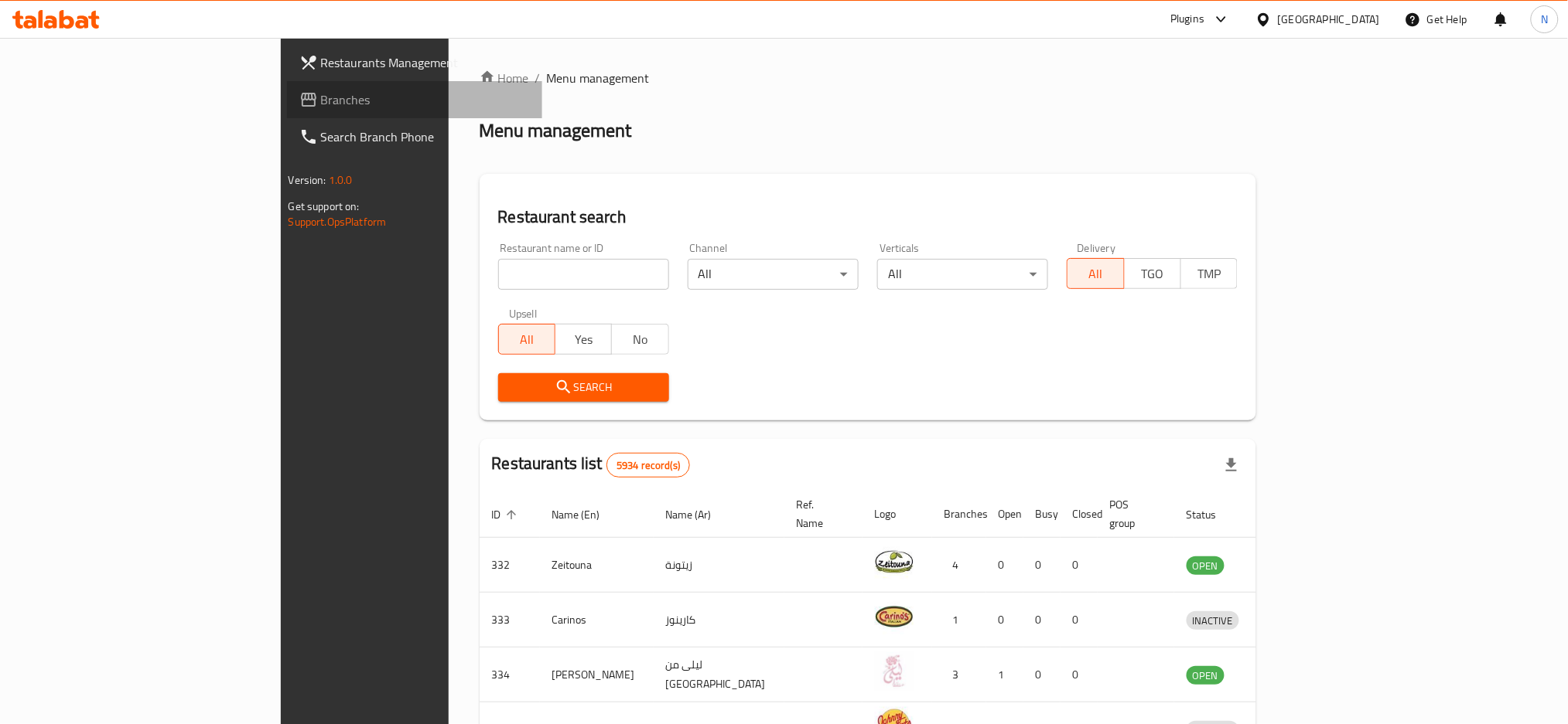
click at [287, 84] on link "Branches" at bounding box center [415, 99] width 256 height 37
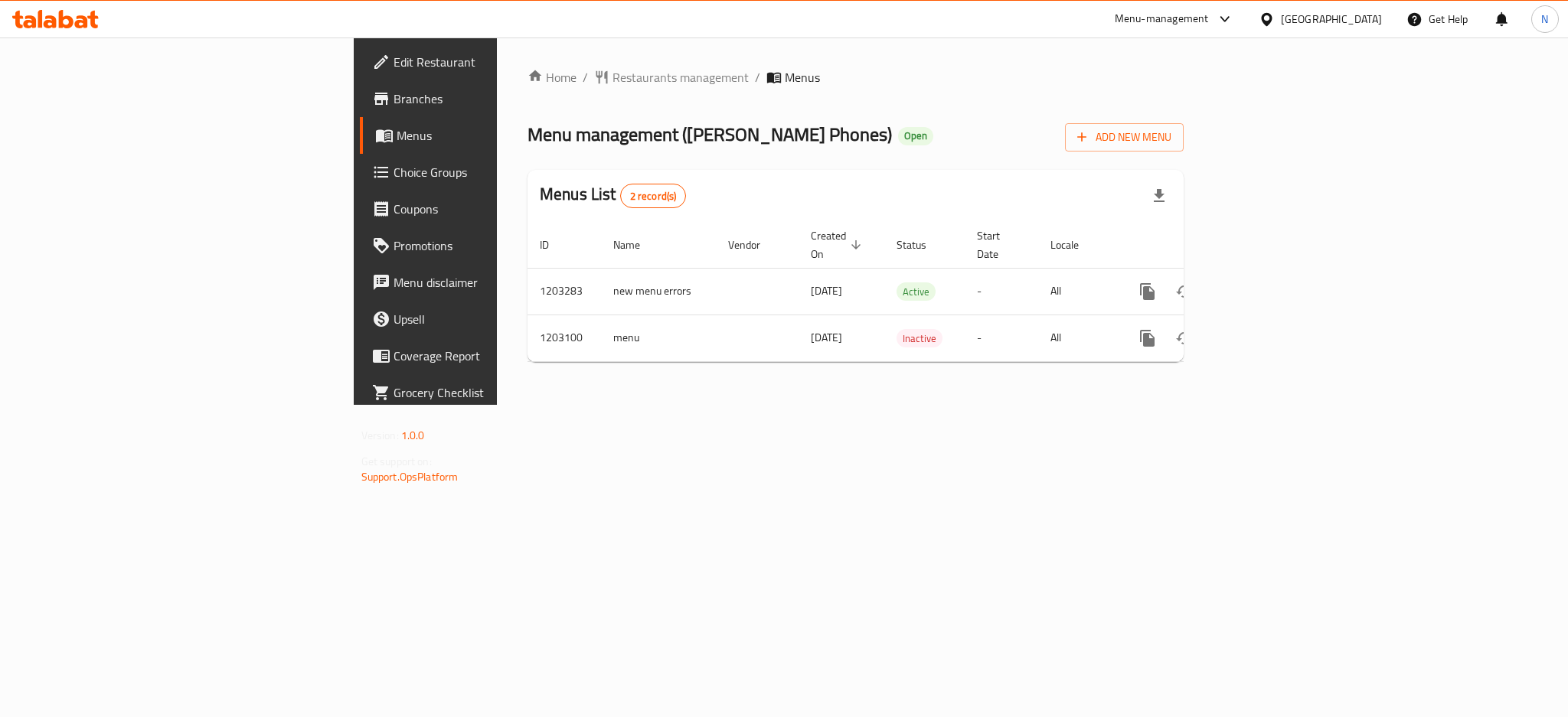
click at [393, 57] on span "Edit Restaurant" at bounding box center [498, 62] width 210 height 18
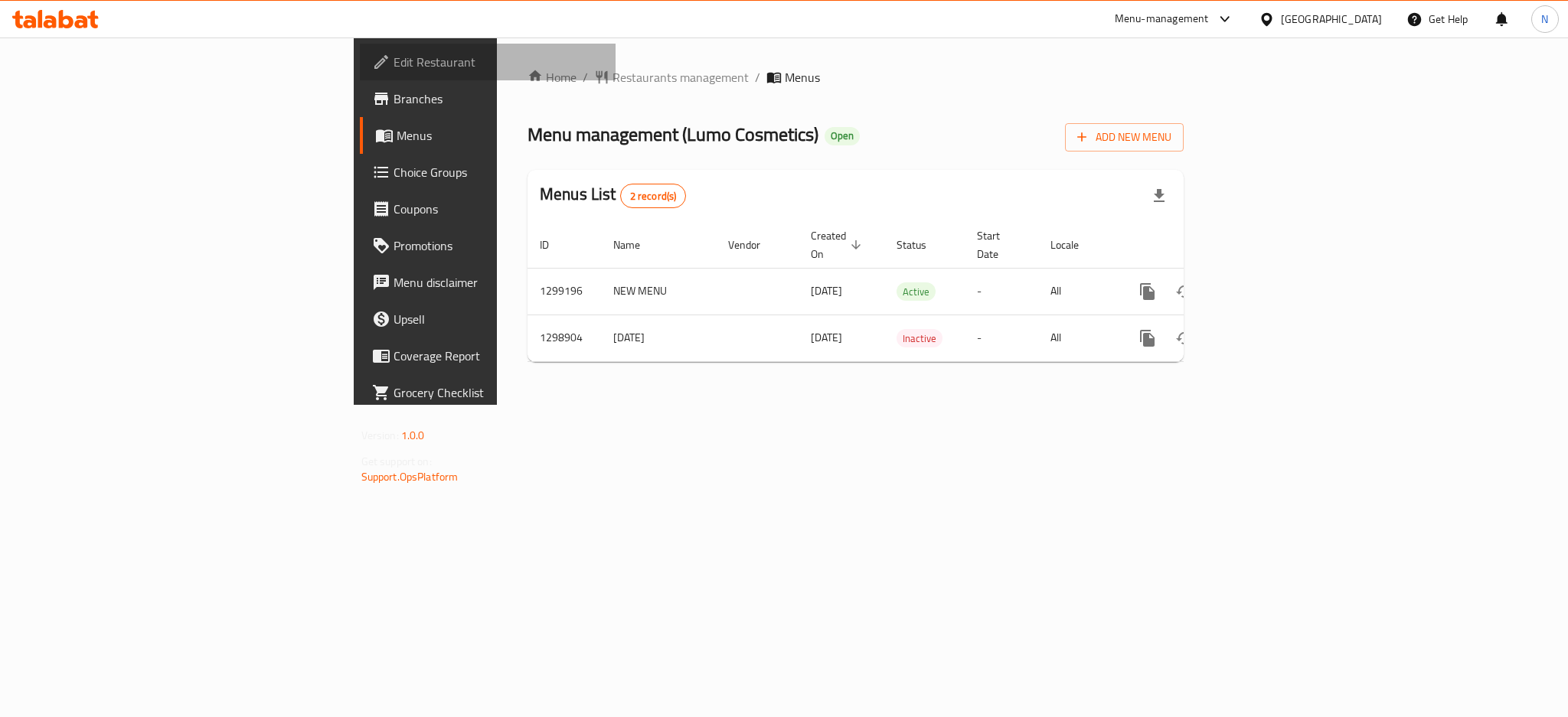
click at [393, 59] on span "Edit Restaurant" at bounding box center [498, 62] width 210 height 18
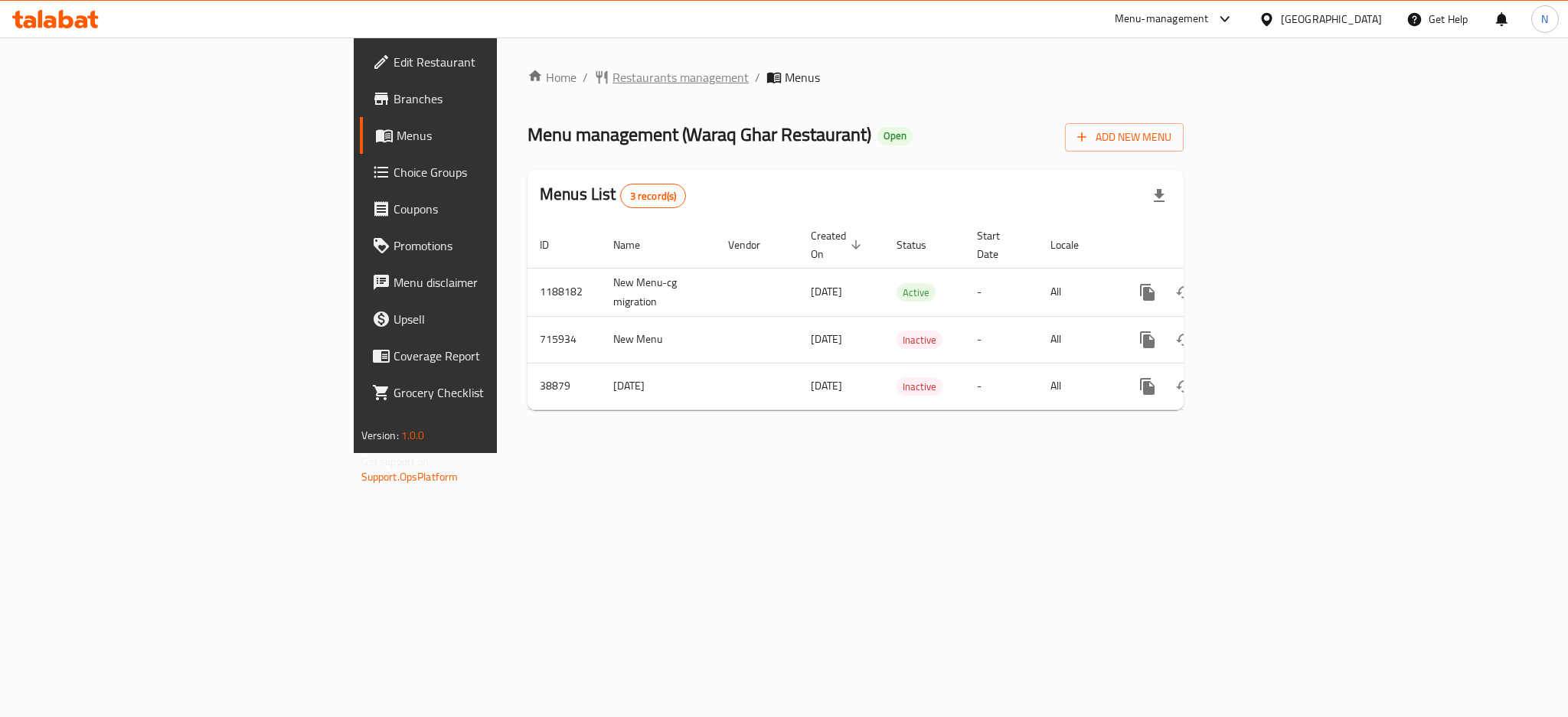
click at [613, 78] on span "Restaurants management" at bounding box center [680, 78] width 136 height 18
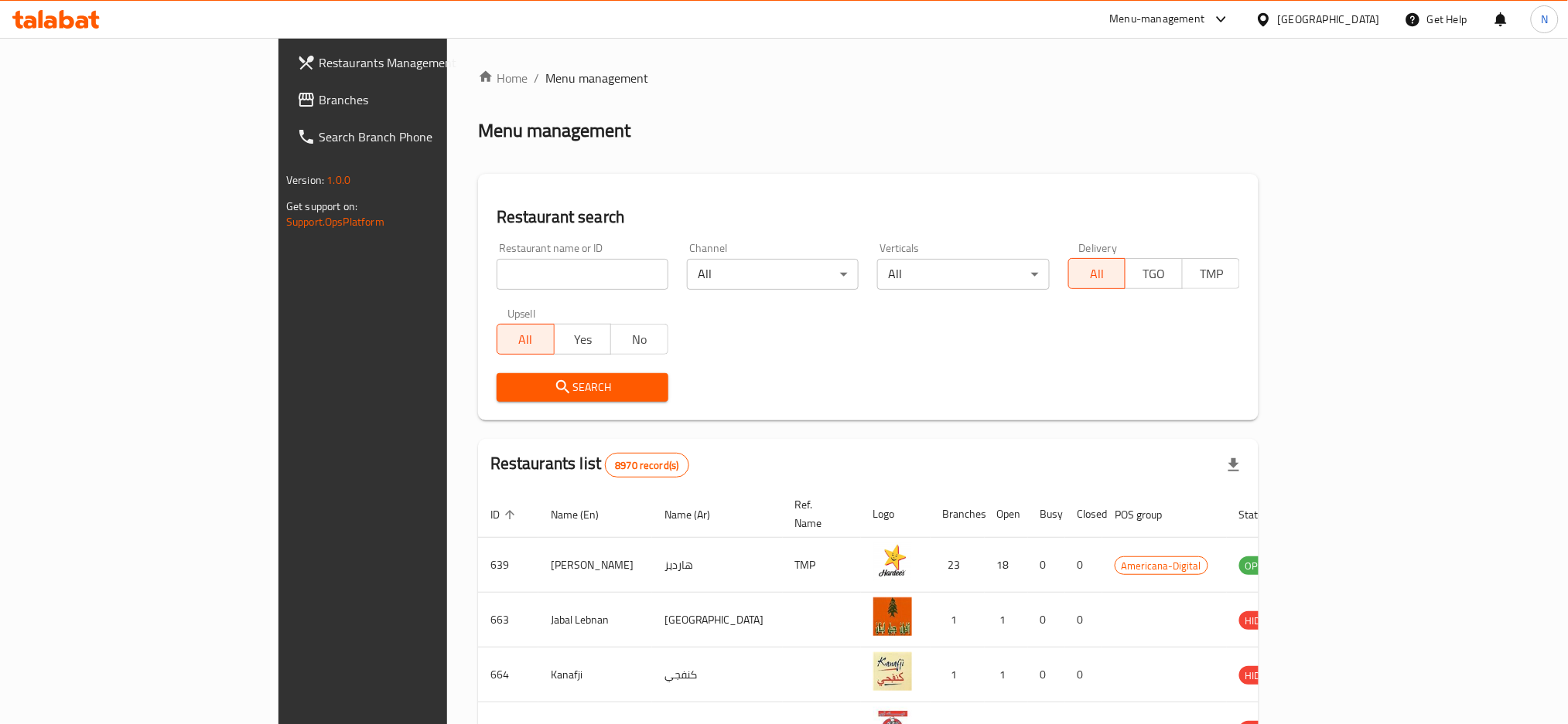
click at [87, 97] on div at bounding box center [784, 362] width 1568 height 724
click at [319, 97] on span "Branches" at bounding box center [424, 99] width 210 height 18
